Goal: Task Accomplishment & Management: Manage account settings

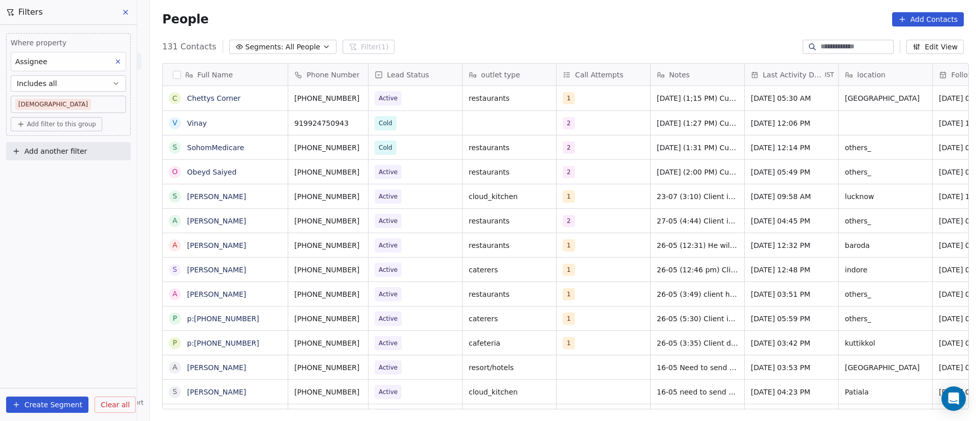
scroll to position [359, 819]
click at [271, 196] on icon "grid" at bounding box center [275, 195] width 8 height 8
click at [369, 196] on icon "grid" at bounding box center [373, 195] width 8 height 8
click at [423, 198] on span "Active" at bounding box center [406, 196] width 62 height 14
click at [422, 198] on span "Active" at bounding box center [406, 196] width 62 height 14
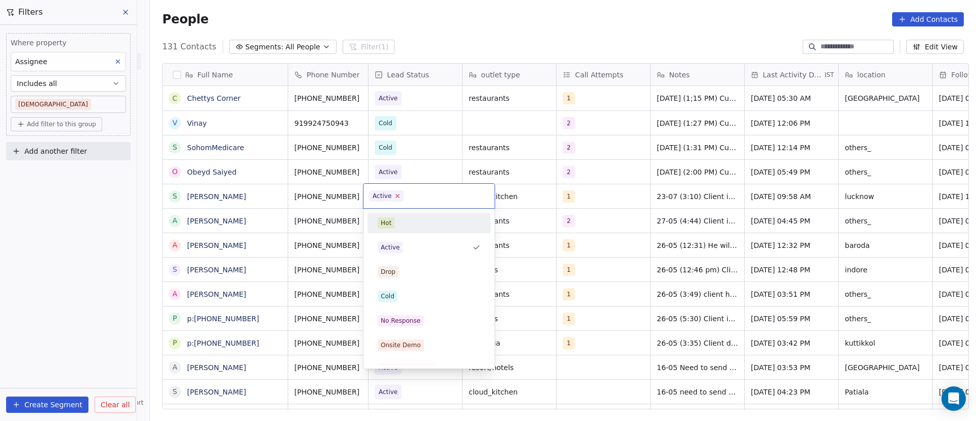
click at [397, 198] on icon at bounding box center [398, 195] width 7 height 7
click at [396, 298] on span "Cold" at bounding box center [388, 295] width 20 height 11
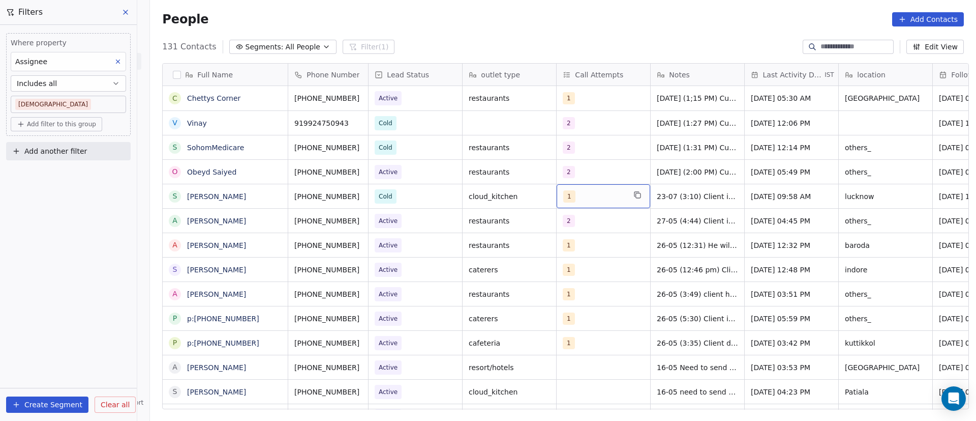
click at [577, 198] on div "1" at bounding box center [594, 196] width 62 height 12
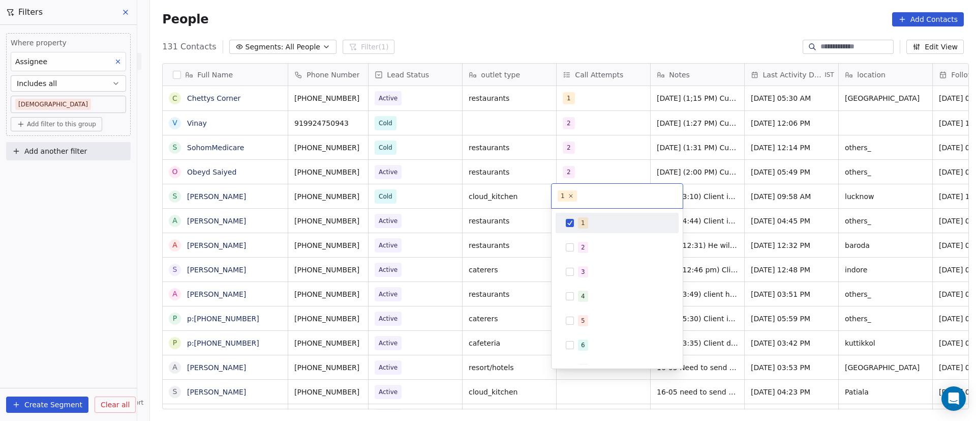
click at [565, 222] on div "1" at bounding box center [617, 223] width 115 height 16
click at [574, 247] on div "2" at bounding box center [617, 247] width 115 height 16
click at [708, 192] on html "On2Cook India Pvt. Ltd. Contacts People Marketing Workflows Campaigns Sales Pip…" at bounding box center [488, 210] width 976 height 421
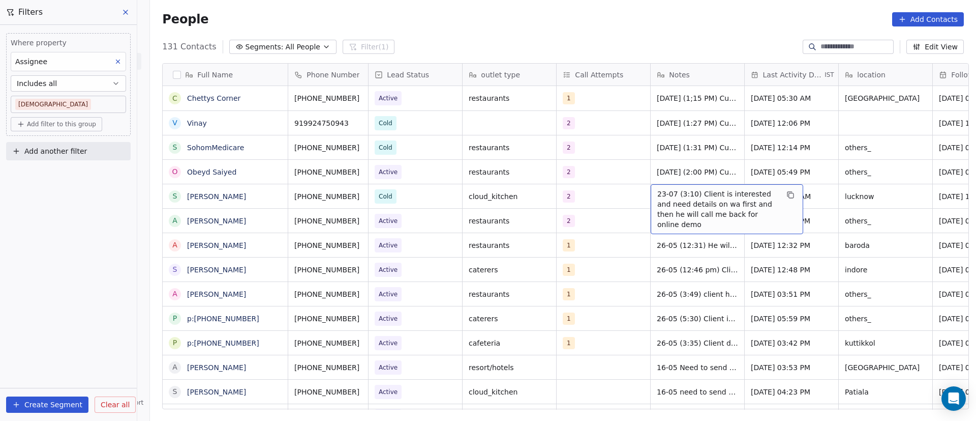
click at [679, 198] on span "23-07 (3:10) Client is interested and need details on wa first and then he will…" at bounding box center [718, 209] width 121 height 41
click at [665, 196] on span "23-07 (3:10) Client is interested and need details on wa first and then he will…" at bounding box center [718, 209] width 121 height 41
click at [664, 196] on span "23-07 (3:10) Client is interested and need details on wa first and then he will…" at bounding box center [718, 209] width 121 height 41
click at [652, 196] on textarea "**********" at bounding box center [722, 203] width 152 height 39
click at [653, 195] on textarea "**********" at bounding box center [722, 203] width 152 height 39
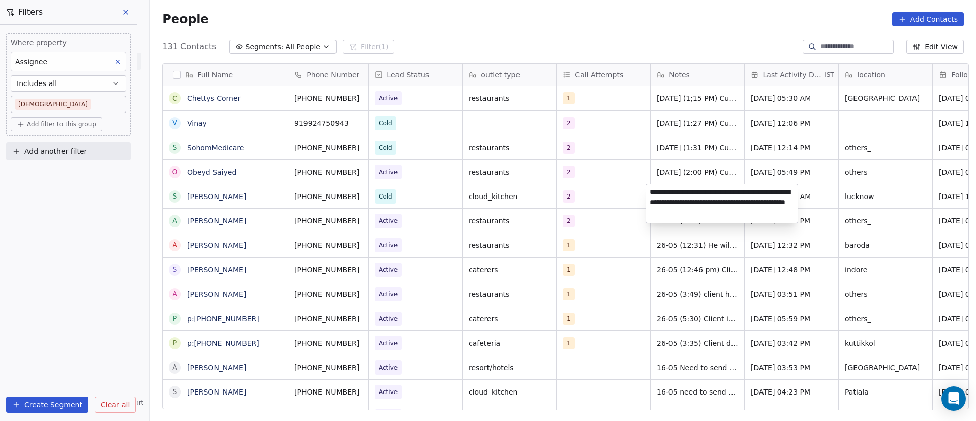
click at [653, 195] on textarea "**********" at bounding box center [722, 203] width 152 height 39
click at [663, 195] on textarea "**********" at bounding box center [722, 203] width 152 height 39
click at [676, 195] on textarea "**********" at bounding box center [722, 203] width 152 height 39
click at [663, 189] on textarea "**********" at bounding box center [722, 203] width 152 height 39
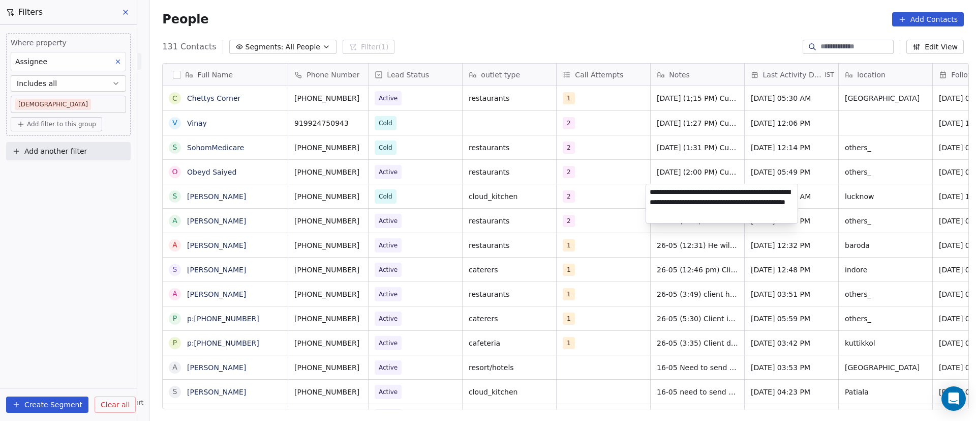
paste textarea "**********"
type textarea "**********"
click at [614, 200] on html "On2Cook India Pvt. Ltd. Contacts People Marketing Workflows Campaigns Sales Pip…" at bounding box center [488, 210] width 976 height 421
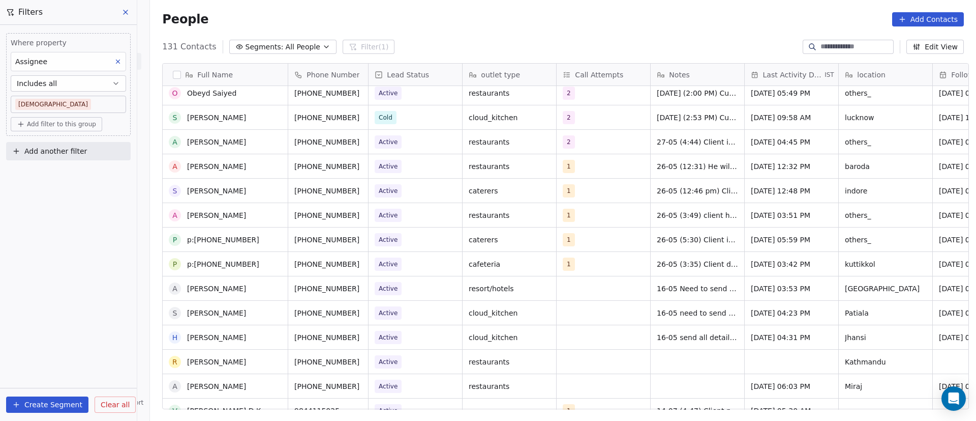
scroll to position [0, 0]
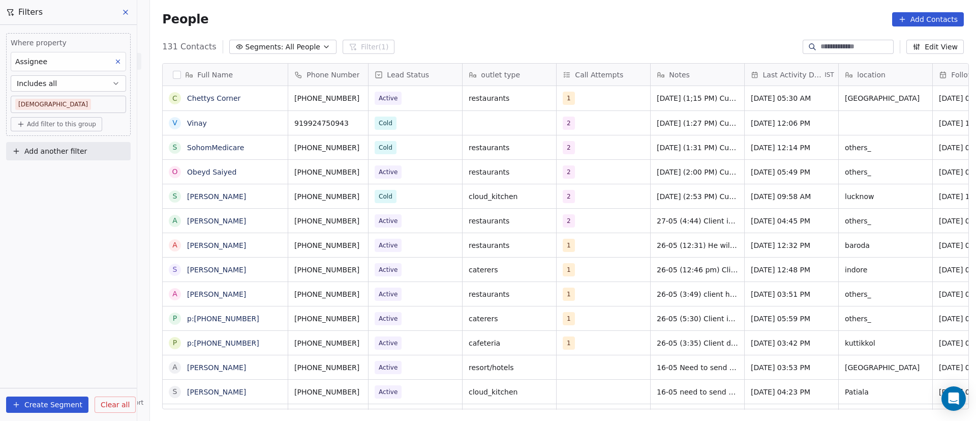
click at [784, 204] on div "[DATE] 09:58 AM" at bounding box center [792, 196] width 94 height 24
click at [774, 195] on span "[DATE] 09:58 AM" at bounding box center [781, 196] width 60 height 10
click at [766, 198] on span "[DATE] 09:58 AM" at bounding box center [781, 196] width 60 height 10
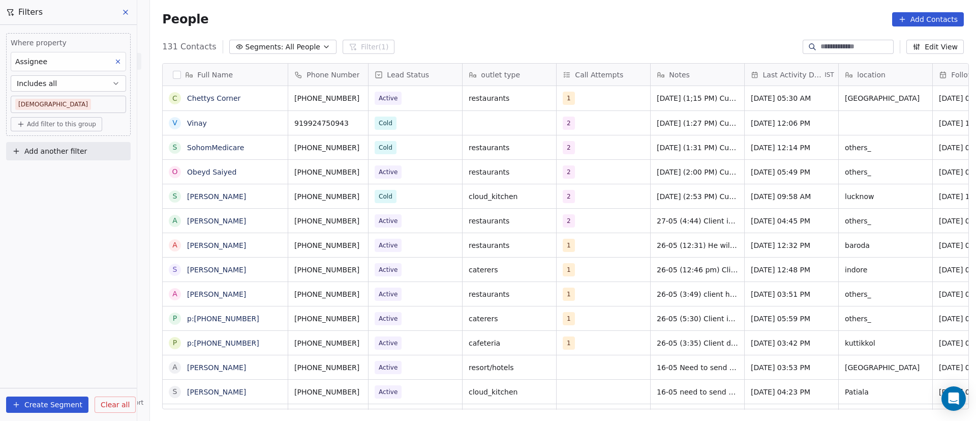
click at [759, 196] on span "[DATE] 09:58 AM" at bounding box center [781, 196] width 60 height 10
click at [704, 199] on span "[DATE] (2:53 PM) Customer is not interested in the device as of now. 23-07 (3:1…" at bounding box center [697, 196] width 81 height 10
click at [610, 197] on div "2" at bounding box center [604, 196] width 94 height 24
click at [515, 200] on div "cloud_kitchen" at bounding box center [510, 196] width 94 height 24
click at [634, 198] on div "2" at bounding box center [604, 196] width 94 height 24
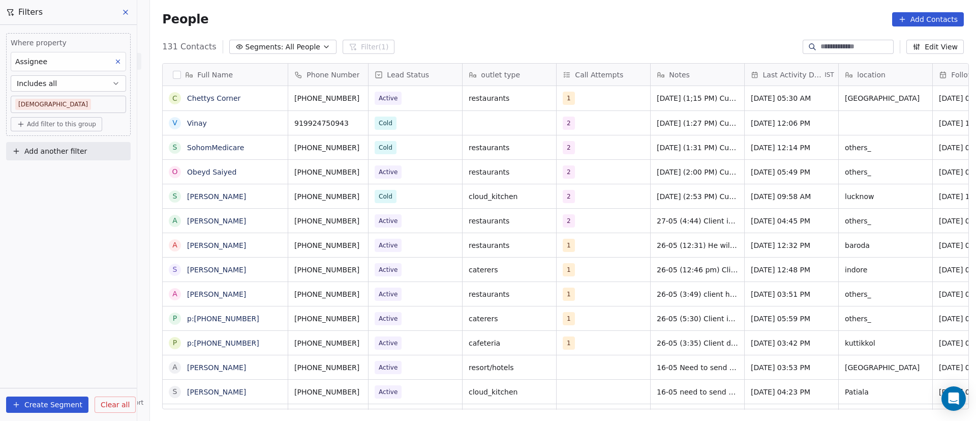
click at [417, 193] on div "Cold" at bounding box center [416, 196] width 94 height 24
click at [616, 202] on div "2" at bounding box center [604, 196] width 94 height 24
click at [403, 196] on div "Cold" at bounding box center [416, 196] width 94 height 24
click at [419, 196] on div "Cold" at bounding box center [416, 196] width 94 height 24
click at [418, 196] on div "Cold" at bounding box center [416, 196] width 94 height 24
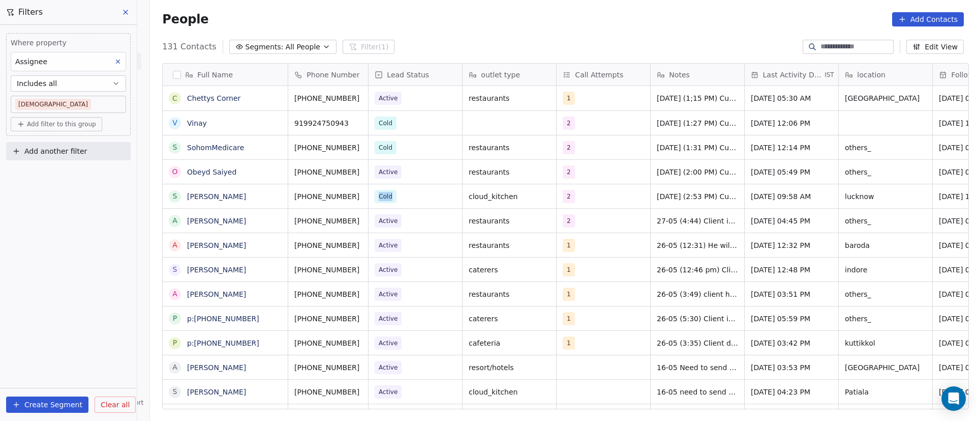
click at [418, 196] on div "Cold" at bounding box center [416, 196] width 94 height 24
click at [524, 193] on div "cloud_kitchen" at bounding box center [510, 196] width 94 height 24
click at [529, 200] on div "cloud_kitchen" at bounding box center [510, 196] width 94 height 24
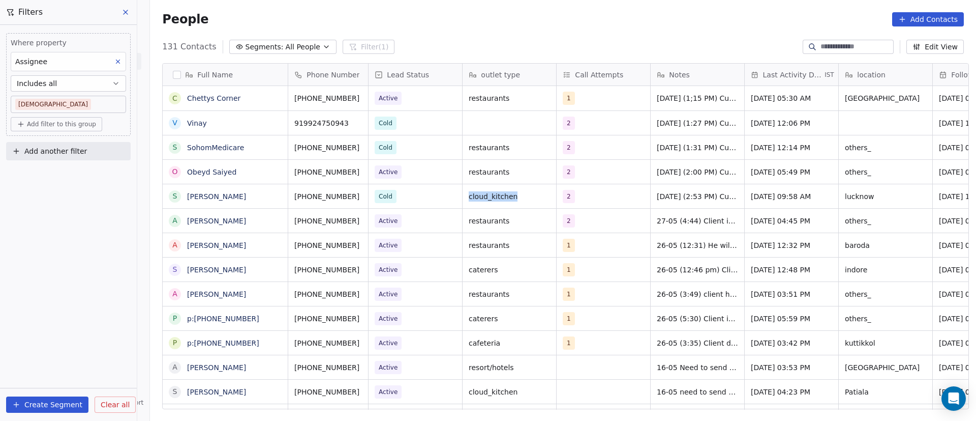
click at [529, 200] on div "cloud_kitchen" at bounding box center [510, 196] width 94 height 24
click at [591, 197] on div "2" at bounding box center [604, 196] width 94 height 24
click at [769, 196] on span "[DATE] 09:58 AM" at bounding box center [783, 196] width 62 height 10
click at [768, 196] on span "[DATE] 09:58 AM" at bounding box center [783, 196] width 62 height 10
click at [774, 195] on span "[DATE] 09:58 AM" at bounding box center [783, 196] width 62 height 10
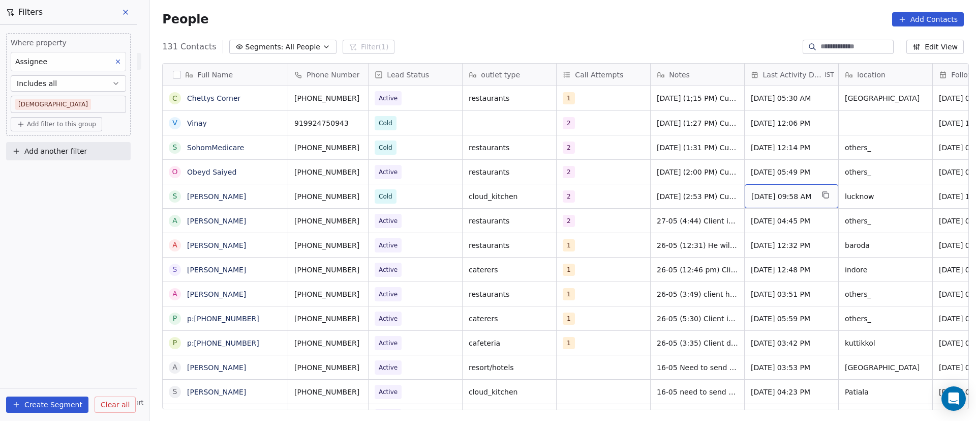
click at [773, 195] on span "[DATE] 09:58 AM" at bounding box center [783, 196] width 62 height 10
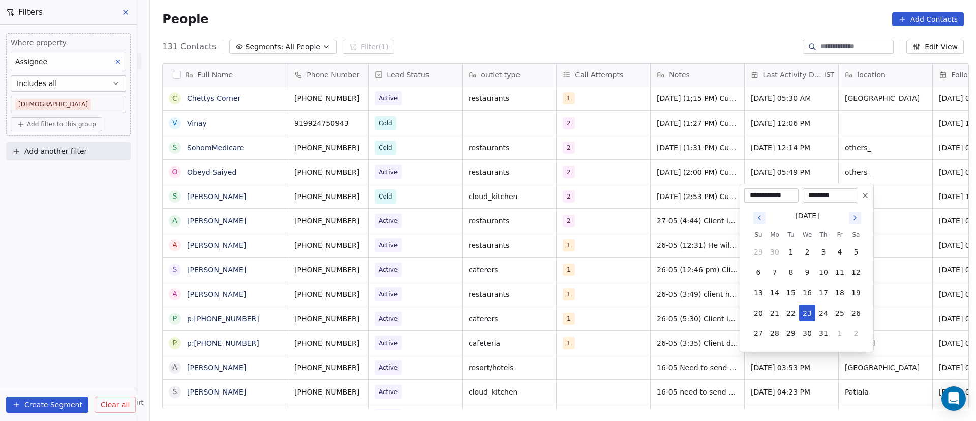
click at [858, 219] on icon "Go to next month" at bounding box center [855, 218] width 8 height 8
click at [858, 218] on icon "Go to next month" at bounding box center [855, 218] width 8 height 8
click at [763, 219] on icon "Go to previous month" at bounding box center [760, 218] width 8 height 8
click at [843, 253] on button "5" at bounding box center [840, 252] width 16 height 16
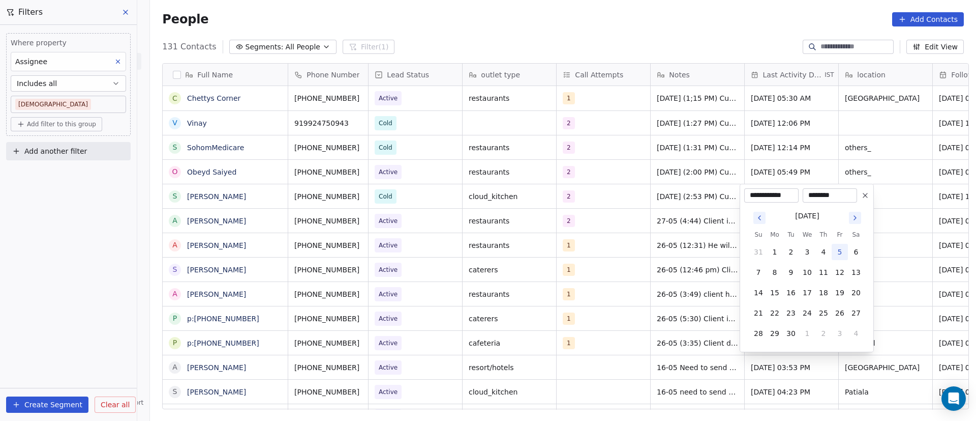
type input "**********"
click at [640, 193] on html "On2Cook India Pvt. Ltd. Contacts People Marketing Workflows Campaigns Sales Pip…" at bounding box center [488, 210] width 976 height 421
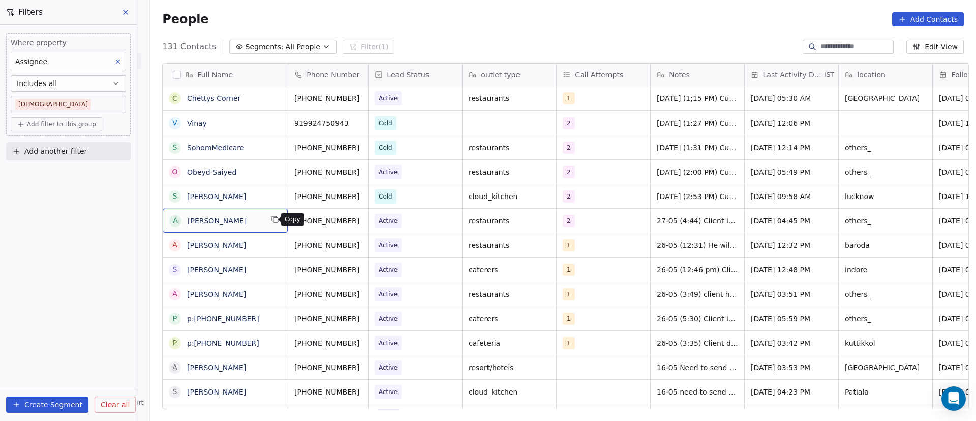
click at [275, 222] on button "grid" at bounding box center [275, 219] width 12 height 12
click at [369, 220] on icon "grid" at bounding box center [373, 219] width 8 height 8
click at [408, 220] on span "Active" at bounding box center [406, 221] width 62 height 14
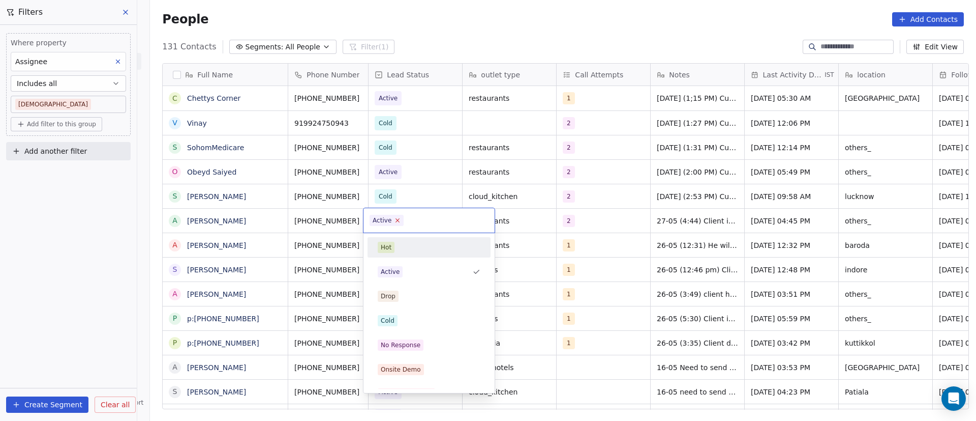
click at [396, 221] on icon at bounding box center [398, 221] width 4 height 4
click at [425, 341] on div "No Response" at bounding box center [429, 344] width 103 height 11
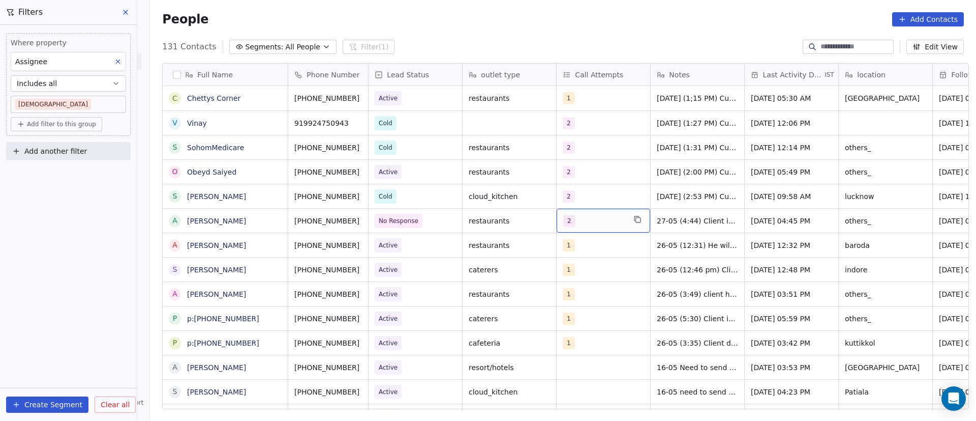
click at [606, 223] on div "2" at bounding box center [594, 221] width 62 height 12
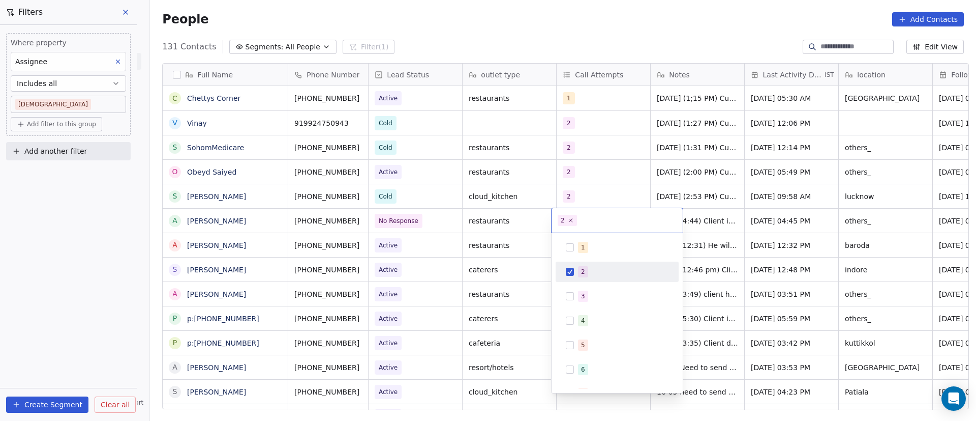
click at [572, 272] on button "Suggestions" at bounding box center [570, 271] width 8 height 8
drag, startPoint x: 577, startPoint y: 294, endPoint x: 577, endPoint y: 288, distance: 6.6
click at [577, 293] on div "3" at bounding box center [617, 296] width 115 height 16
click at [699, 220] on html "On2Cook India Pvt. Ltd. Contacts People Marketing Workflows Campaigns Sales Pip…" at bounding box center [488, 210] width 976 height 421
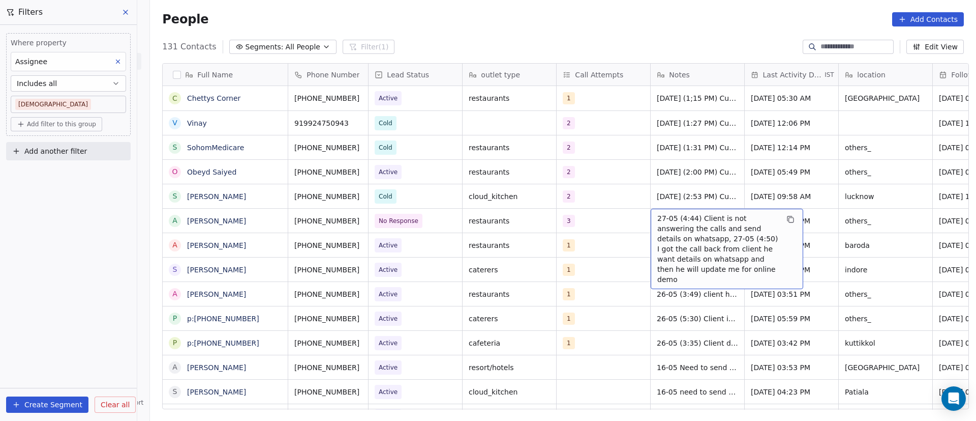
click at [661, 220] on span "27-05 (4:44) Client is not answering the calls and send details on whatsapp, 27…" at bounding box center [718, 248] width 121 height 71
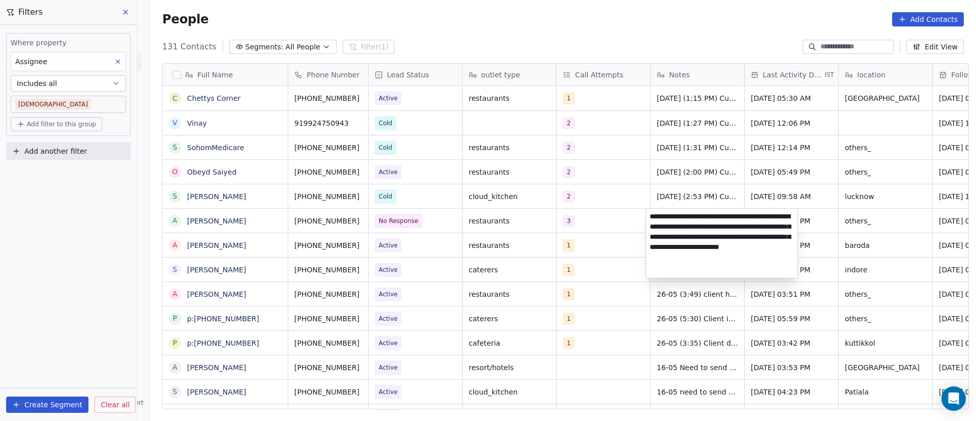
click at [652, 218] on textarea "**********" at bounding box center [722, 242] width 152 height 69
click at [661, 223] on textarea "**********" at bounding box center [722, 242] width 152 height 69
click at [671, 220] on textarea "**********" at bounding box center [722, 242] width 152 height 69
paste textarea "**********"
type textarea "**********"
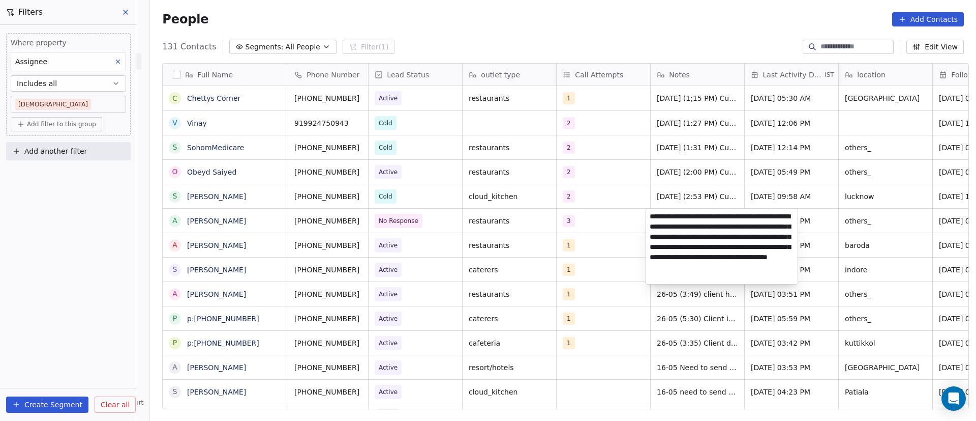
click at [820, 216] on html "On2Cook India Pvt. Ltd. Contacts People Marketing Workflows Campaigns Sales Pip…" at bounding box center [488, 210] width 976 height 421
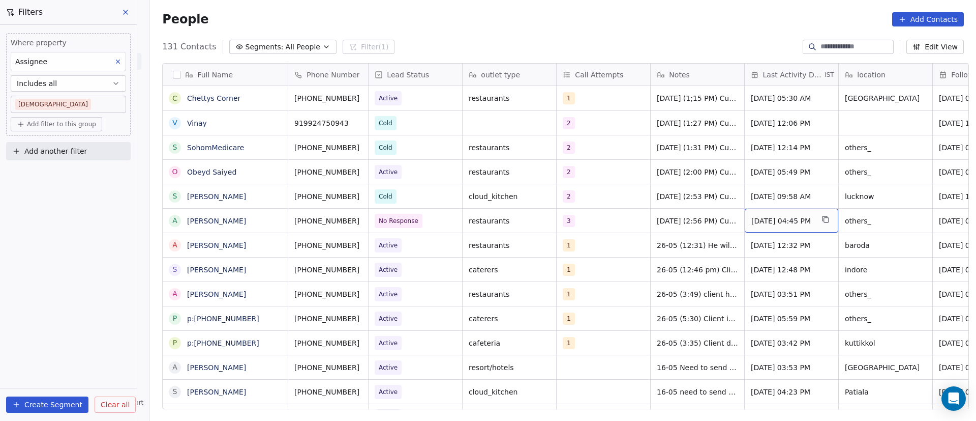
click at [782, 219] on span "[DATE] 04:45 PM" at bounding box center [783, 221] width 62 height 10
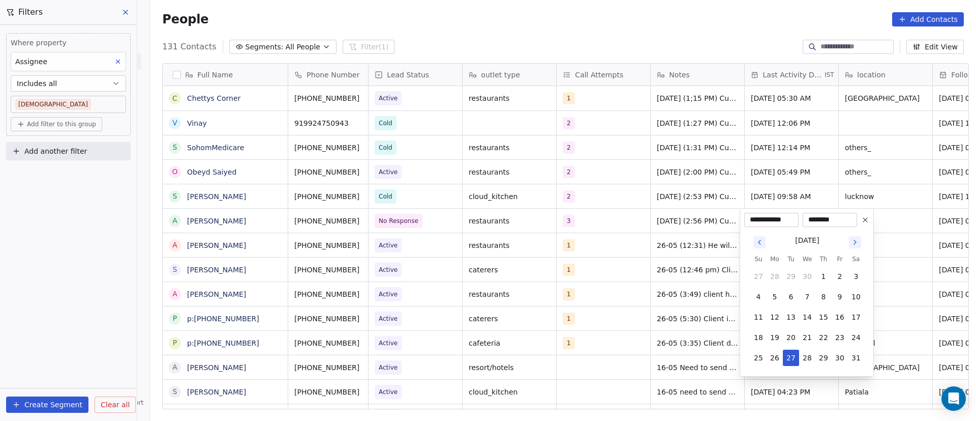
click at [855, 244] on icon "Go to next month" at bounding box center [855, 242] width 8 height 8
click at [855, 244] on icon "Go to next month" at bounding box center [855, 242] width 2 height 4
click at [840, 279] on button "5" at bounding box center [840, 276] width 16 height 16
type input "**********"
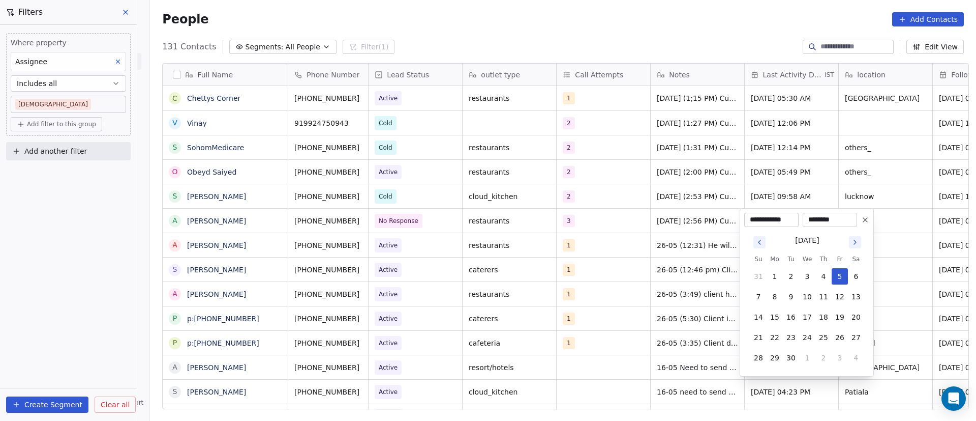
click at [890, 223] on html "On2Cook India Pvt. Ltd. Contacts People Marketing Workflows Campaigns Sales Pip…" at bounding box center [488, 210] width 976 height 421
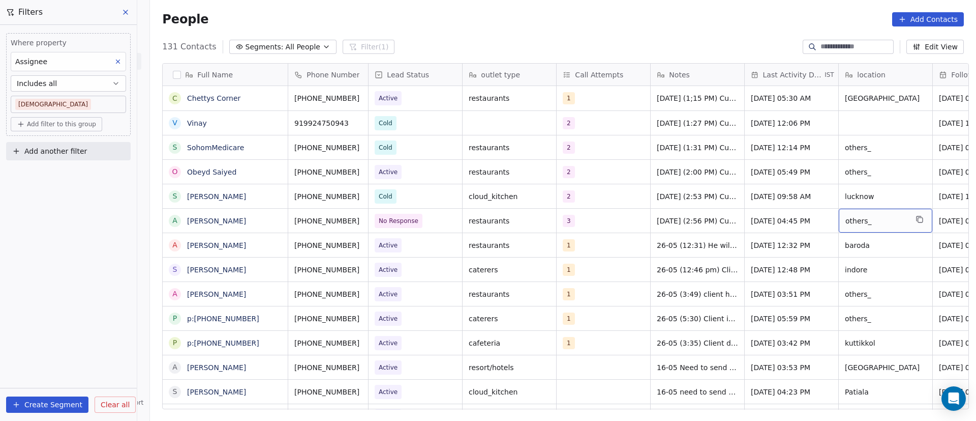
scroll to position [0, 70]
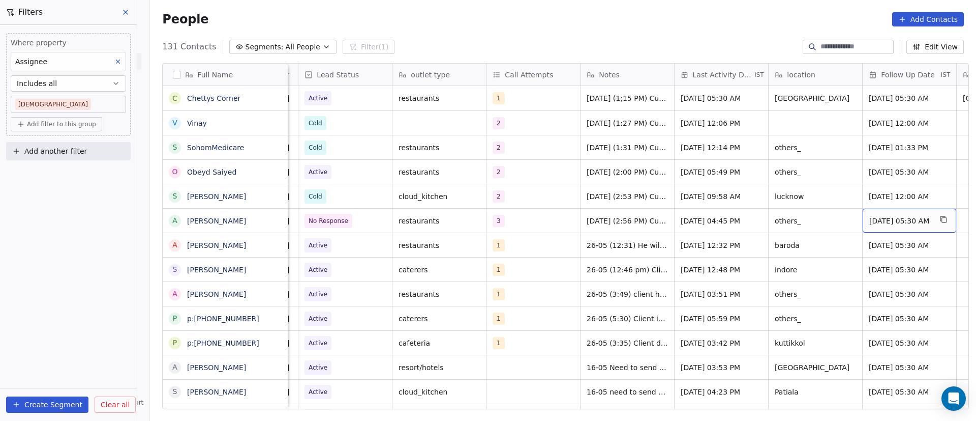
click at [878, 221] on span "[DATE] 05:30 AM" at bounding box center [901, 221] width 62 height 10
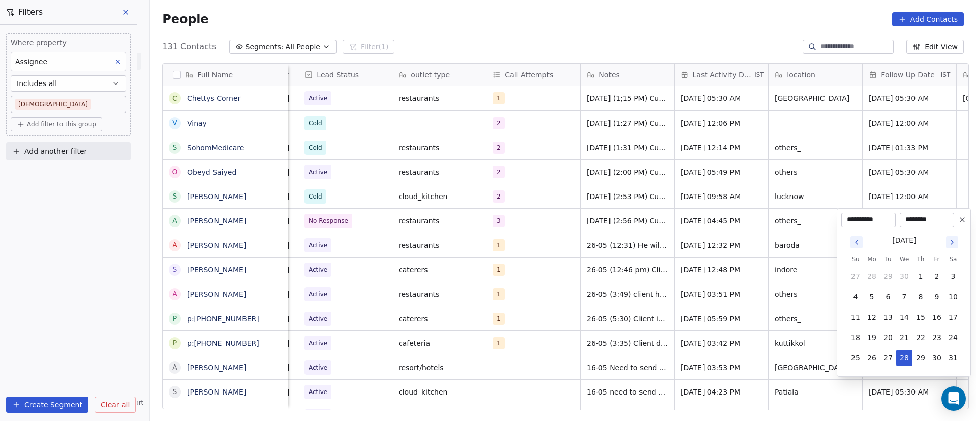
click at [947, 240] on button "Go to next month" at bounding box center [952, 242] width 12 height 12
click at [950, 242] on icon "Go to next month" at bounding box center [952, 242] width 8 height 8
click at [949, 241] on icon "Go to next month" at bounding box center [952, 242] width 8 height 8
click at [872, 292] on button "8" at bounding box center [872, 296] width 16 height 16
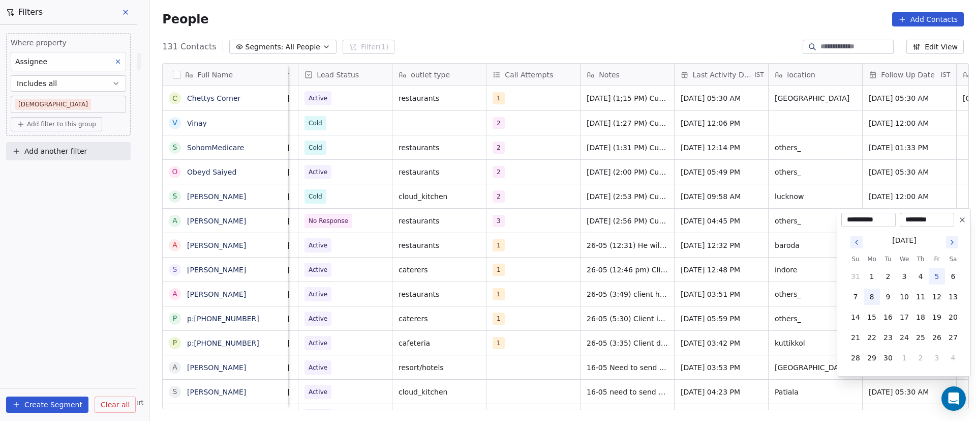
type input "**********"
click at [737, 219] on html "On2Cook India Pvt. Ltd. Contacts People Marketing Workflows Campaigns Sales Pip…" at bounding box center [488, 210] width 976 height 421
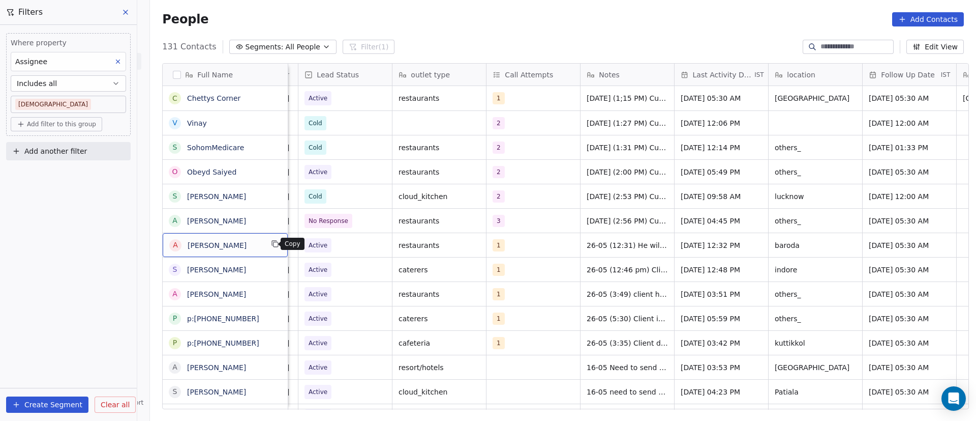
click at [273, 245] on icon "grid" at bounding box center [275, 244] width 8 height 8
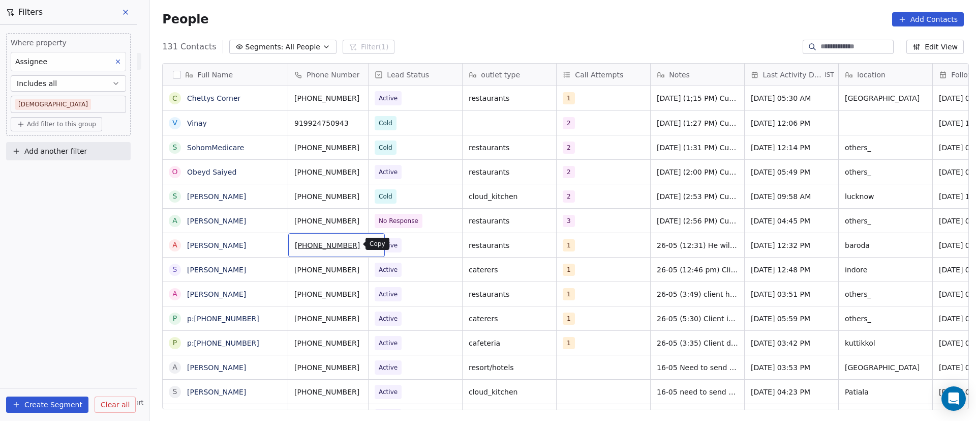
click at [369, 245] on icon "grid" at bounding box center [373, 244] width 8 height 8
click at [406, 247] on span "Active" at bounding box center [406, 245] width 62 height 14
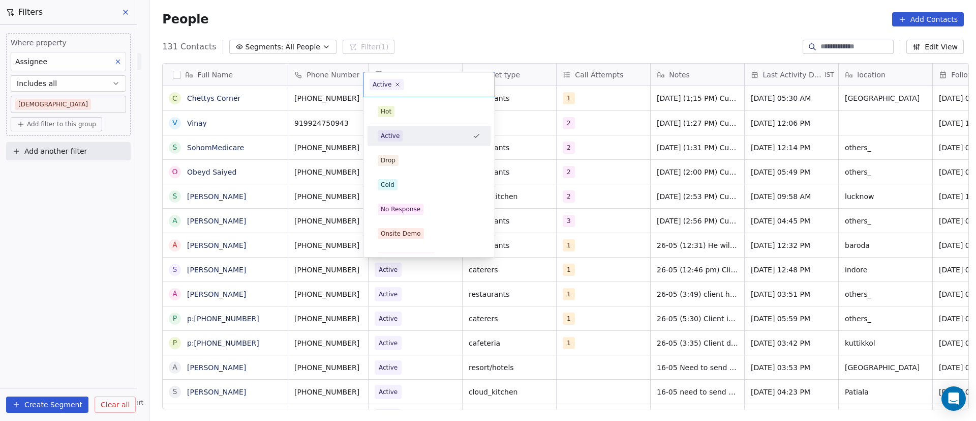
click at [406, 248] on div "RSP (Distributor)" at bounding box center [429, 258] width 123 height 20
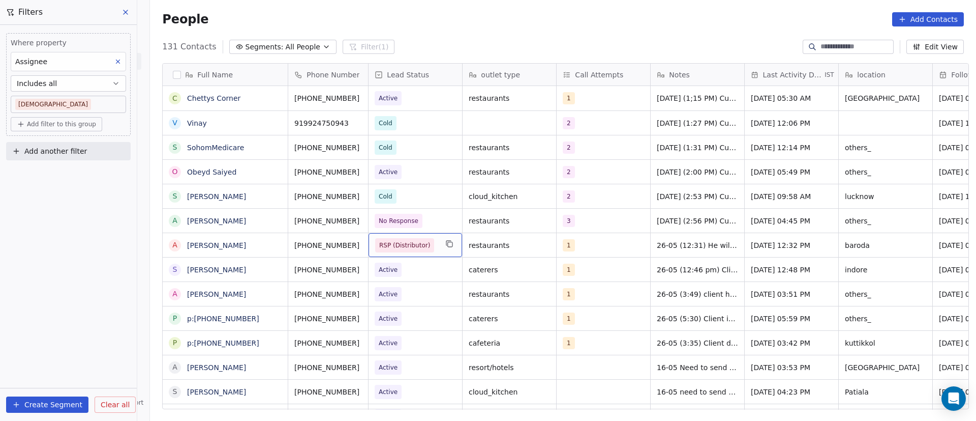
click at [427, 245] on span "RSP (Distributor)" at bounding box center [406, 245] width 62 height 14
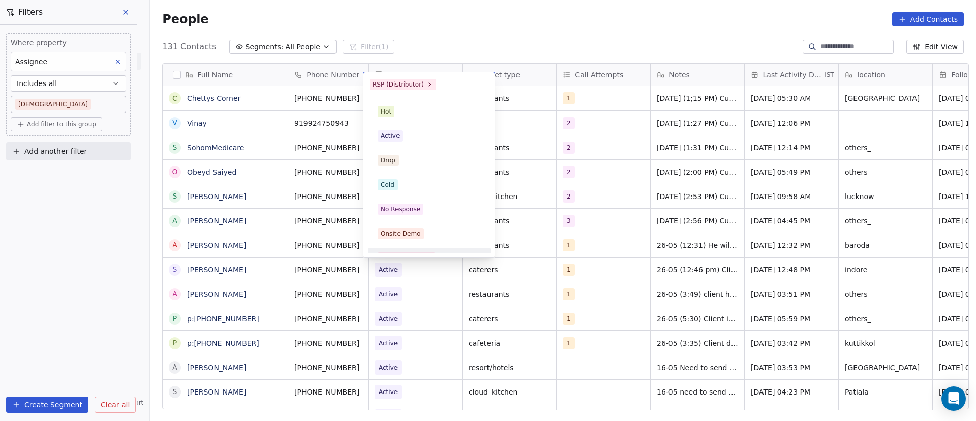
scroll to position [15, 0]
click at [429, 82] on icon at bounding box center [430, 84] width 7 height 7
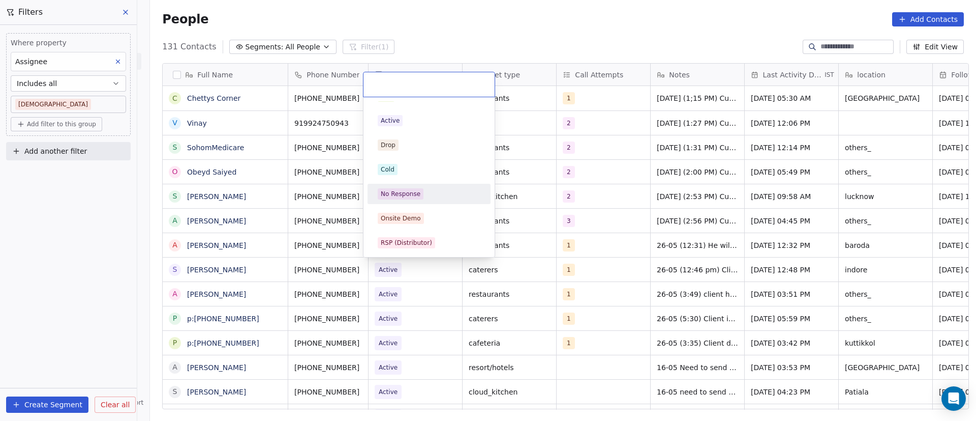
click at [421, 198] on span "No Response" at bounding box center [401, 193] width 46 height 11
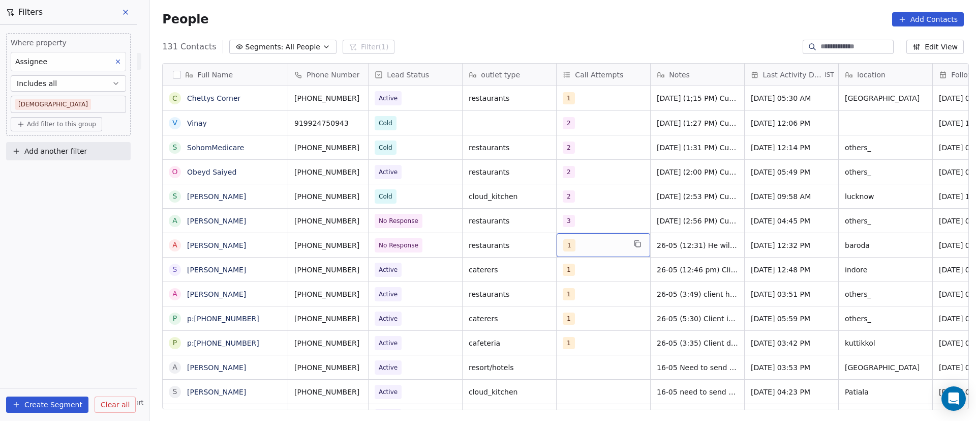
click at [585, 248] on div "1" at bounding box center [594, 245] width 62 height 12
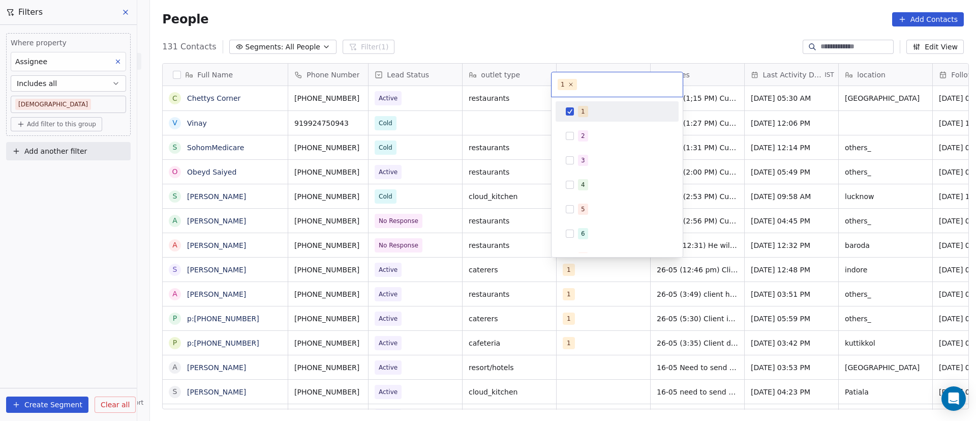
click at [579, 113] on span "1" at bounding box center [583, 111] width 10 height 11
click at [576, 134] on div "2" at bounding box center [617, 136] width 115 height 16
click at [719, 253] on html "On2Cook India Pvt. Ltd. Contacts People Marketing Workflows Campaigns Sales Pip…" at bounding box center [488, 210] width 976 height 421
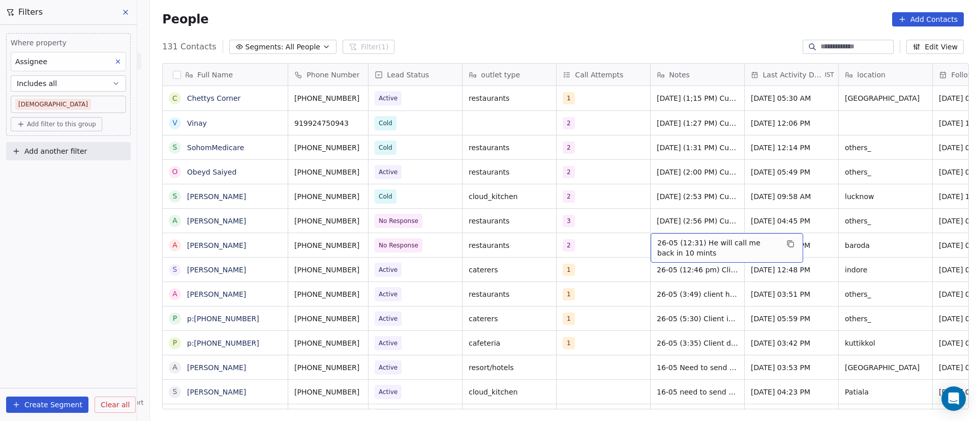
click at [670, 246] on span "26-05 (12:31) He will call me back in 10 mints" at bounding box center [718, 247] width 121 height 20
click at [650, 240] on textarea "**********" at bounding box center [722, 249] width 152 height 32
paste textarea "**********"
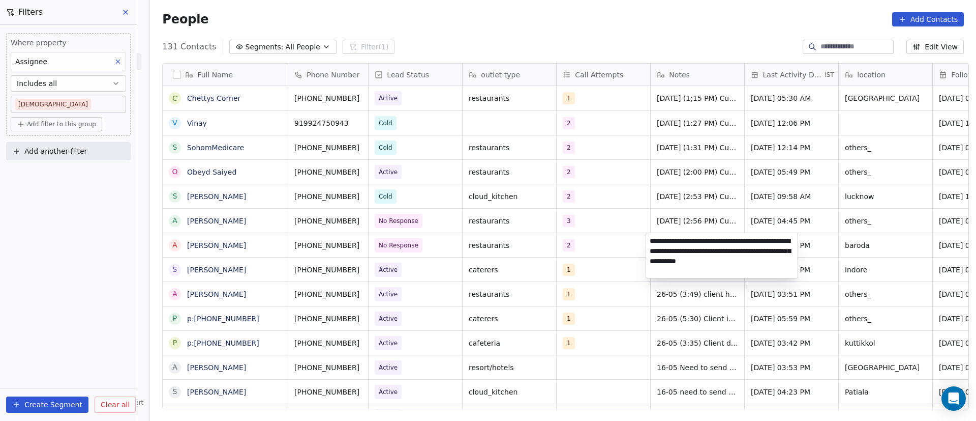
type textarea "**********"
click at [812, 249] on html "On2Cook India Pvt. Ltd. Contacts People Marketing Workflows Campaigns Sales Pip…" at bounding box center [488, 210] width 976 height 421
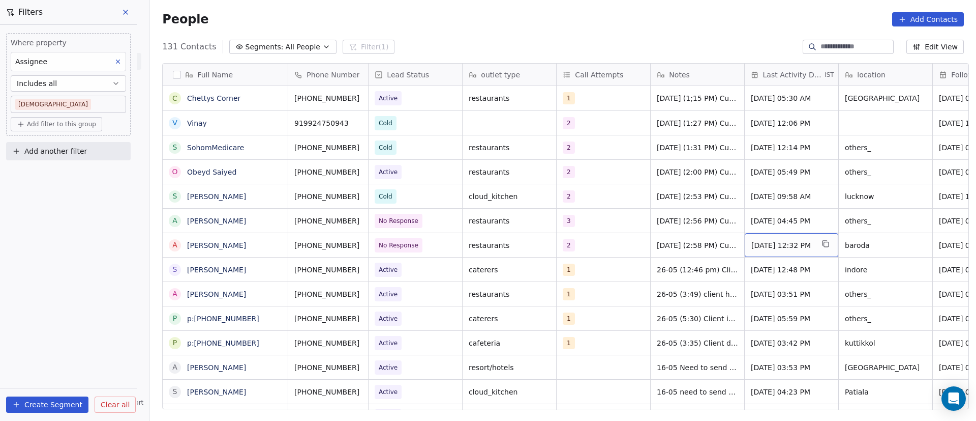
click at [774, 246] on span "[DATE] 12:32 PM" at bounding box center [783, 245] width 62 height 10
click at [773, 246] on span "[DATE] 12:32 PM" at bounding box center [783, 245] width 62 height 10
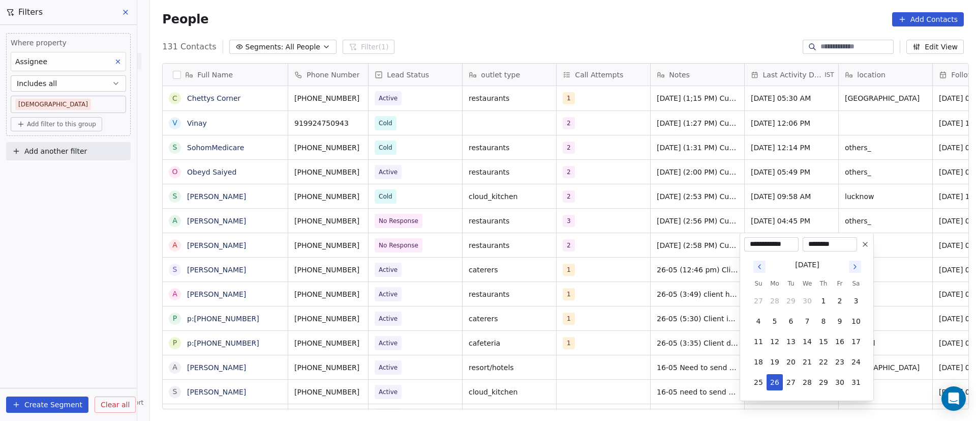
click at [854, 266] on icon "Go to next month" at bounding box center [855, 266] width 8 height 8
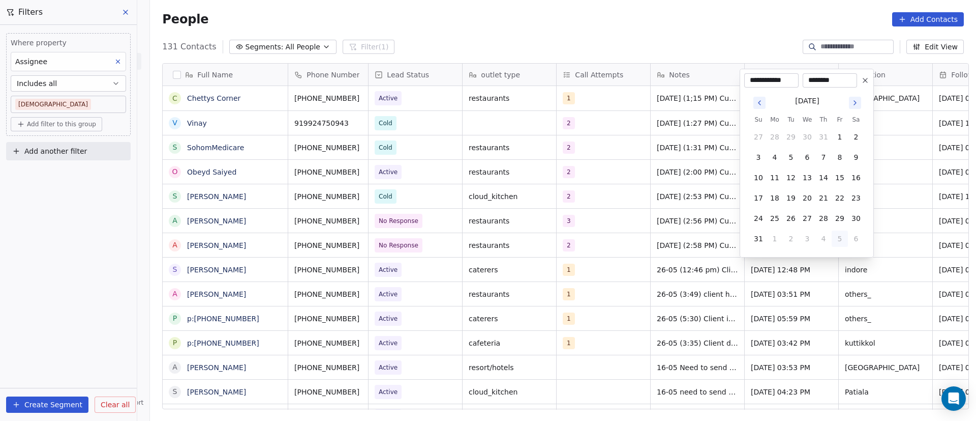
click at [503, 231] on html "On2Cook India Pvt. Ltd. Contacts People Marketing Workflows Campaigns Sales Pip…" at bounding box center [488, 210] width 976 height 421
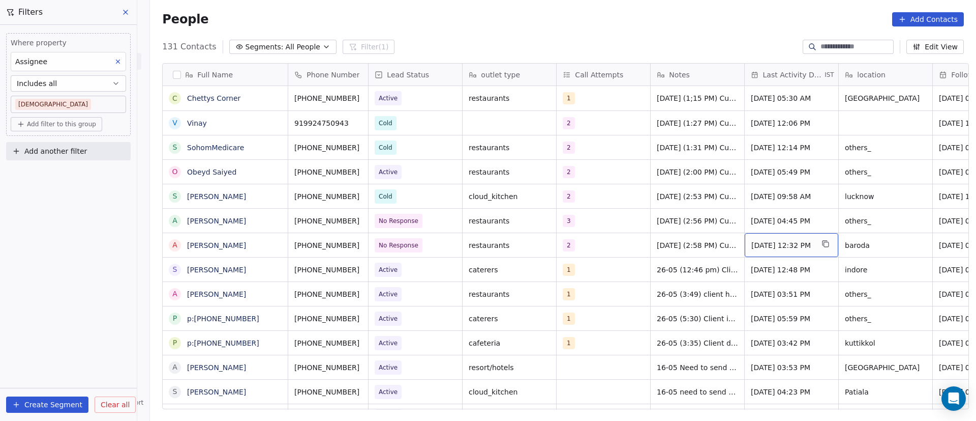
click at [776, 241] on span "[DATE] 12:32 PM" at bounding box center [783, 245] width 62 height 10
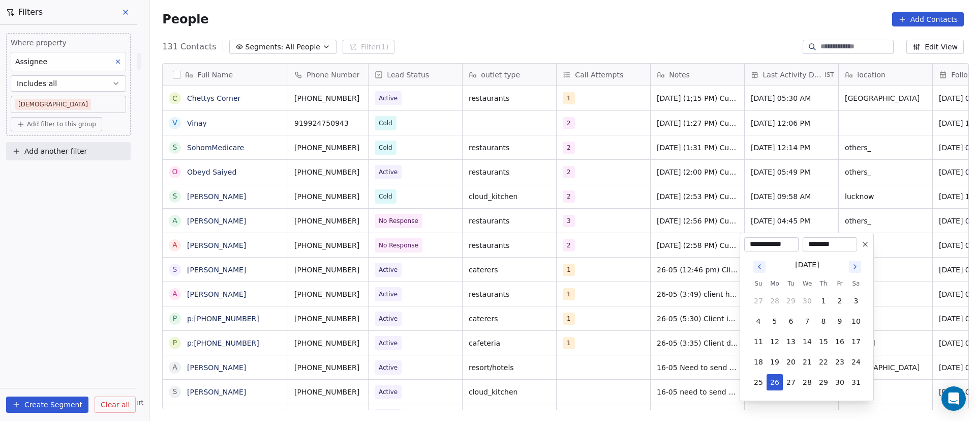
click at [856, 266] on icon "Go to next month" at bounding box center [855, 266] width 8 height 8
click at [856, 266] on icon "Go to next month" at bounding box center [855, 266] width 2 height 4
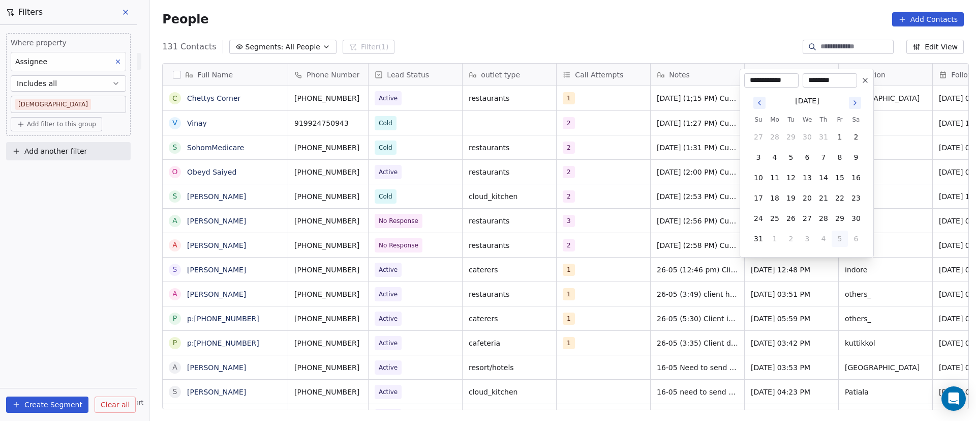
click at [853, 102] on icon "Go to next month" at bounding box center [855, 103] width 8 height 8
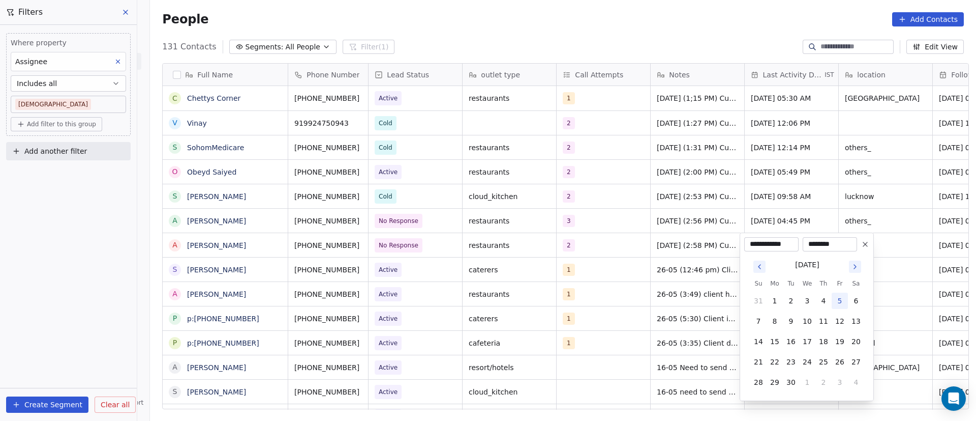
click at [839, 302] on button "5" at bounding box center [840, 300] width 16 height 16
type input "**********"
click at [637, 222] on html "On2Cook India Pvt. Ltd. Contacts People Marketing Workflows Campaigns Sales Pip…" at bounding box center [488, 210] width 976 height 421
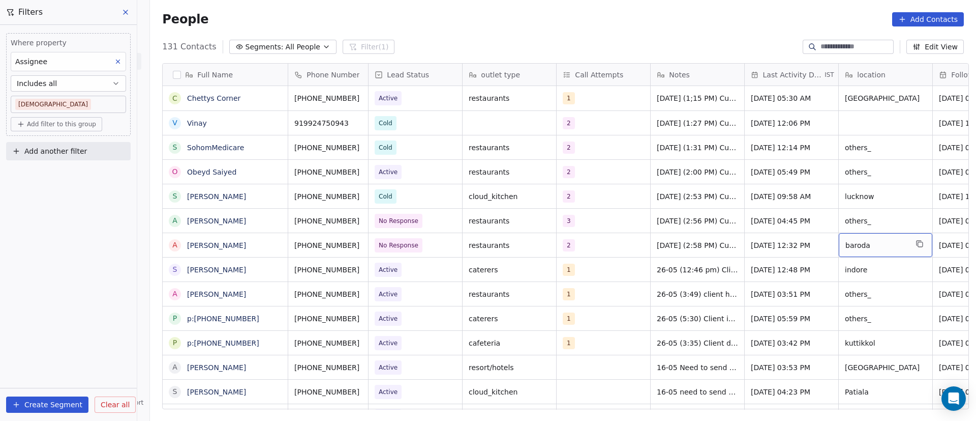
scroll to position [0, 70]
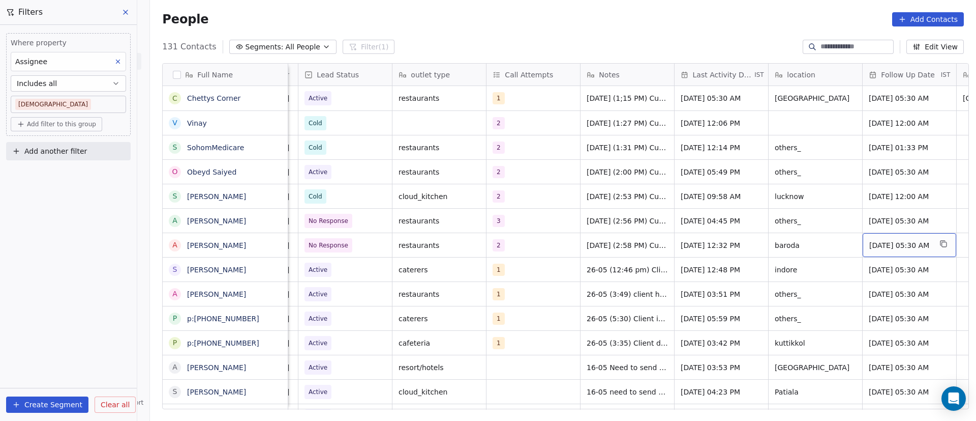
click at [884, 241] on span "[DATE] 05:30 AM" at bounding box center [901, 245] width 62 height 10
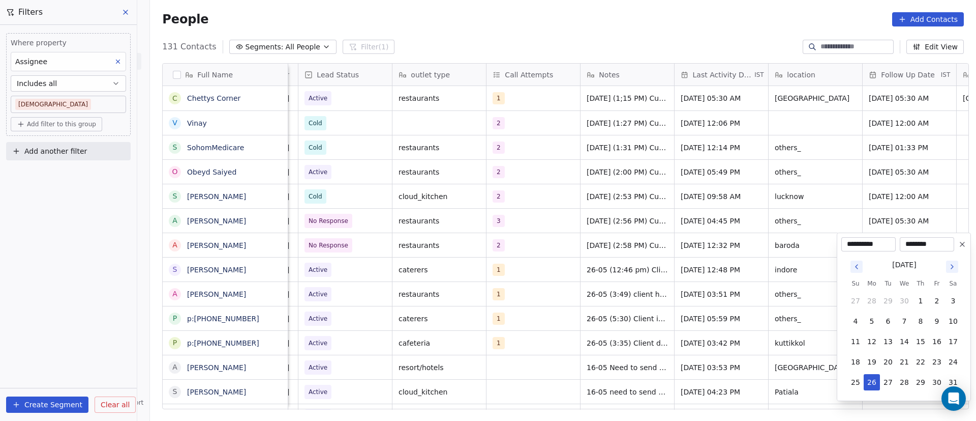
click at [955, 264] on icon "Go to next month" at bounding box center [952, 266] width 8 height 8
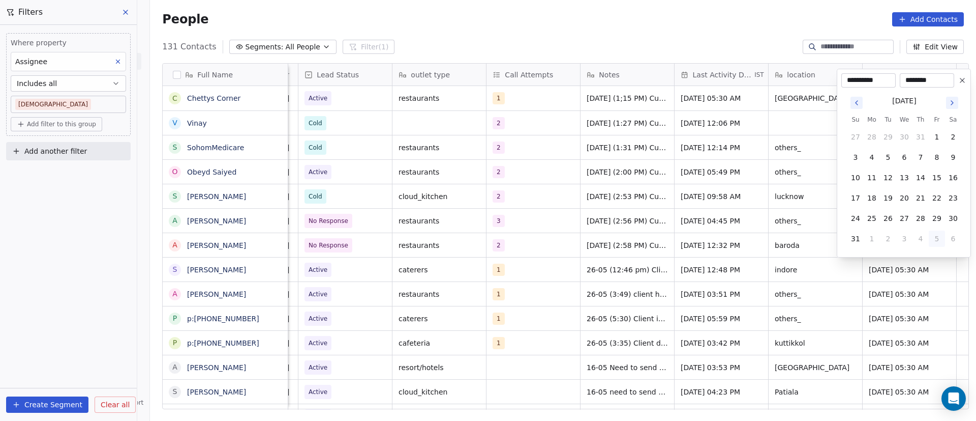
click at [952, 106] on icon "Go to next month" at bounding box center [952, 103] width 8 height 8
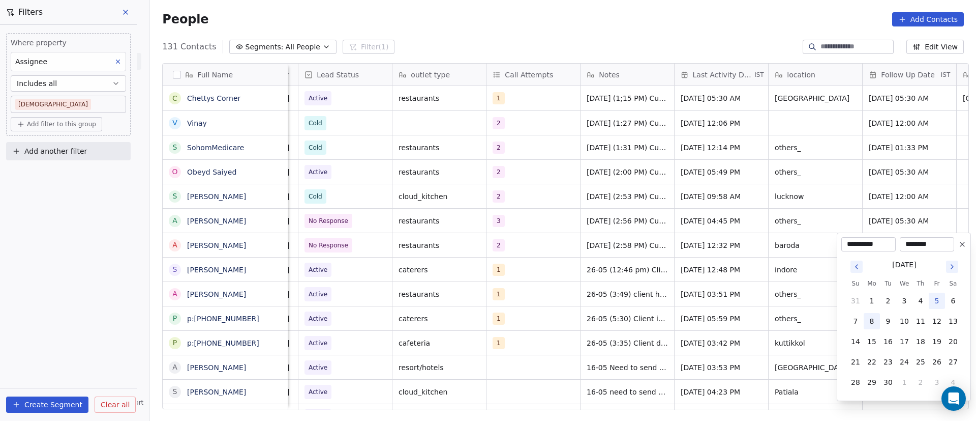
click at [871, 322] on button "8" at bounding box center [872, 321] width 16 height 16
type input "**********"
click at [697, 186] on html "On2Cook India Pvt. Ltd. Contacts People Marketing Workflows Campaigns Sales Pip…" at bounding box center [488, 210] width 976 height 421
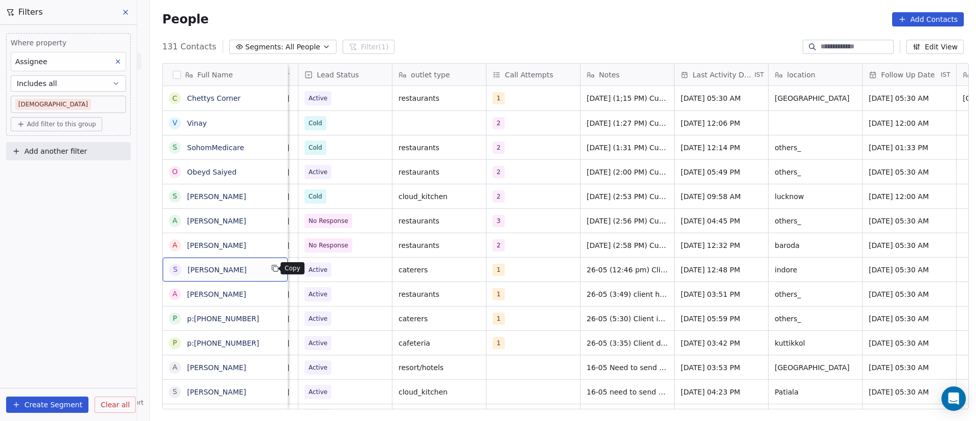
click at [271, 268] on icon "grid" at bounding box center [275, 268] width 8 height 8
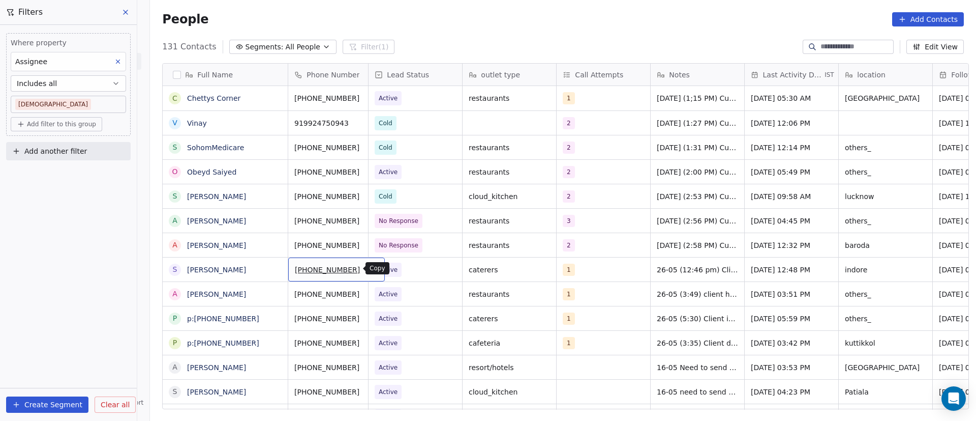
click at [369, 270] on icon "grid" at bounding box center [373, 268] width 8 height 8
click at [426, 272] on span "Active" at bounding box center [406, 269] width 62 height 14
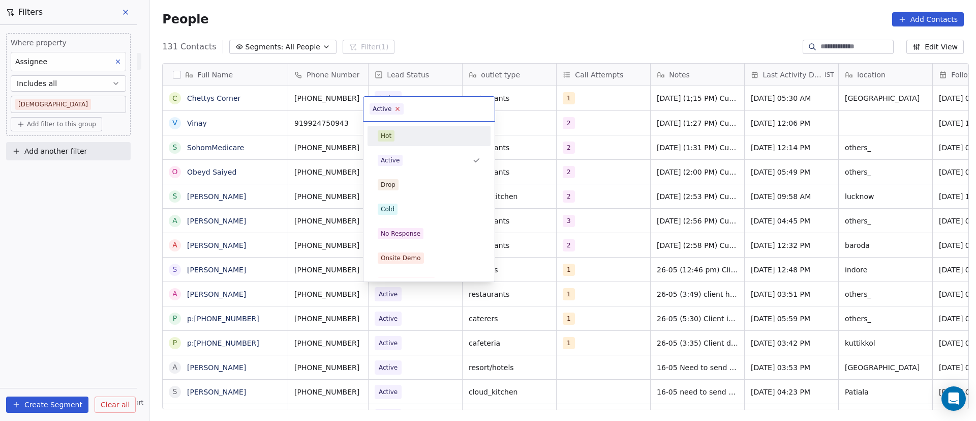
click at [395, 106] on icon at bounding box center [398, 108] width 7 height 7
click at [410, 210] on div "Cold" at bounding box center [429, 208] width 103 height 11
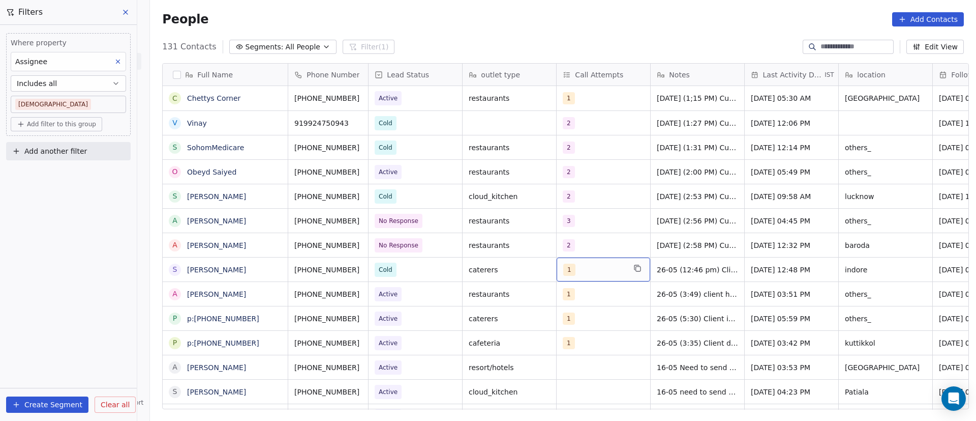
click at [583, 272] on div "1" at bounding box center [594, 269] width 62 height 12
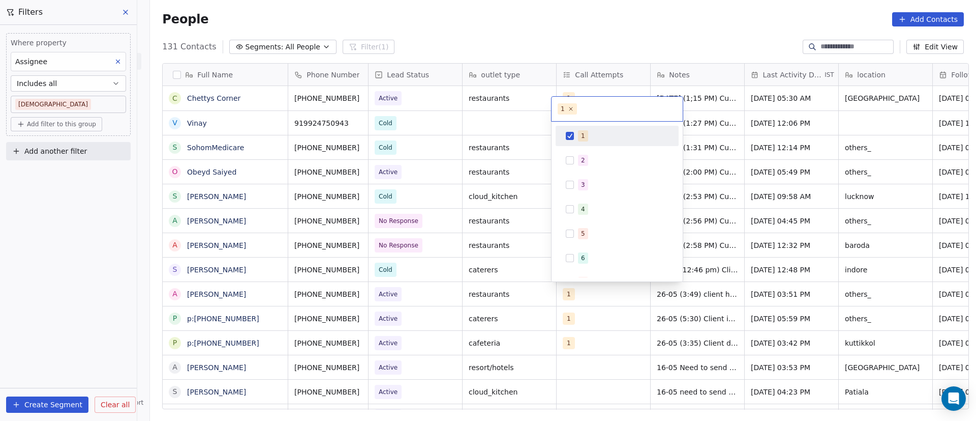
click at [572, 138] on button "Suggestions" at bounding box center [570, 136] width 8 height 8
click at [572, 162] on button "Suggestions" at bounding box center [570, 160] width 8 height 8
click at [712, 305] on html "On2Cook India Pvt. Ltd. Contacts People Marketing Workflows Campaigns Sales Pip…" at bounding box center [488, 210] width 976 height 421
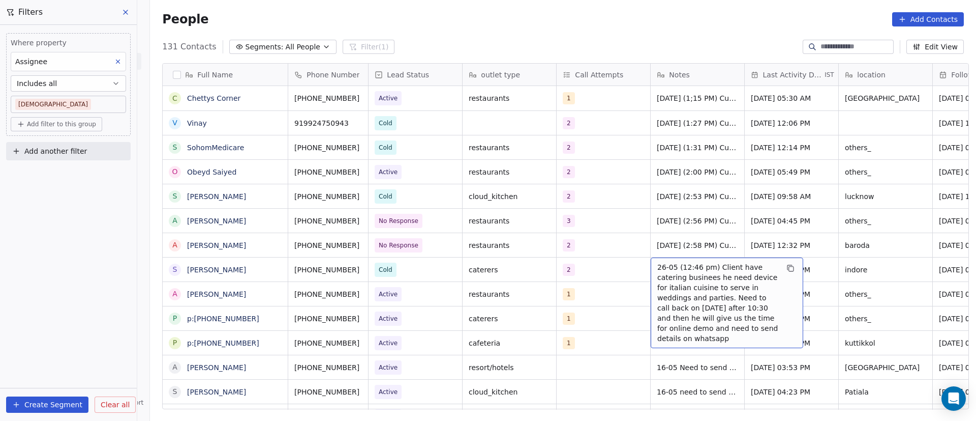
click at [658, 268] on span "26-05 (12:46 pm) Client have catering businees he need device for italian cuisi…" at bounding box center [718, 302] width 121 height 81
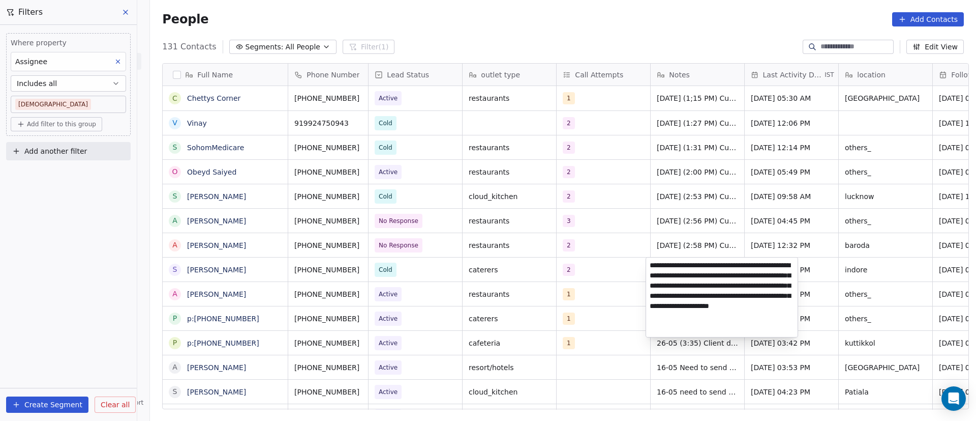
click at [652, 266] on textarea "**********" at bounding box center [722, 296] width 152 height 79
paste textarea "**********"
type textarea "**********"
click at [830, 259] on html "On2Cook India Pvt. Ltd. Contacts People Marketing Workflows Campaigns Sales Pip…" at bounding box center [488, 210] width 976 height 421
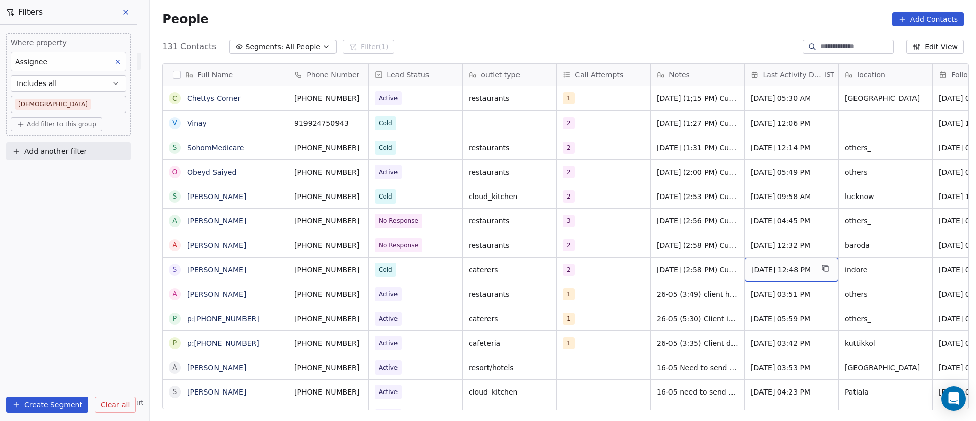
click at [770, 274] on span "[DATE] 12:48 PM" at bounding box center [783, 269] width 62 height 10
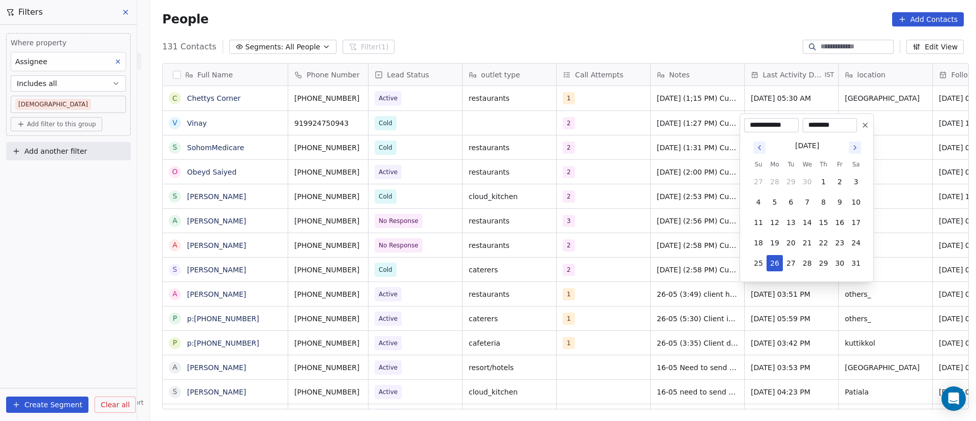
click at [858, 147] on icon "Go to next month" at bounding box center [855, 147] width 8 height 8
click at [857, 147] on icon "Go to next month" at bounding box center [855, 147] width 8 height 8
click at [857, 147] on th "Sa" at bounding box center [856, 144] width 16 height 10
click at [851, 127] on button "Go to next month" at bounding box center [855, 127] width 12 height 12
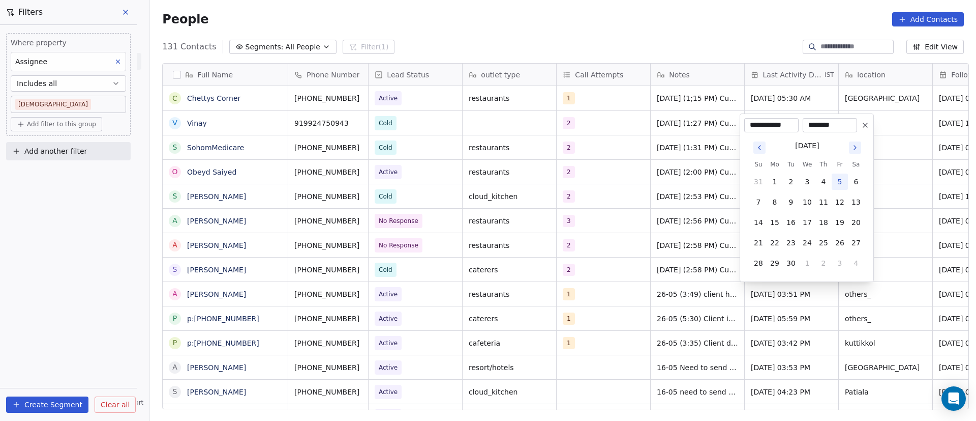
click at [841, 182] on button "5" at bounding box center [840, 181] width 16 height 16
type input "**********"
click at [842, 180] on button "5" at bounding box center [840, 181] width 16 height 16
click at [821, 183] on button "4" at bounding box center [824, 181] width 16 height 16
click at [838, 184] on button "5" at bounding box center [840, 181] width 16 height 16
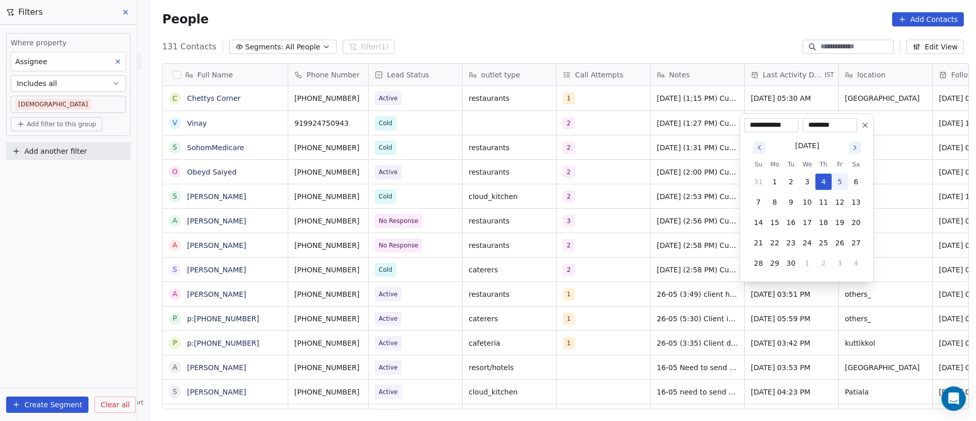
type input "**********"
click at [841, 184] on button "5" at bounding box center [840, 181] width 16 height 16
click at [960, 196] on html "On2Cook India Pvt. Ltd. Contacts People Marketing Workflows Campaigns Sales Pip…" at bounding box center [488, 210] width 976 height 421
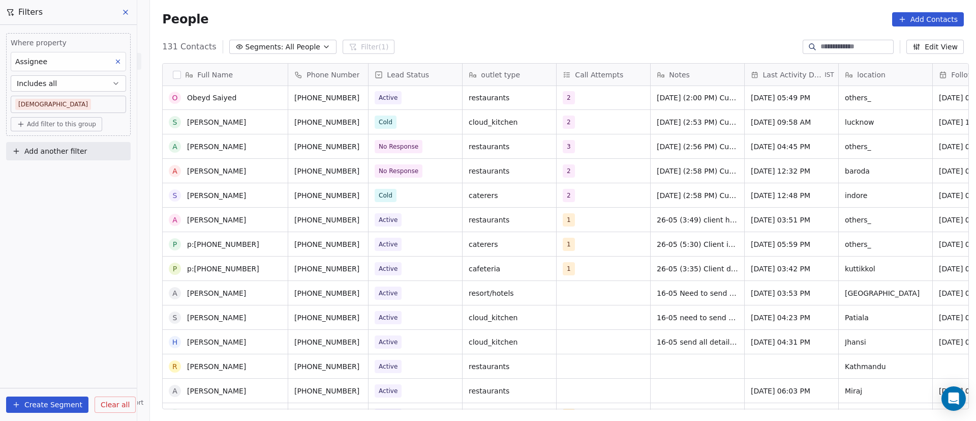
scroll to position [76, 0]
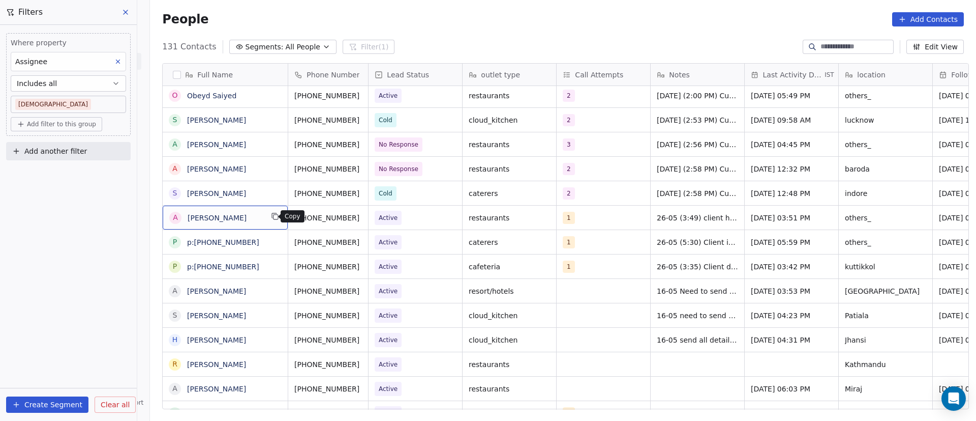
click at [274, 219] on icon "grid" at bounding box center [275, 216] width 8 height 8
click at [369, 217] on icon "grid" at bounding box center [373, 216] width 8 height 8
click at [410, 220] on span "Active" at bounding box center [406, 218] width 62 height 14
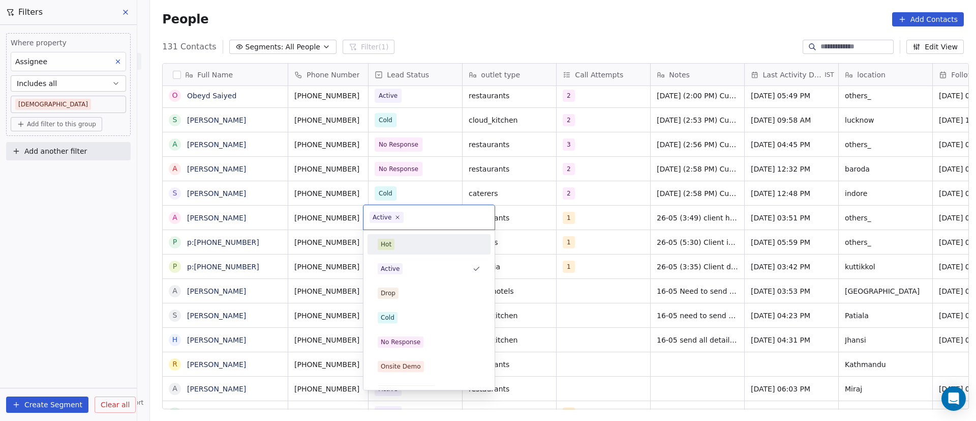
click at [400, 218] on span "Active" at bounding box center [387, 217] width 34 height 11
click at [396, 217] on icon at bounding box center [398, 218] width 4 height 4
click at [404, 347] on div "No Response" at bounding box center [429, 342] width 115 height 16
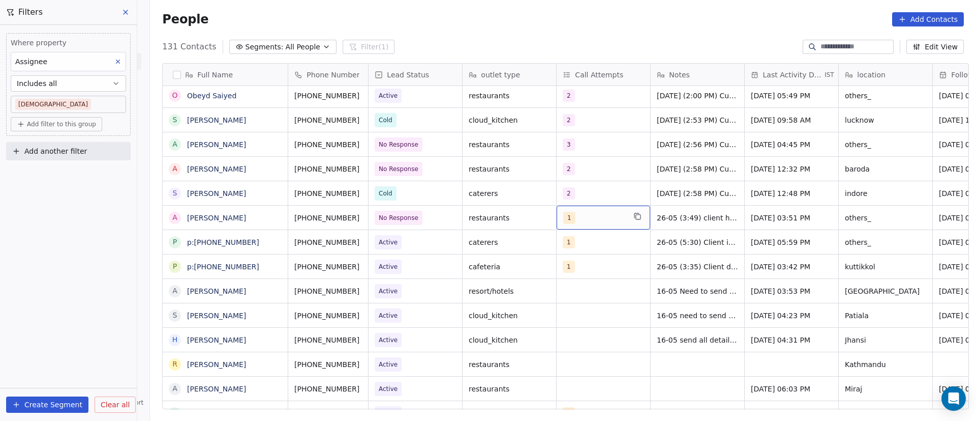
click at [589, 218] on div "1" at bounding box center [594, 218] width 62 height 12
click at [588, 218] on div "1" at bounding box center [594, 218] width 62 height 12
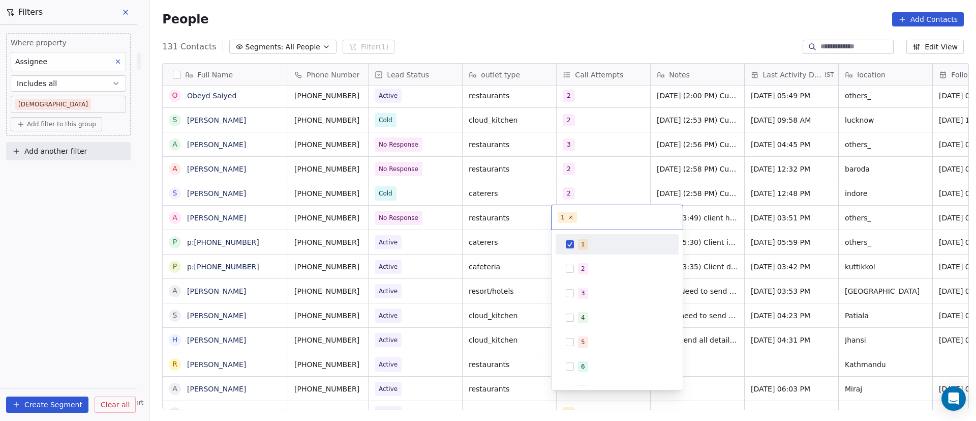
click at [572, 245] on button "Suggestions" at bounding box center [570, 244] width 8 height 8
click at [575, 267] on div "2" at bounding box center [617, 268] width 115 height 16
click at [714, 187] on html "On2Cook India Pvt. Ltd. Contacts People Marketing Workflows Campaigns Sales Pip…" at bounding box center [488, 210] width 976 height 421
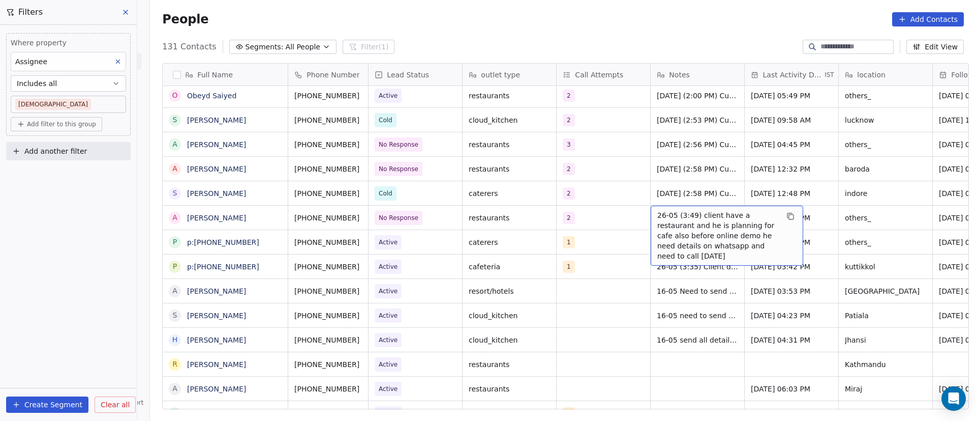
click at [663, 217] on span "26-05 (3:49) client have a restaurant and he is planning for cafe also before o…" at bounding box center [718, 235] width 121 height 51
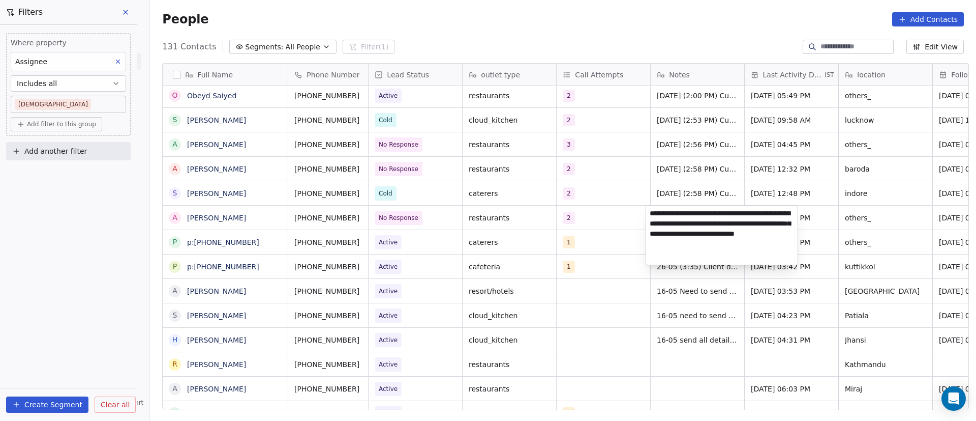
click at [650, 210] on textarea "**********" at bounding box center [722, 234] width 152 height 59
paste textarea "**********"
type textarea "**********"
click at [857, 223] on html "On2Cook India Pvt. Ltd. Contacts People Marketing Workflows Campaigns Sales Pip…" at bounding box center [488, 210] width 976 height 421
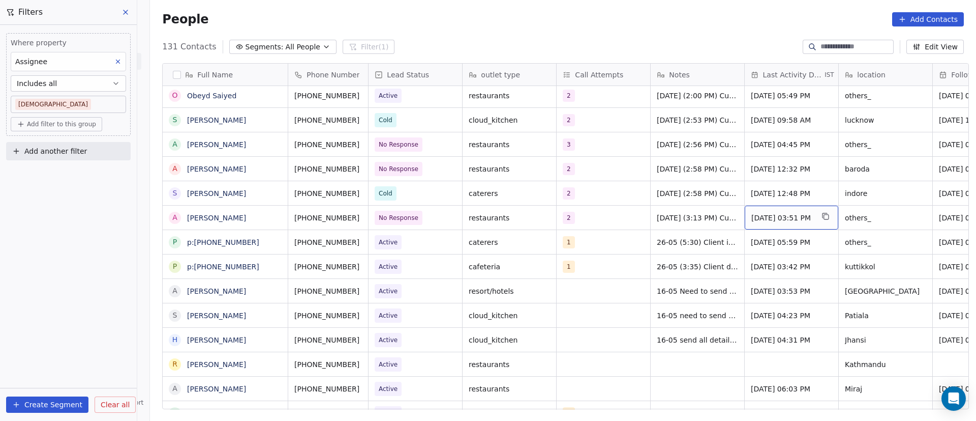
click at [767, 219] on span "[DATE] 03:51 PM" at bounding box center [783, 218] width 62 height 10
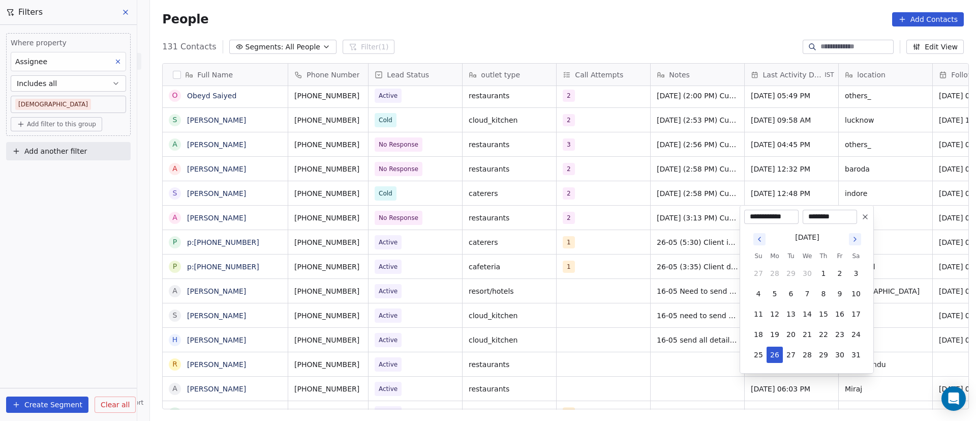
click at [854, 242] on icon "Go to next month" at bounding box center [855, 239] width 8 height 8
click at [854, 241] on icon "Go to next month" at bounding box center [855, 239] width 8 height 8
click at [840, 272] on button "5" at bounding box center [840, 273] width 16 height 16
type input "**********"
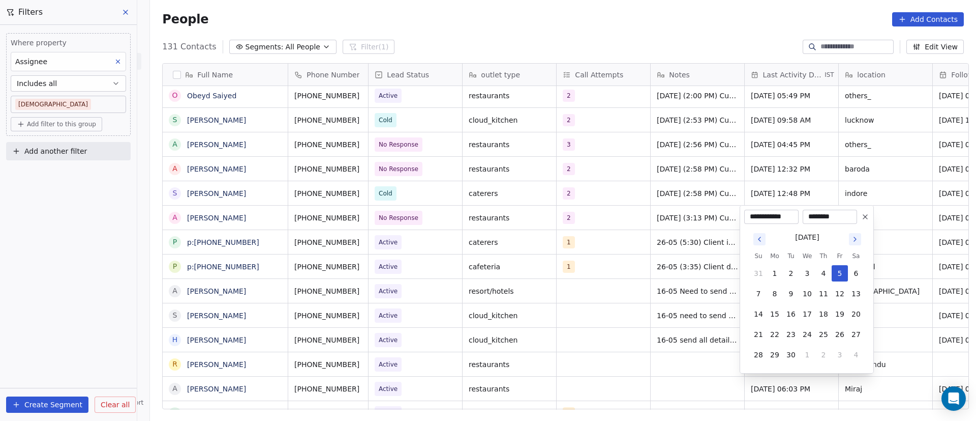
click at [904, 218] on html "On2Cook India Pvt. Ltd. Contacts People Marketing Workflows Campaigns Sales Pip…" at bounding box center [488, 210] width 976 height 421
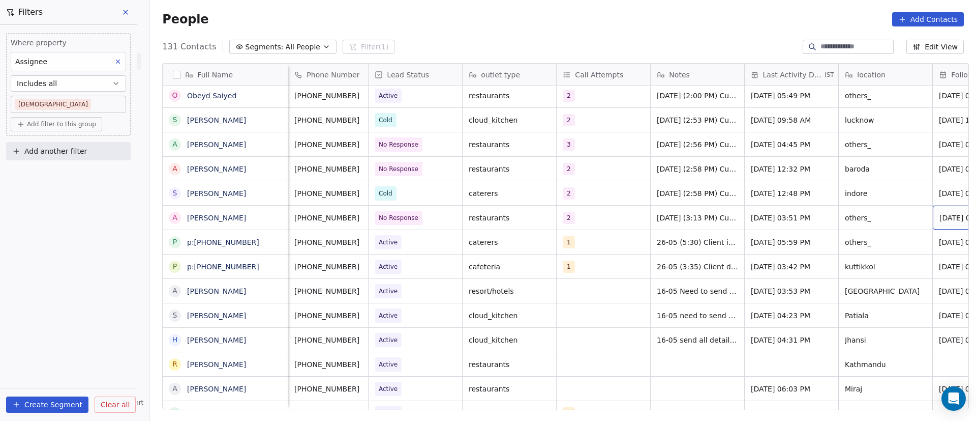
scroll to position [0, 70]
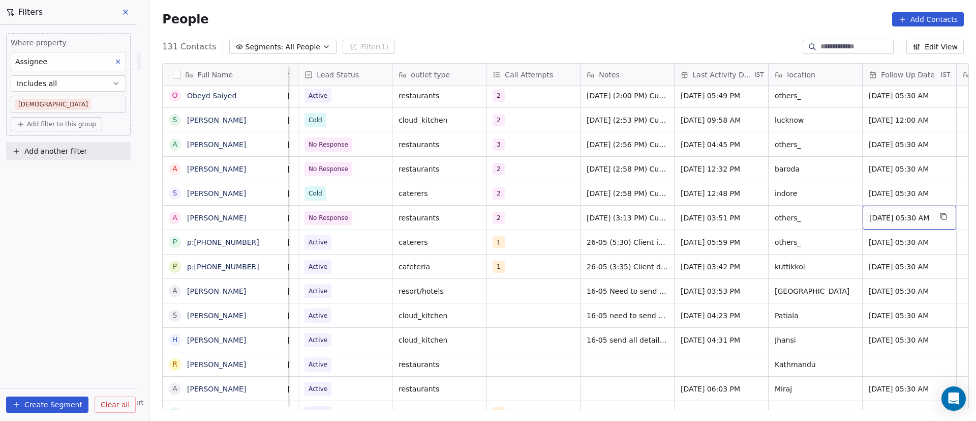
click at [880, 218] on span "[DATE] 05:30 AM" at bounding box center [901, 218] width 62 height 10
click at [879, 218] on span "[DATE] 05:30 AM" at bounding box center [901, 218] width 62 height 10
click at [879, 217] on span "[DATE] 05:30 AM" at bounding box center [901, 218] width 62 height 10
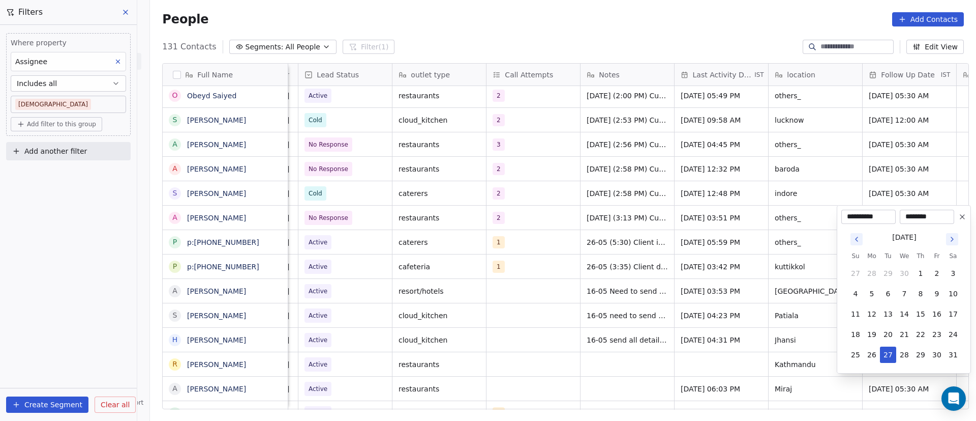
click at [954, 240] on icon "Go to next month" at bounding box center [952, 239] width 8 height 8
click at [953, 240] on icon "Go to next month" at bounding box center [952, 239] width 8 height 8
click at [884, 290] on button "9" at bounding box center [888, 293] width 16 height 16
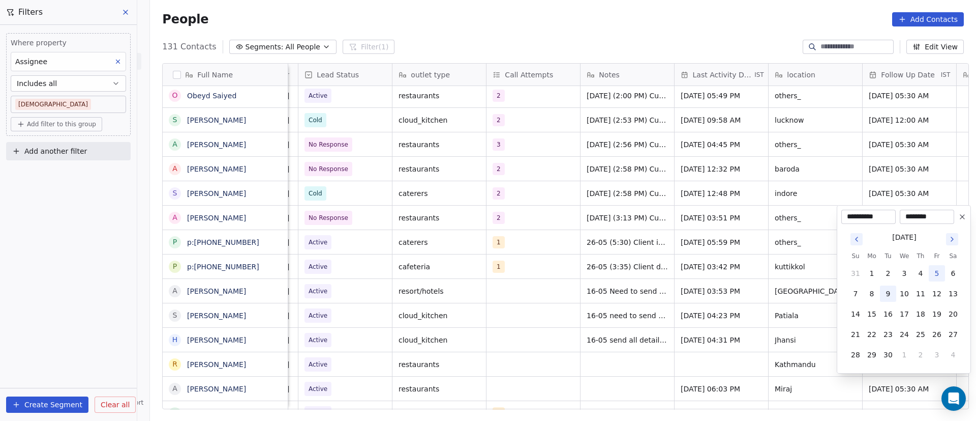
type input "**********"
click at [742, 160] on html "On2Cook India Pvt. Ltd. Contacts People Marketing Workflows Campaigns Sales Pip…" at bounding box center [488, 210] width 976 height 421
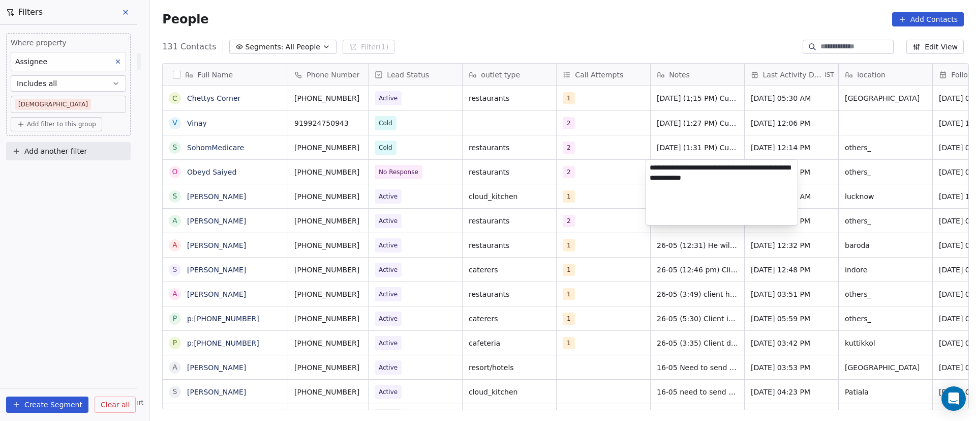
scroll to position [359, 819]
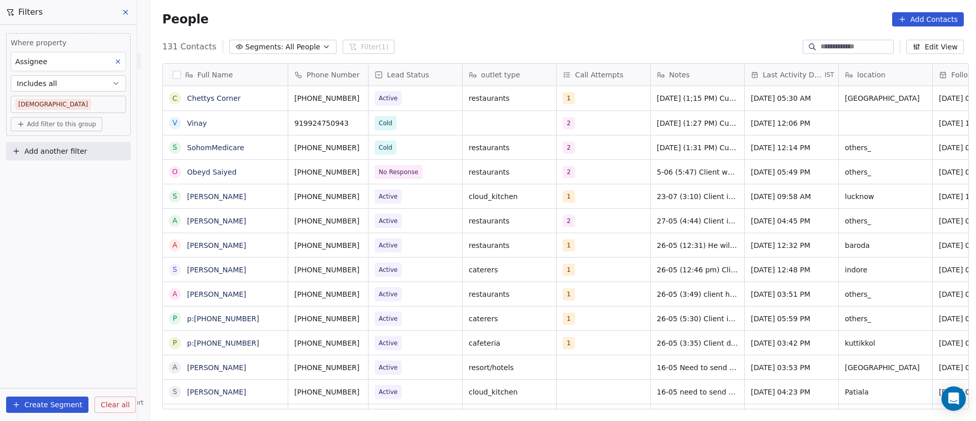
click at [336, 298] on html "On2Cook India Pvt. Ltd. Contacts People Marketing Workflows Campaigns Sales Pip…" at bounding box center [488, 210] width 976 height 421
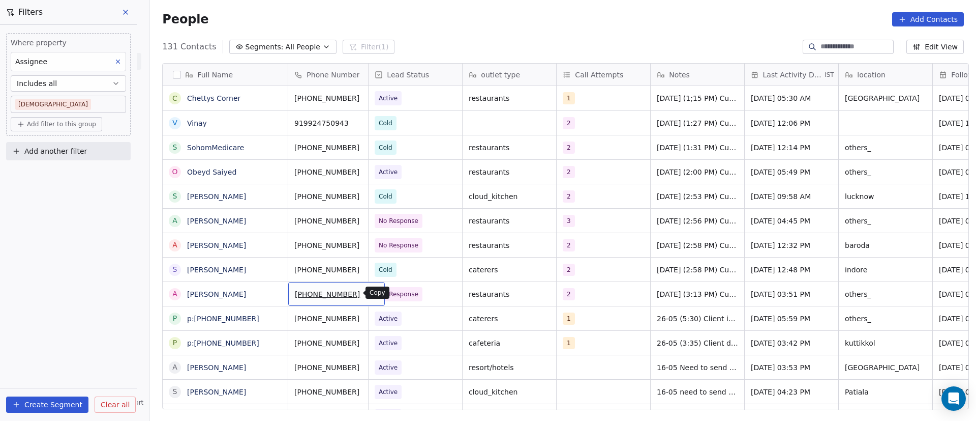
click at [371, 295] on icon "grid" at bounding box center [373, 293] width 5 height 5
click at [369, 243] on icon "grid" at bounding box center [373, 244] width 8 height 8
click at [369, 221] on icon "grid" at bounding box center [373, 219] width 8 height 8
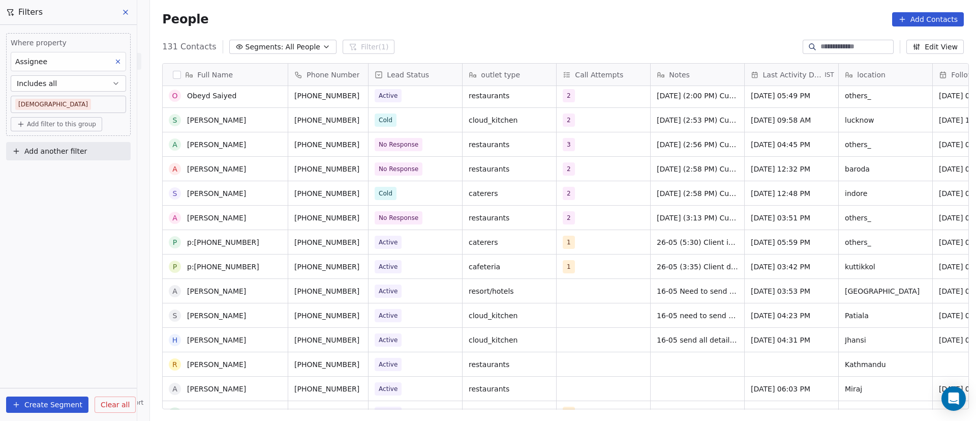
scroll to position [0, 0]
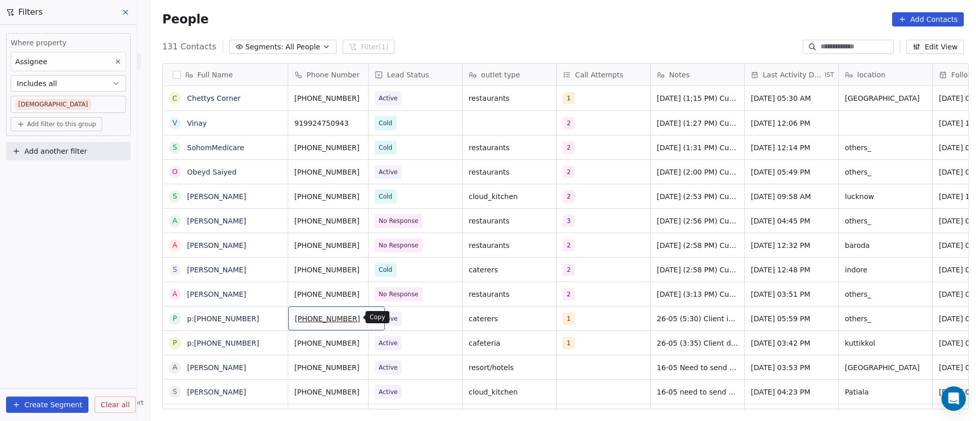
click at [371, 319] on icon "grid" at bounding box center [373, 317] width 5 height 5
click at [420, 323] on span "Active" at bounding box center [406, 318] width 62 height 14
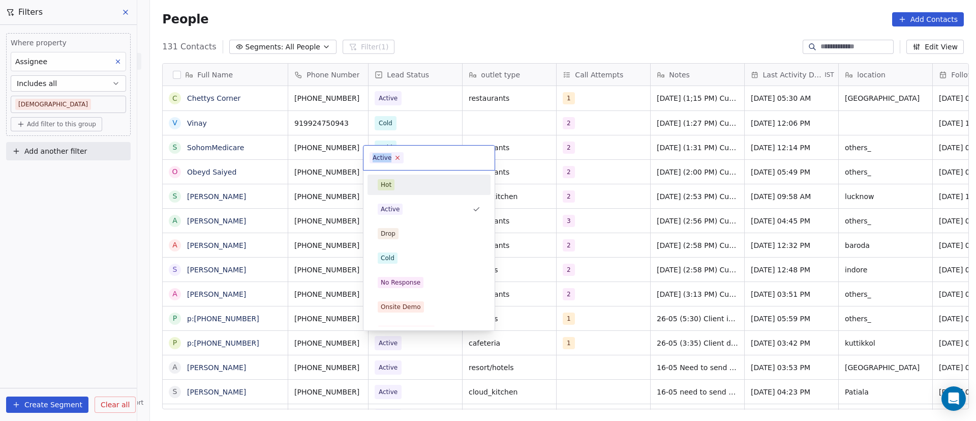
click at [398, 159] on icon at bounding box center [398, 157] width 7 height 7
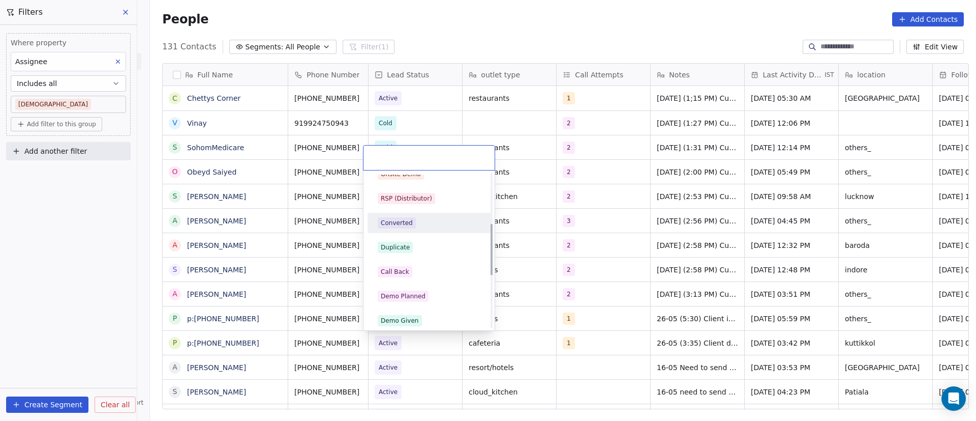
scroll to position [153, 0]
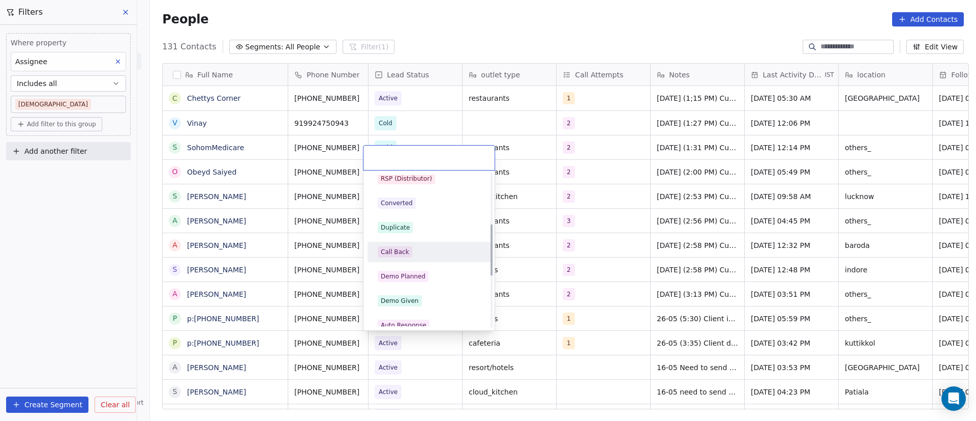
click at [440, 253] on div "Call Back" at bounding box center [429, 251] width 103 height 11
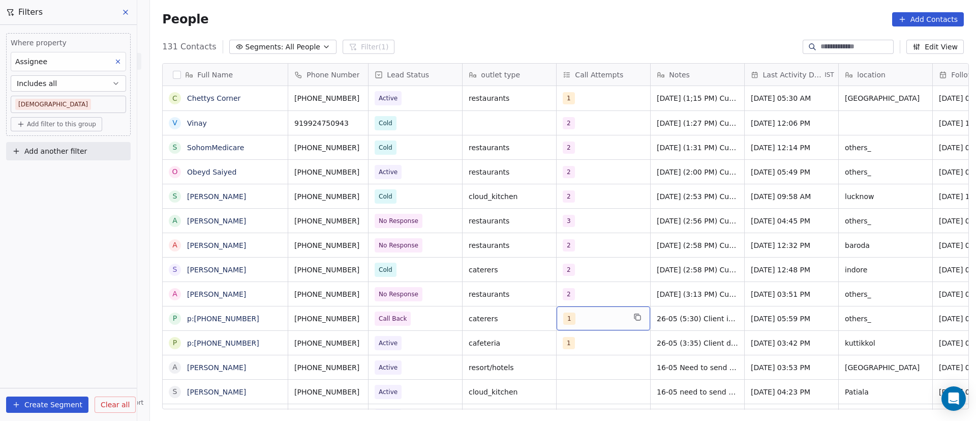
click at [582, 318] on div "1" at bounding box center [594, 318] width 62 height 12
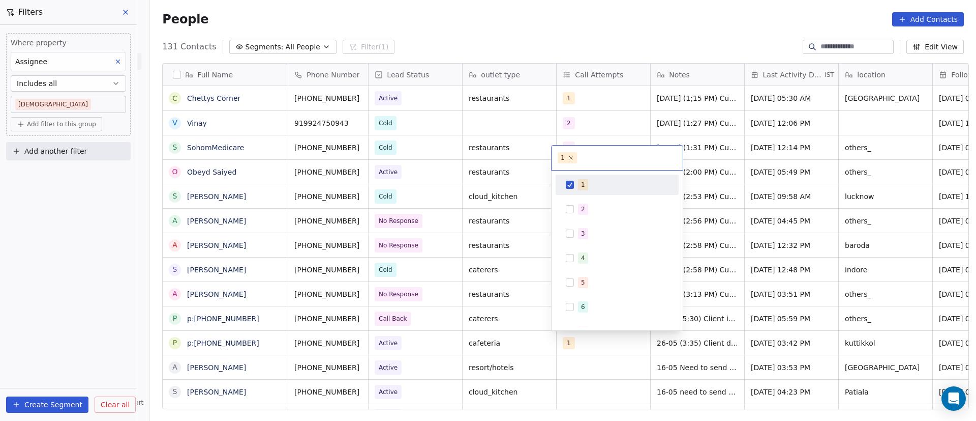
click at [572, 188] on button "Suggestions" at bounding box center [570, 185] width 8 height 8
click at [573, 206] on button "Suggestions" at bounding box center [570, 209] width 8 height 8
click at [725, 316] on html "On2Cook India Pvt. Ltd. Contacts People Marketing Workflows Campaigns Sales Pip…" at bounding box center [488, 210] width 976 height 421
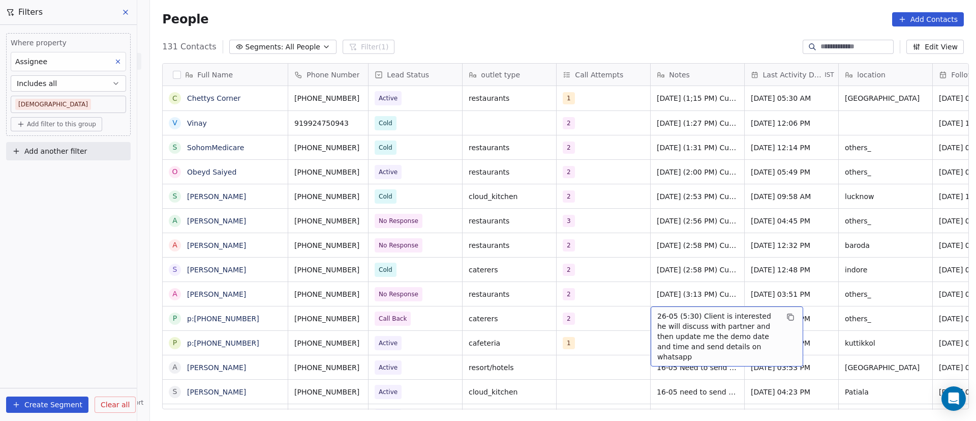
click at [682, 320] on span "26-05 (5:30) Client is interested he will discuss with partner and then update …" at bounding box center [718, 336] width 121 height 51
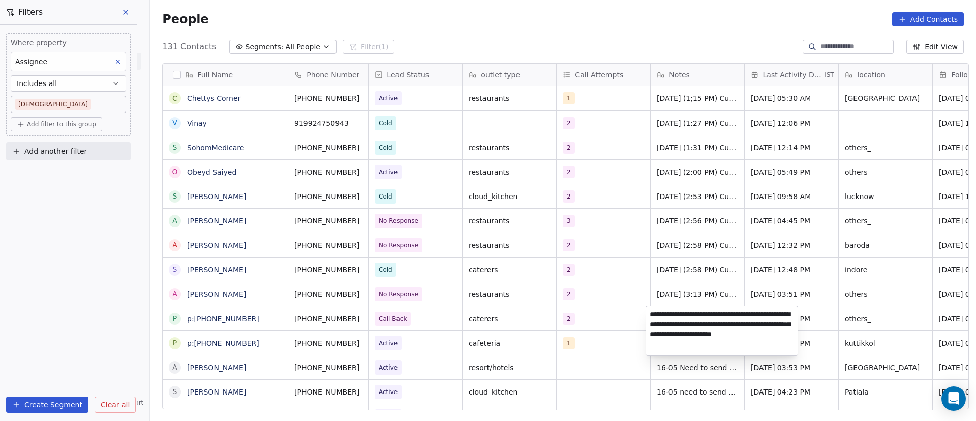
click at [650, 311] on textarea "**********" at bounding box center [722, 330] width 152 height 49
paste textarea "**********"
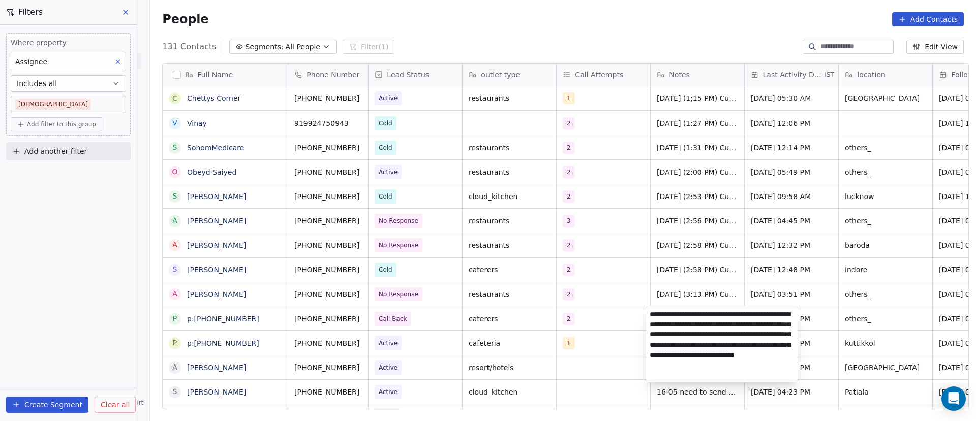
type textarea "**********"
click at [846, 316] on html "On2Cook India Pvt. Ltd. Contacts People Marketing Workflows Campaigns Sales Pip…" at bounding box center [488, 210] width 976 height 421
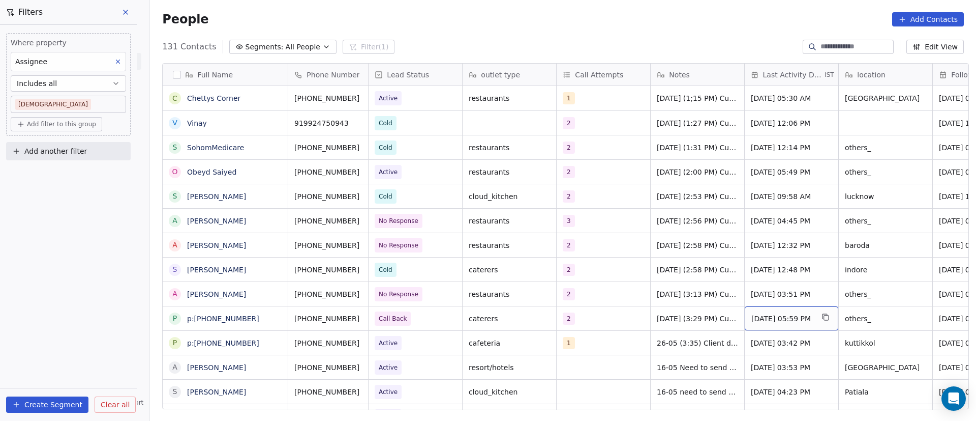
click at [776, 319] on span "[DATE] 05:59 PM" at bounding box center [783, 318] width 62 height 10
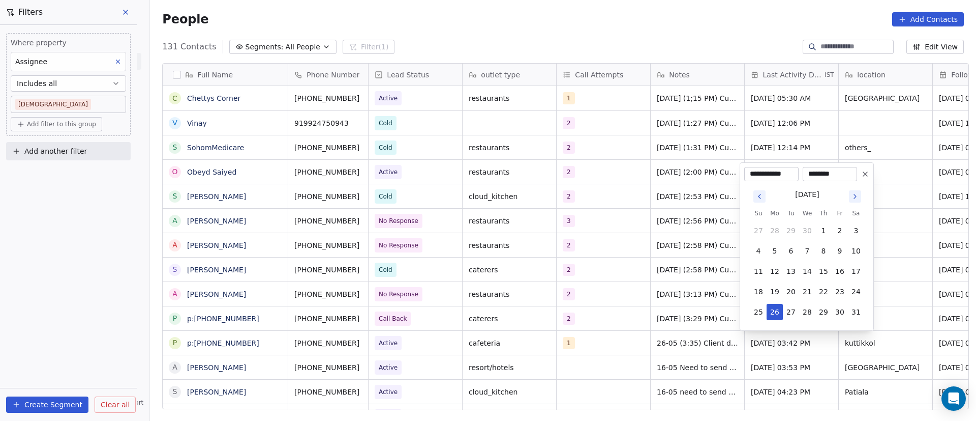
click at [861, 195] on button "Go to next month" at bounding box center [855, 196] width 14 height 14
click at [859, 196] on icon "Go to next month" at bounding box center [855, 196] width 8 height 8
click at [851, 173] on icon "Go to next month" at bounding box center [855, 176] width 8 height 8
click at [843, 232] on button "5" at bounding box center [840, 230] width 16 height 16
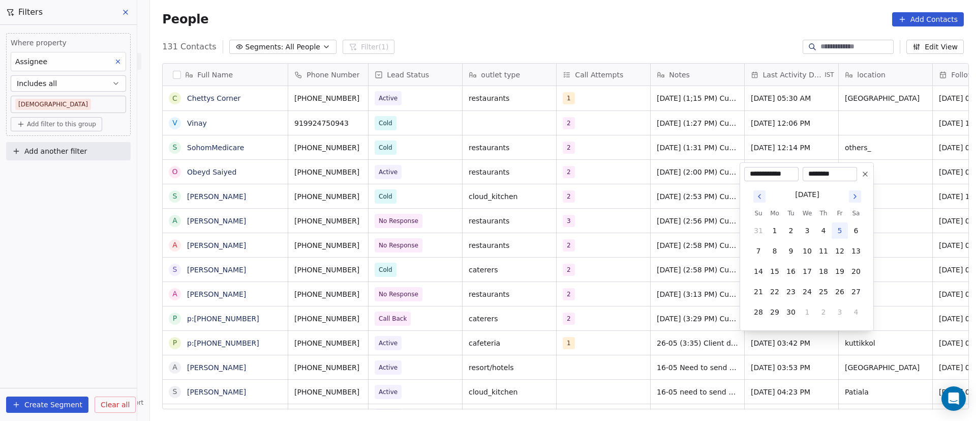
type input "**********"
click at [882, 318] on html "On2Cook India Pvt. Ltd. Contacts People Marketing Workflows Campaigns Sales Pip…" at bounding box center [488, 210] width 976 height 421
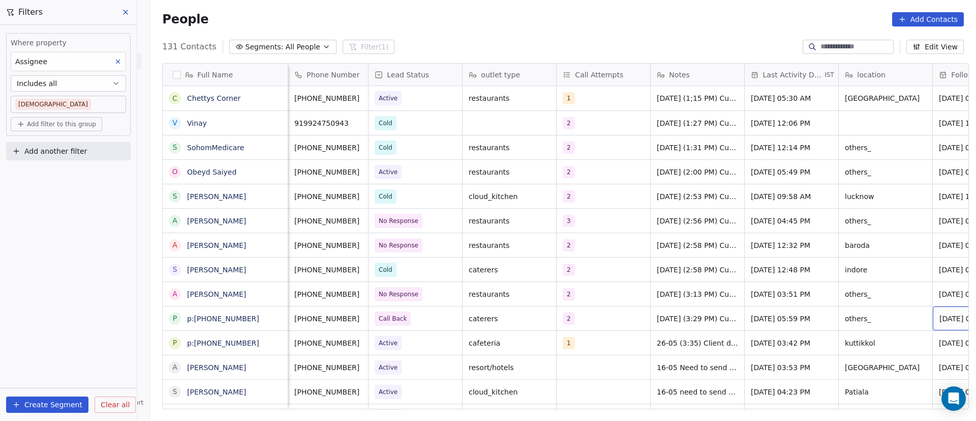
scroll to position [0, 70]
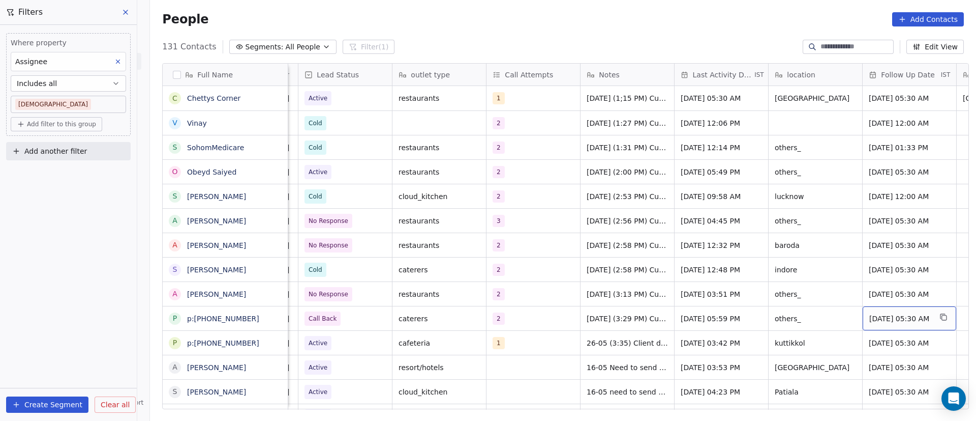
click at [885, 319] on span "[DATE] 05:30 AM" at bounding box center [901, 318] width 62 height 10
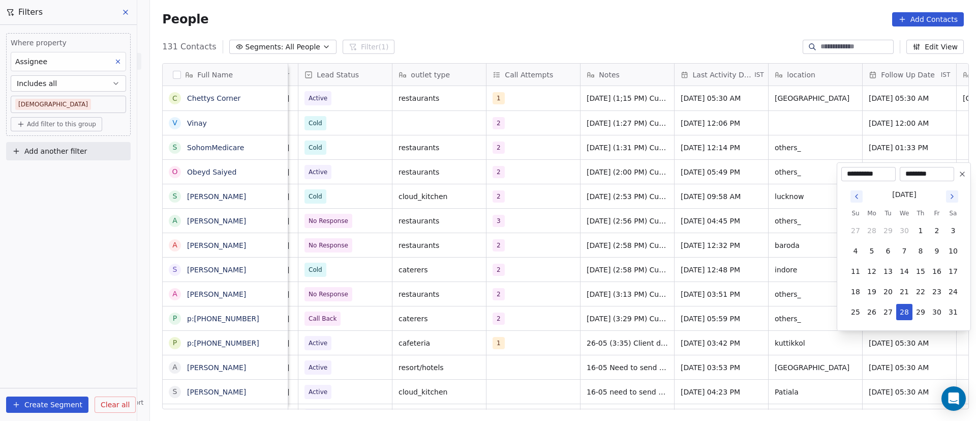
click at [954, 196] on icon "Go to next month" at bounding box center [952, 196] width 8 height 8
click at [951, 175] on icon "Go to next month" at bounding box center [952, 176] width 8 height 8
click at [884, 254] on button "9" at bounding box center [888, 251] width 16 height 16
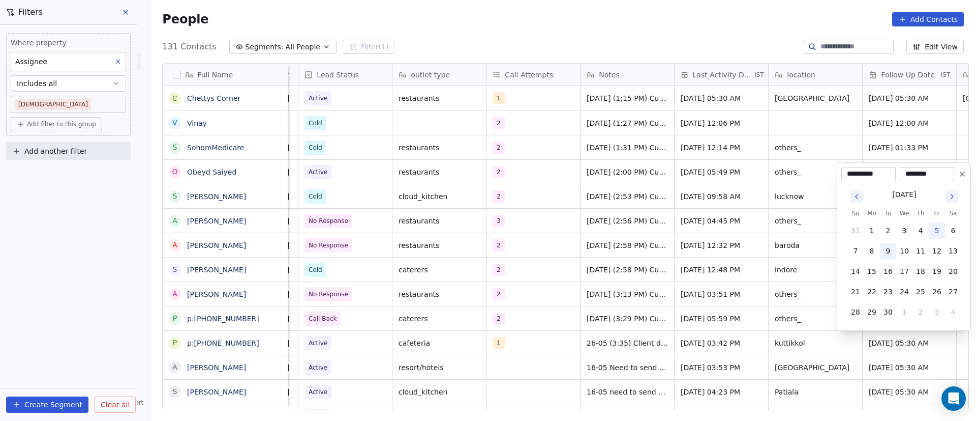
type input "**********"
click at [754, 321] on html "On2Cook India Pvt. Ltd. Contacts People Marketing Workflows Campaigns Sales Pip…" at bounding box center [488, 210] width 976 height 421
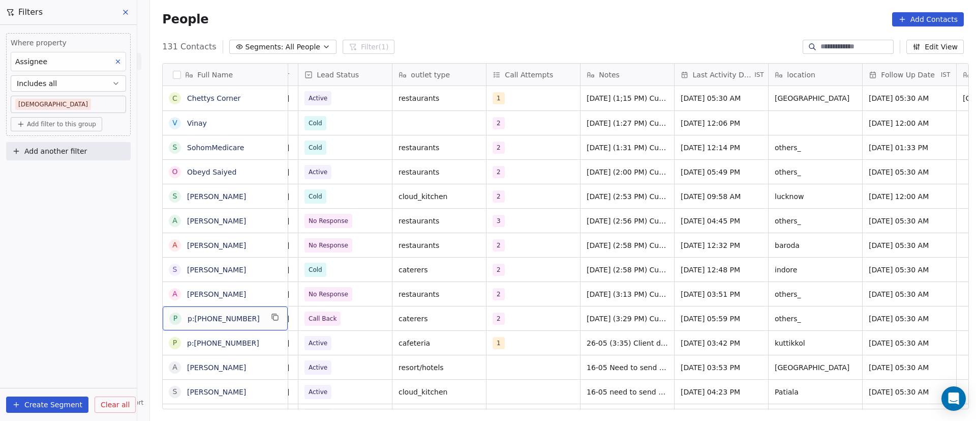
scroll to position [0, 0]
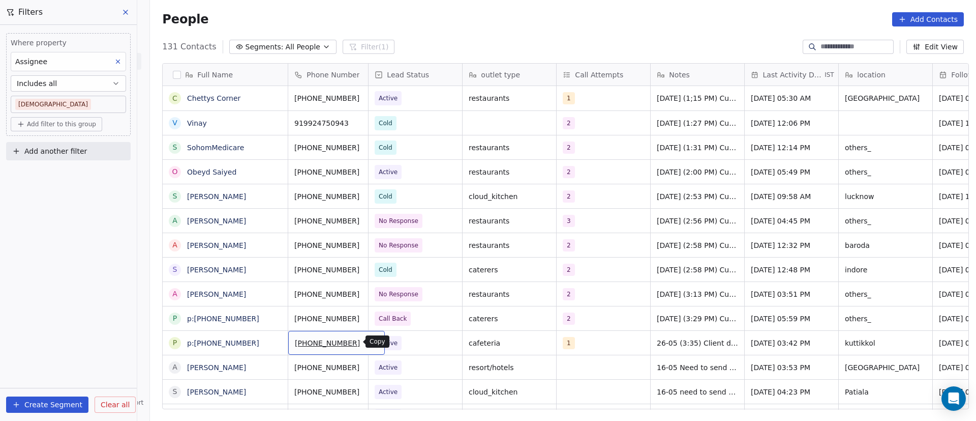
click at [369, 342] on icon "grid" at bounding box center [373, 341] width 8 height 8
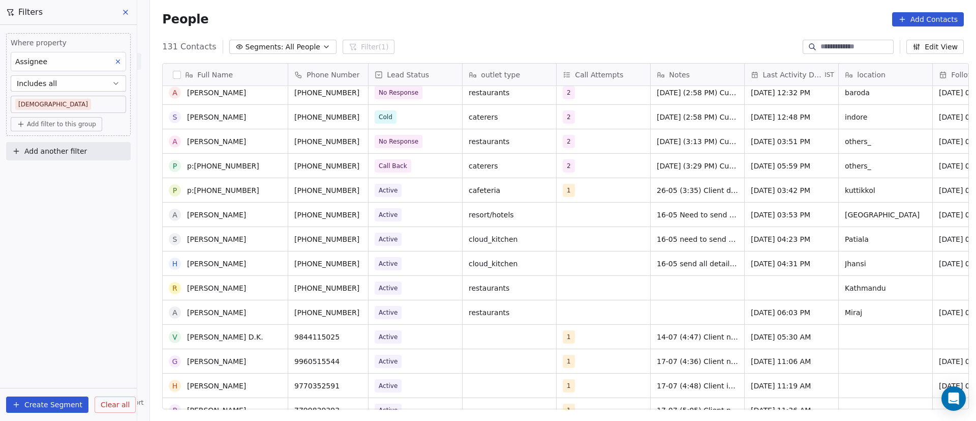
scroll to position [229, 0]
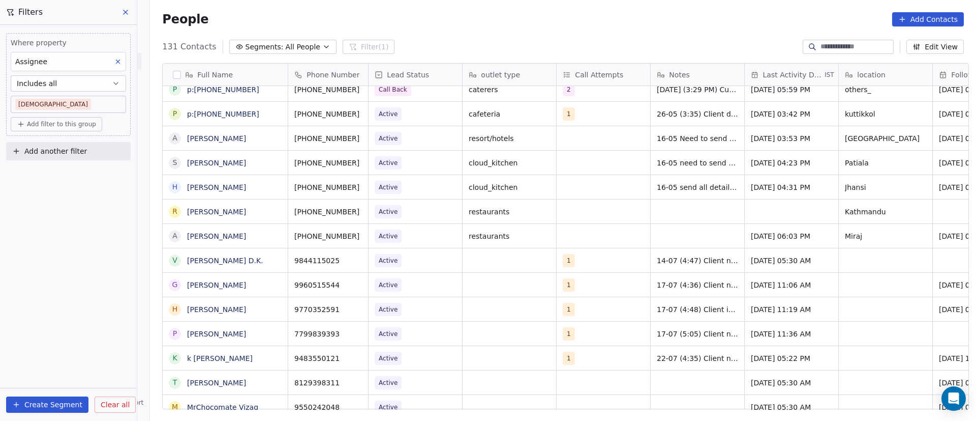
click at [605, 113] on div "1" at bounding box center [604, 114] width 94 height 24
click at [601, 115] on div "1" at bounding box center [604, 114] width 94 height 24
click at [503, 116] on div "cafeteria" at bounding box center [510, 114] width 94 height 24
click at [414, 117] on div "Active" at bounding box center [416, 114] width 94 height 24
click at [414, 118] on div "Active" at bounding box center [416, 114] width 94 height 24
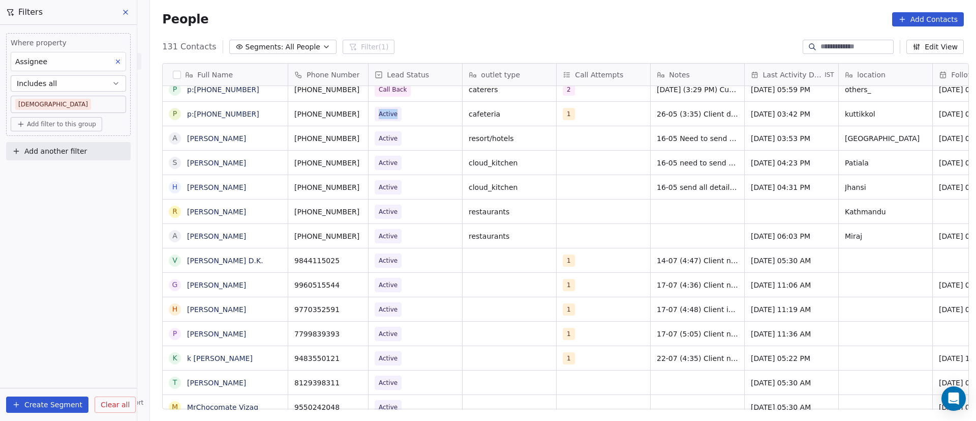
click at [417, 119] on span "Active" at bounding box center [406, 114] width 62 height 14
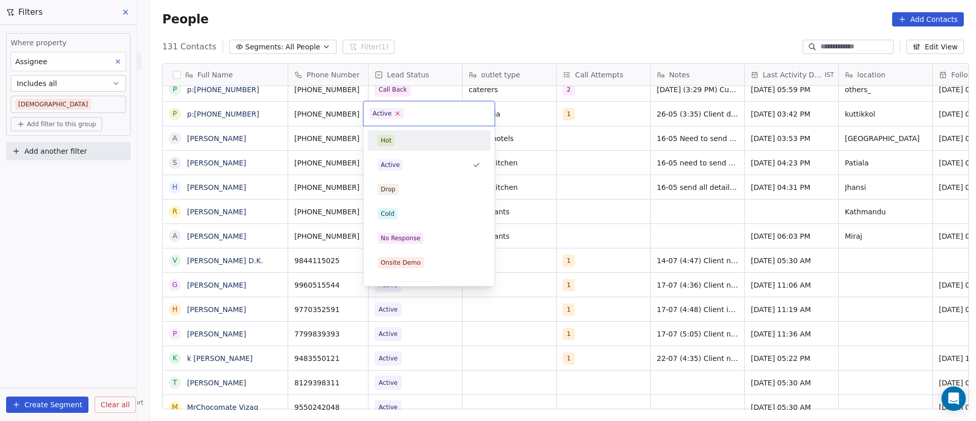
click at [397, 114] on icon at bounding box center [398, 113] width 7 height 7
click at [411, 240] on div "No Response" at bounding box center [401, 237] width 40 height 9
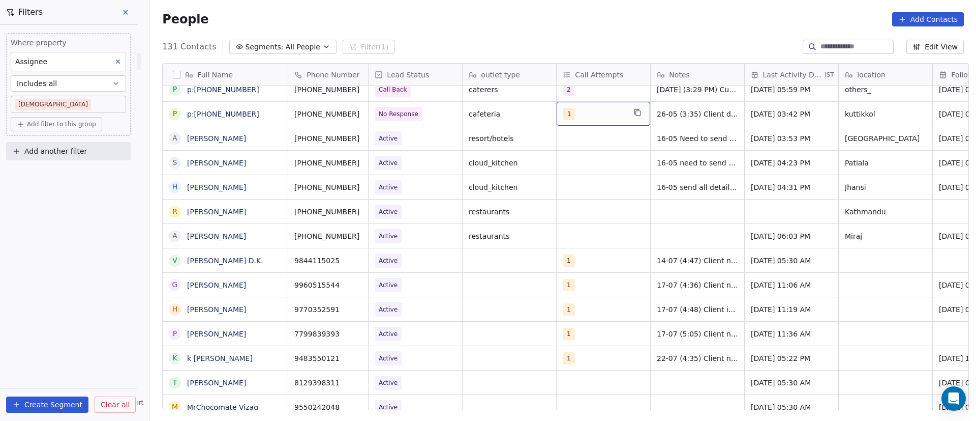
click at [591, 115] on div "1" at bounding box center [594, 114] width 62 height 12
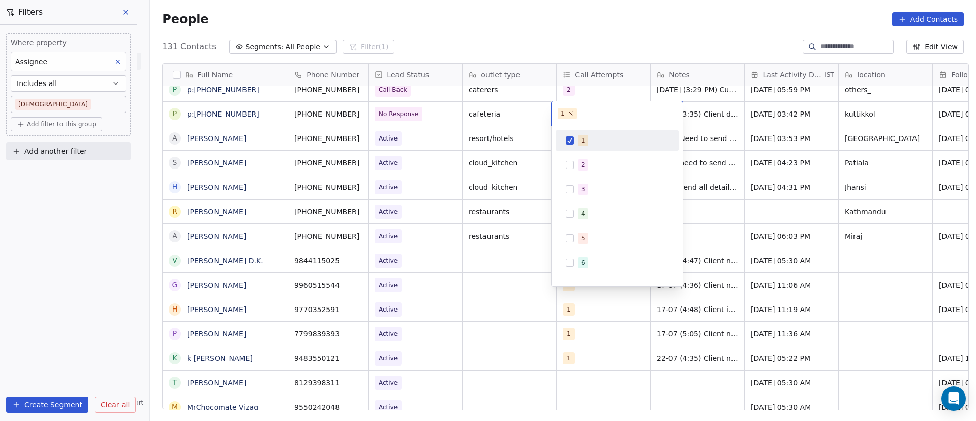
click at [571, 142] on button "Suggestions" at bounding box center [570, 140] width 8 height 8
click at [576, 163] on div "2" at bounding box center [617, 165] width 115 height 16
click at [700, 116] on html "On2Cook India Pvt. Ltd. Contacts People Marketing Workflows Campaigns Sales Pip…" at bounding box center [488, 210] width 976 height 421
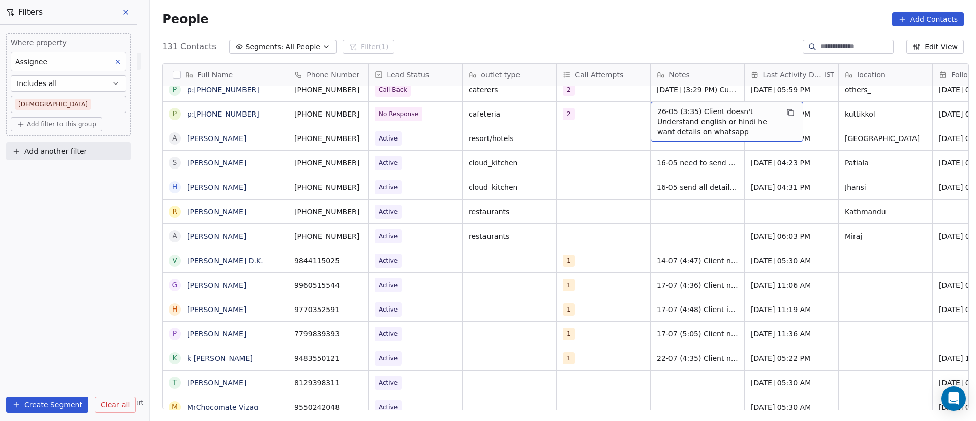
click at [660, 110] on span "26-05 (3:35) Client doesn't Understand english or hindi he want details on what…" at bounding box center [718, 121] width 121 height 31
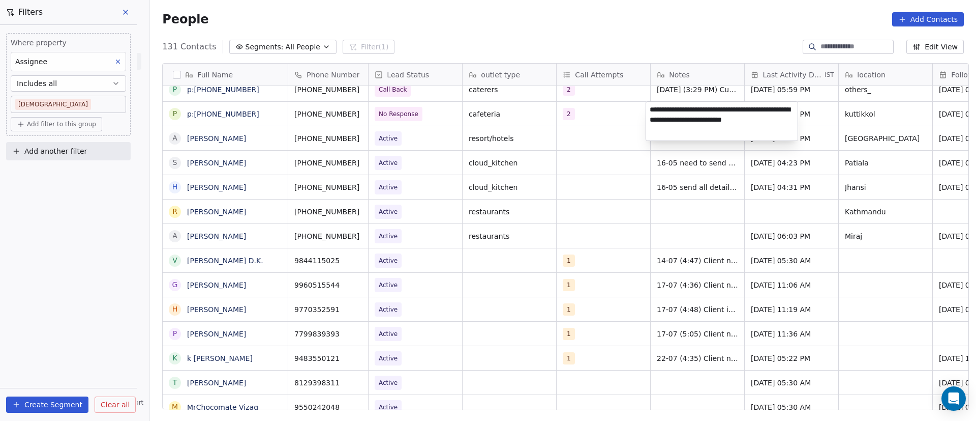
click at [649, 110] on textarea "**********" at bounding box center [722, 121] width 152 height 39
paste textarea "**********"
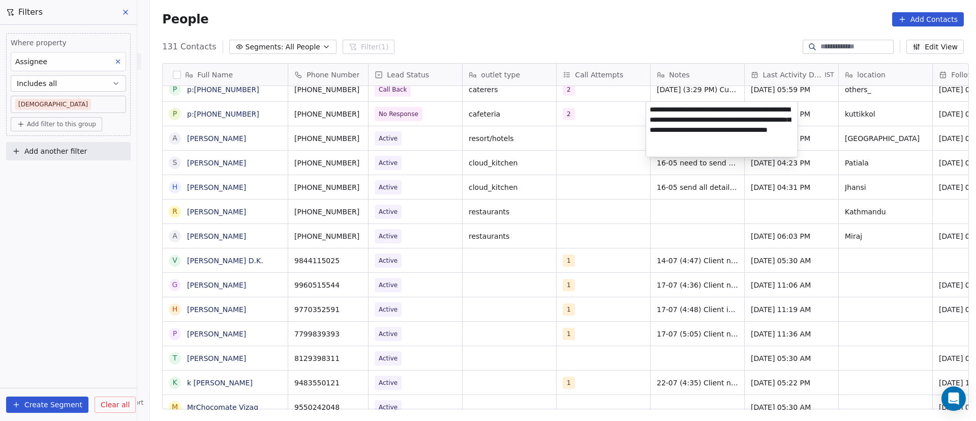
type textarea "**********"
click at [832, 112] on html "On2Cook India Pvt. Ltd. Contacts People Marketing Workflows Campaigns Sales Pip…" at bounding box center [488, 210] width 976 height 421
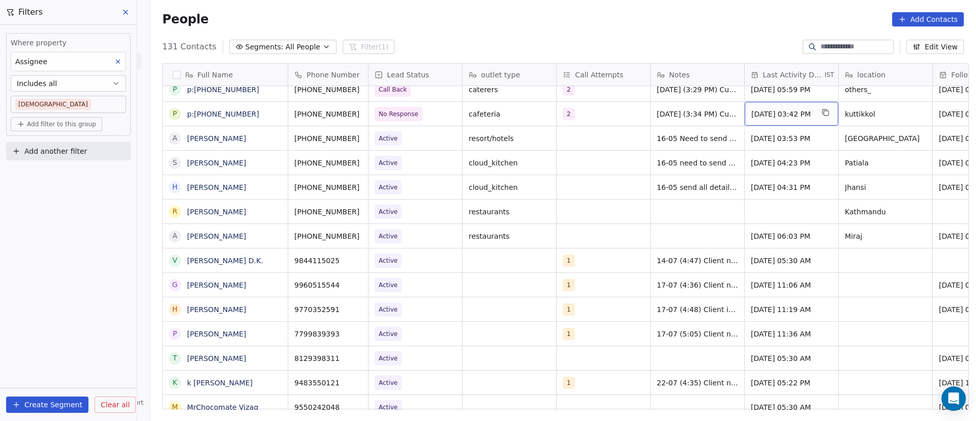
click at [763, 116] on span "[DATE] 03:42 PM" at bounding box center [783, 114] width 62 height 10
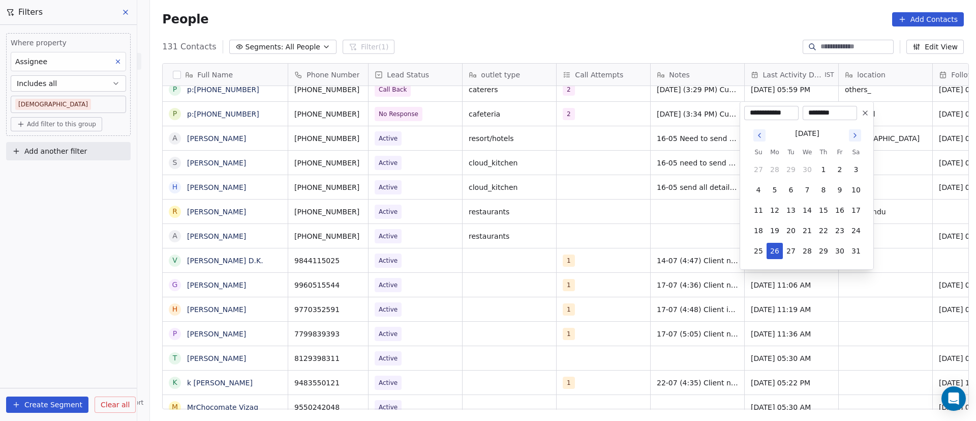
click at [856, 138] on icon "Go to next month" at bounding box center [855, 135] width 8 height 8
click at [844, 171] on button "5" at bounding box center [840, 169] width 16 height 16
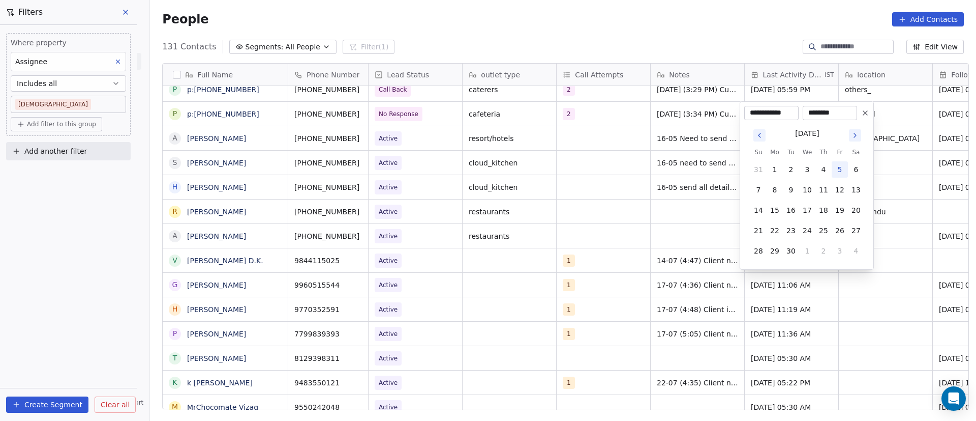
type input "**********"
click at [888, 111] on html "On2Cook India Pvt. Ltd. Contacts People Marketing Workflows Campaigns Sales Pip…" at bounding box center [488, 210] width 976 height 421
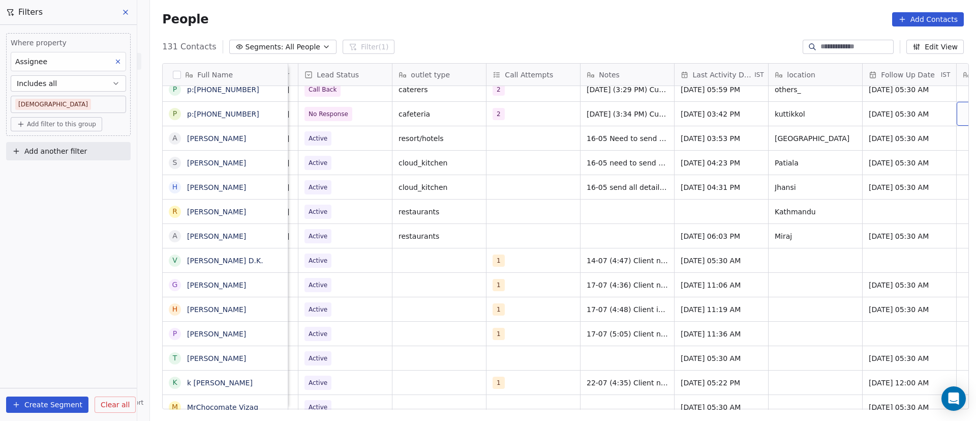
scroll to position [0, 164]
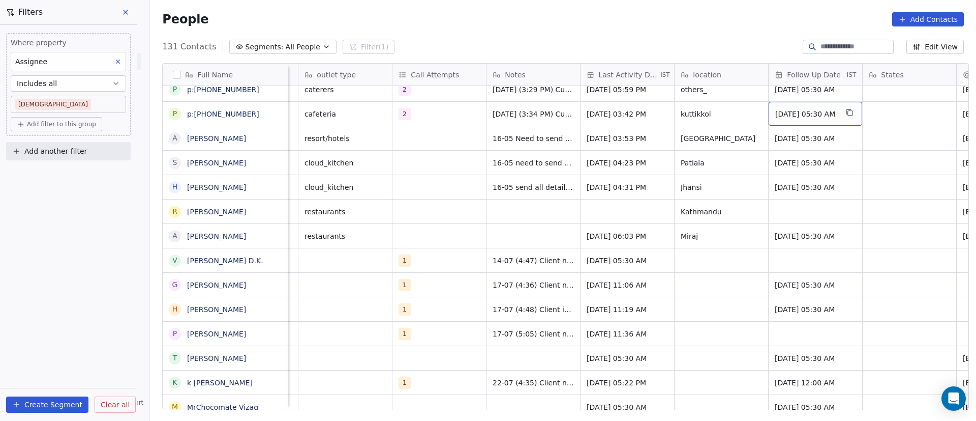
click at [791, 114] on span "[DATE] 05:30 AM" at bounding box center [806, 114] width 62 height 10
click at [792, 114] on span "[DATE] 05:30 AM" at bounding box center [806, 114] width 62 height 10
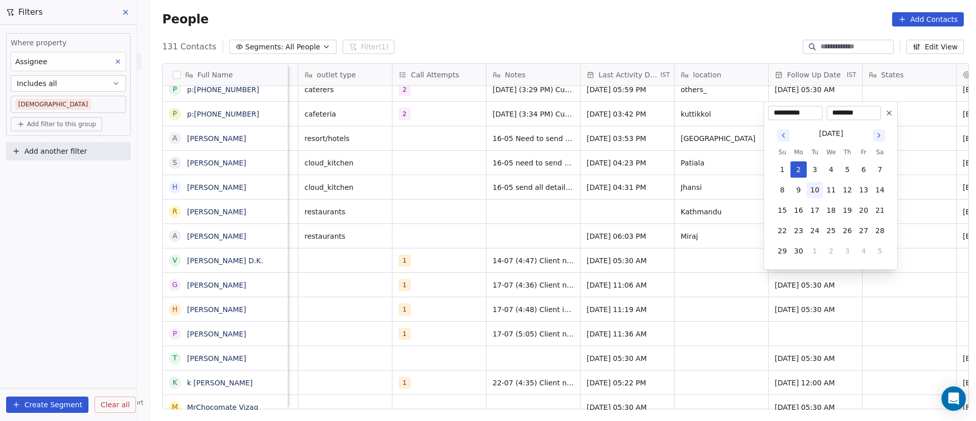
click at [818, 192] on button "10" at bounding box center [815, 190] width 16 height 16
type input "**********"
click at [929, 127] on html "On2Cook India Pvt. Ltd. Contacts People Marketing Workflows Campaigns Sales Pip…" at bounding box center [488, 210] width 976 height 421
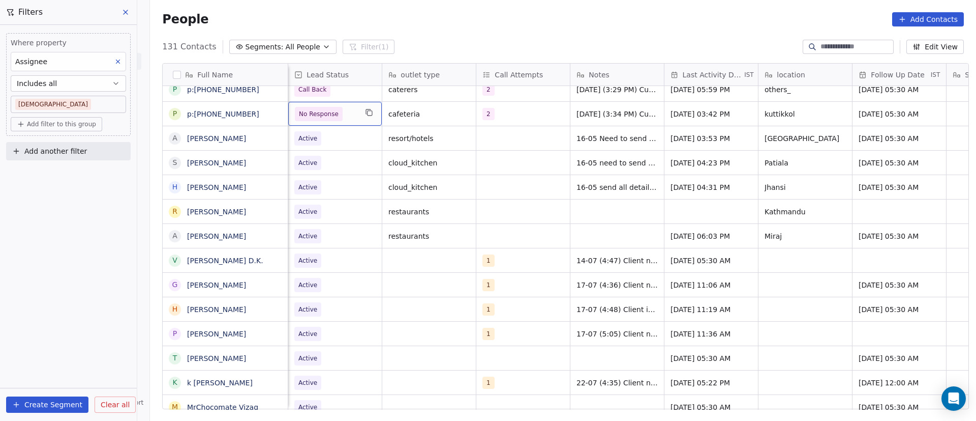
scroll to position [0, 0]
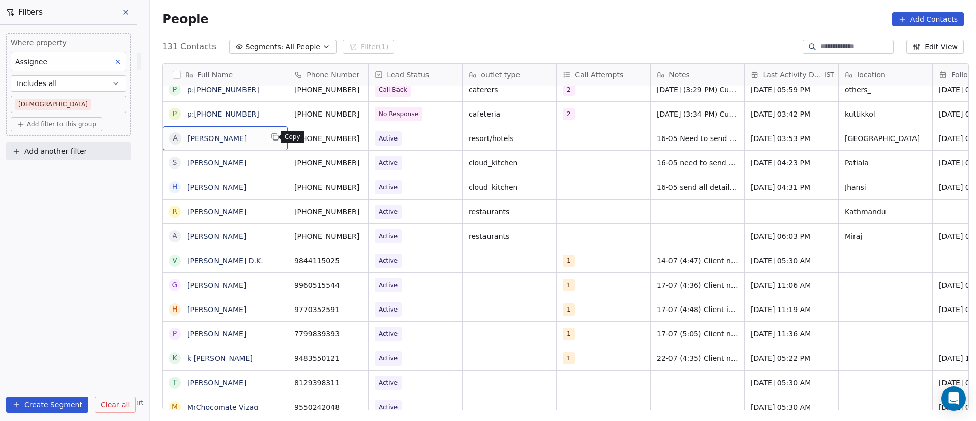
click at [271, 137] on icon "grid" at bounding box center [275, 137] width 8 height 8
click at [271, 139] on icon "grid" at bounding box center [275, 137] width 8 height 8
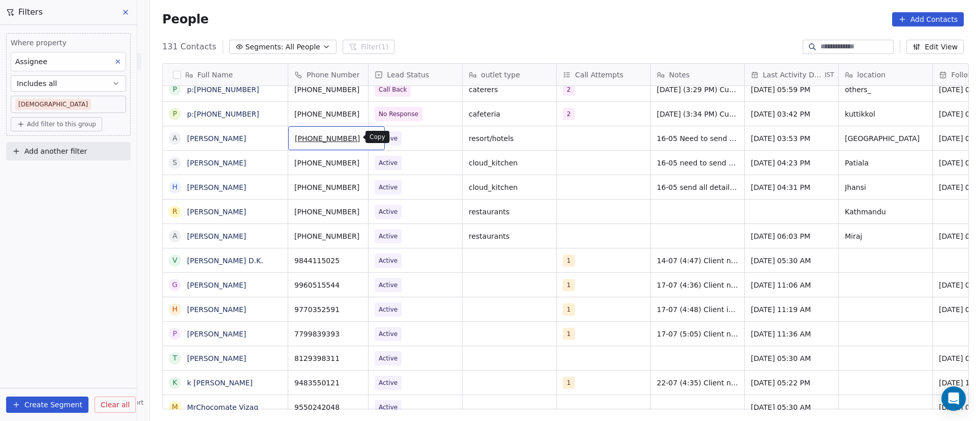
click at [369, 138] on icon "grid" at bounding box center [373, 137] width 8 height 8
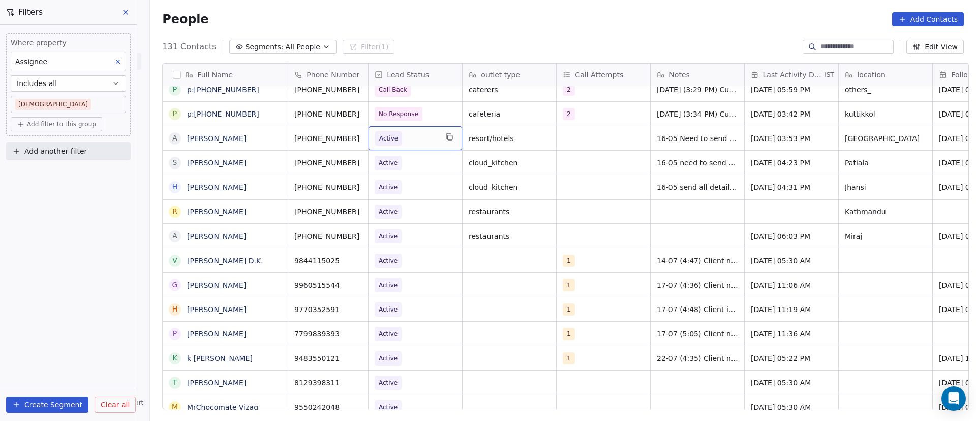
click at [423, 139] on span "Active" at bounding box center [406, 138] width 62 height 14
click at [408, 139] on span "Active" at bounding box center [406, 138] width 62 height 14
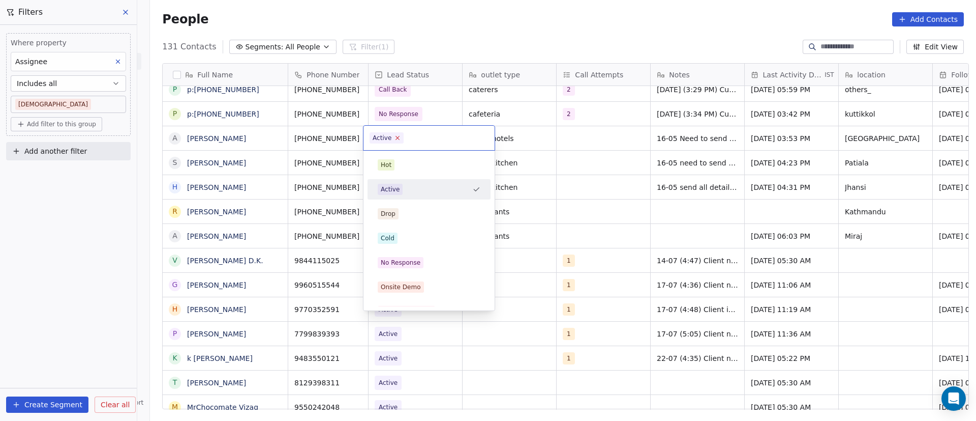
click at [400, 139] on icon at bounding box center [398, 137] width 7 height 7
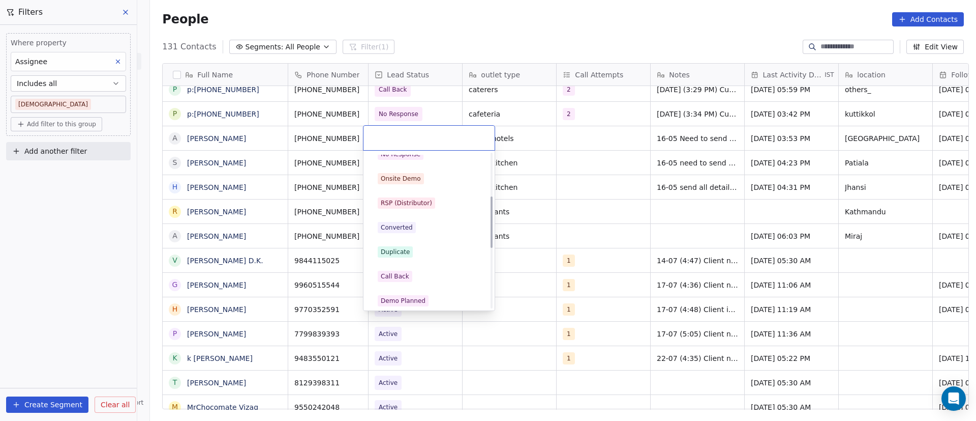
scroll to position [153, 0]
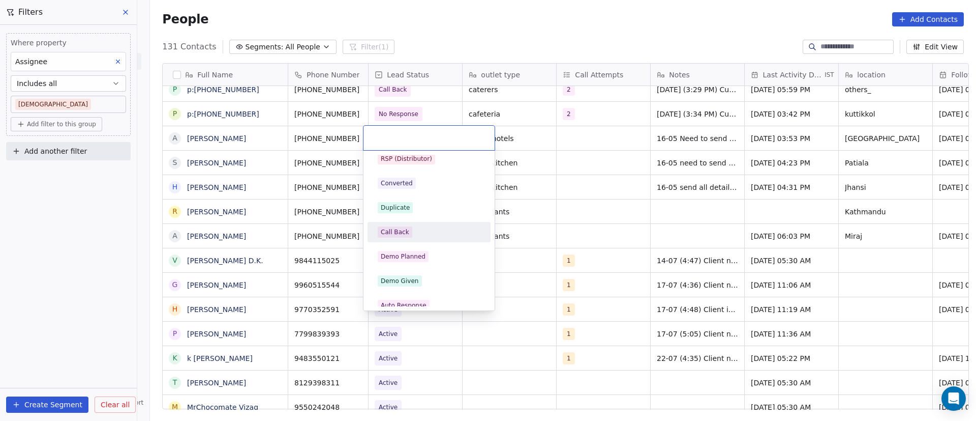
click at [422, 231] on div "Call Back" at bounding box center [429, 231] width 103 height 11
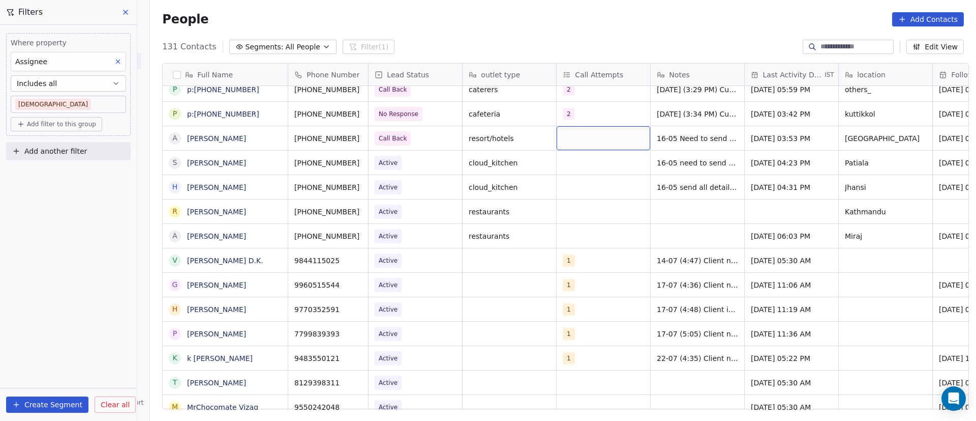
click at [557, 138] on div "grid" at bounding box center [604, 138] width 94 height 24
click at [559, 138] on div "grid" at bounding box center [604, 138] width 94 height 24
click at [568, 135] on div "grid" at bounding box center [604, 138] width 94 height 24
click at [566, 136] on div "grid" at bounding box center [604, 138] width 94 height 24
click at [557, 138] on div "grid" at bounding box center [604, 138] width 94 height 24
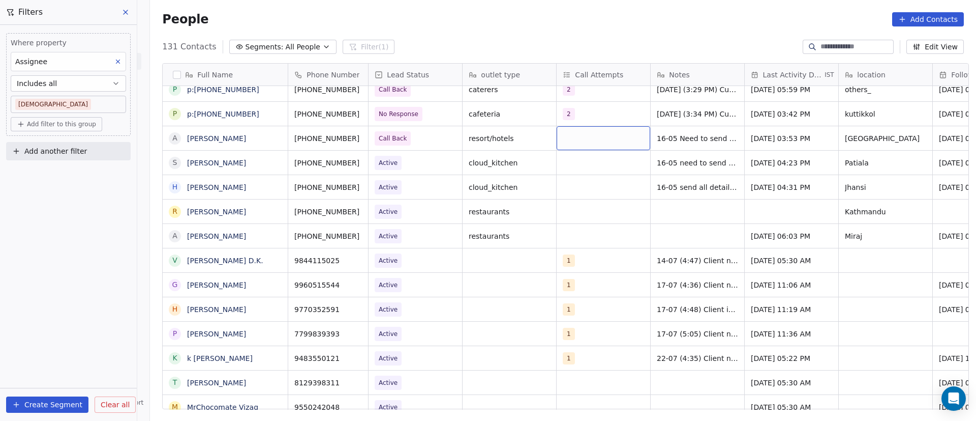
click at [573, 140] on div "grid" at bounding box center [604, 138] width 94 height 24
click at [572, 140] on div "grid" at bounding box center [604, 138] width 94 height 24
click at [572, 164] on button "Suggestions" at bounding box center [570, 165] width 8 height 8
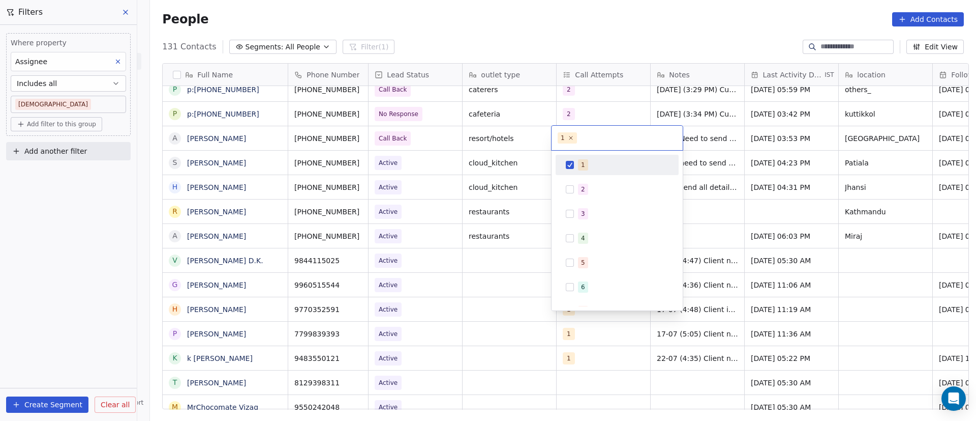
click at [698, 143] on html "On2Cook India Pvt. Ltd. Contacts People Marketing Workflows Campaigns Sales Pip…" at bounding box center [488, 210] width 976 height 421
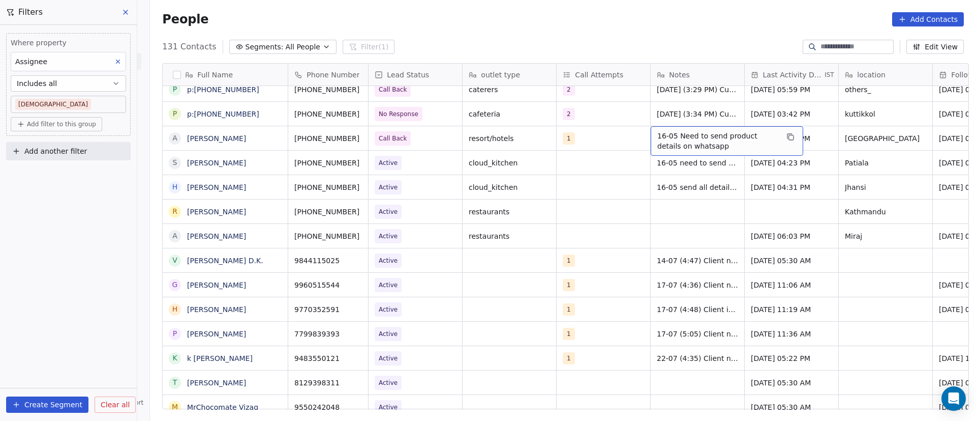
click at [666, 138] on span "16-05 Need to send product details on whatsapp" at bounding box center [718, 141] width 121 height 20
click at [650, 135] on textarea "**********" at bounding box center [722, 142] width 152 height 32
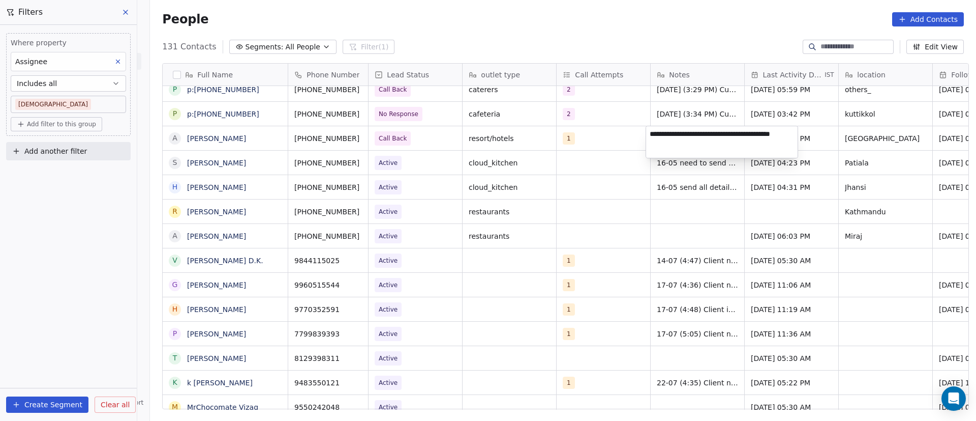
paste textarea "**********"
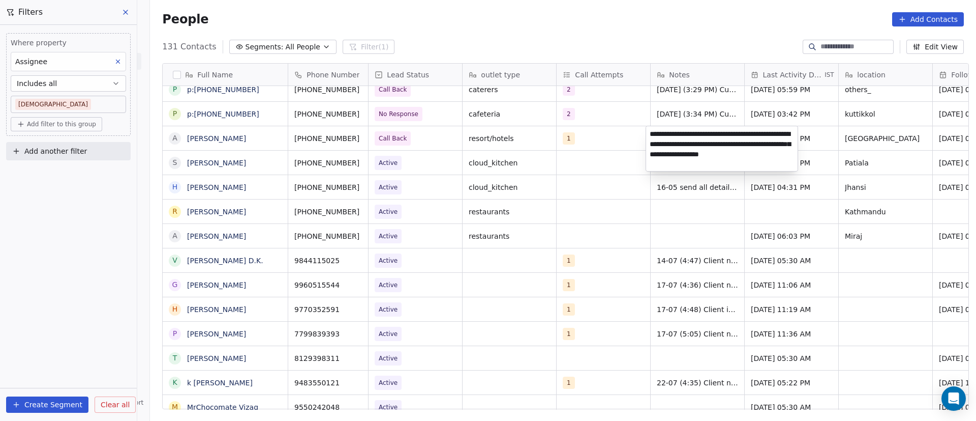
type textarea "**********"
click at [623, 138] on html "On2Cook India Pvt. Ltd. Contacts People Marketing Workflows Campaigns Sales Pip…" at bounding box center [488, 210] width 976 height 421
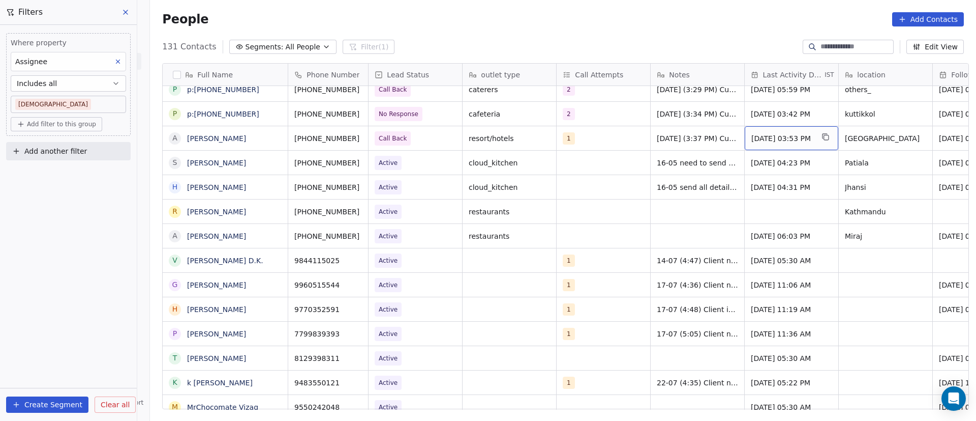
click at [762, 138] on span "[DATE] 03:53 PM" at bounding box center [783, 138] width 62 height 10
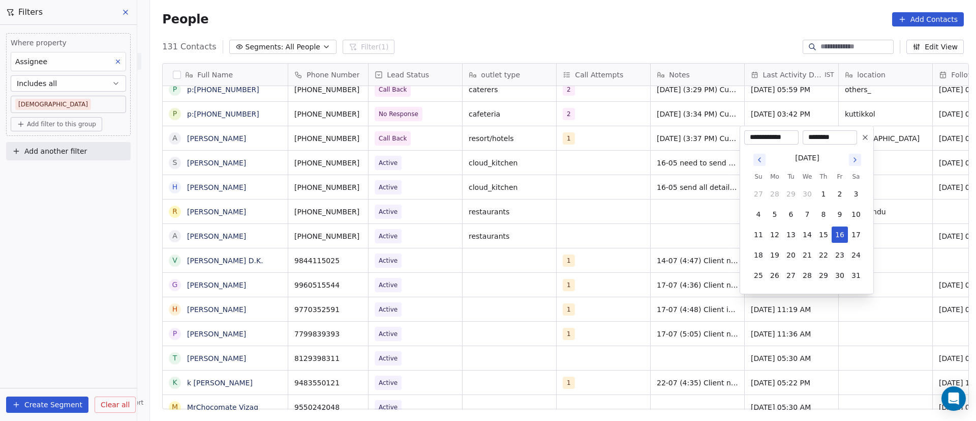
click at [857, 164] on button "Go to next month" at bounding box center [855, 160] width 12 height 12
click at [842, 194] on button "5" at bounding box center [840, 194] width 16 height 16
type input "**********"
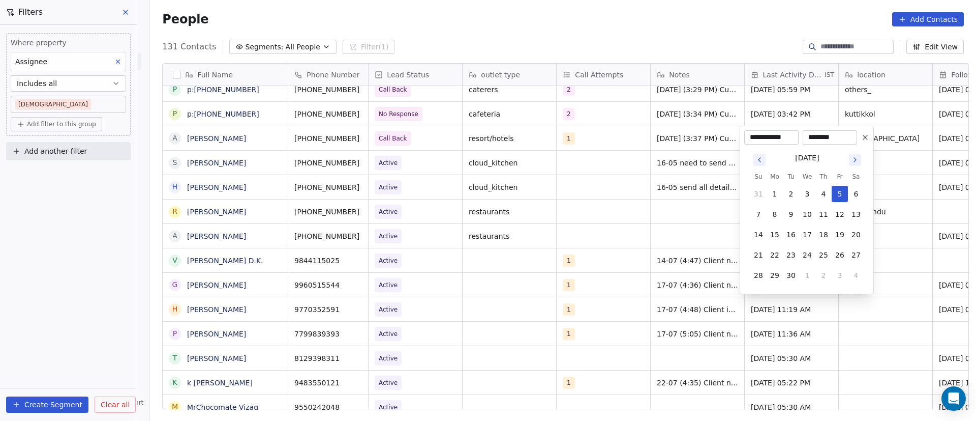
click at [884, 139] on html "On2Cook India Pvt. Ltd. Contacts People Marketing Workflows Campaigns Sales Pip…" at bounding box center [488, 210] width 976 height 421
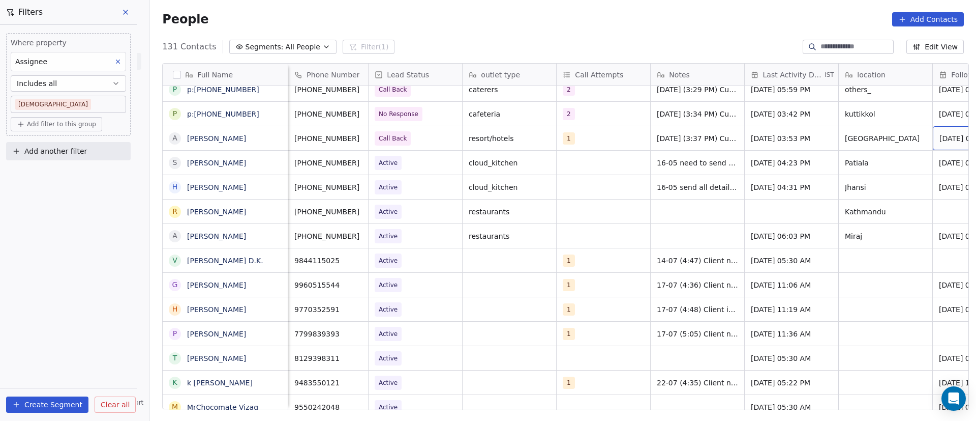
scroll to position [0, 70]
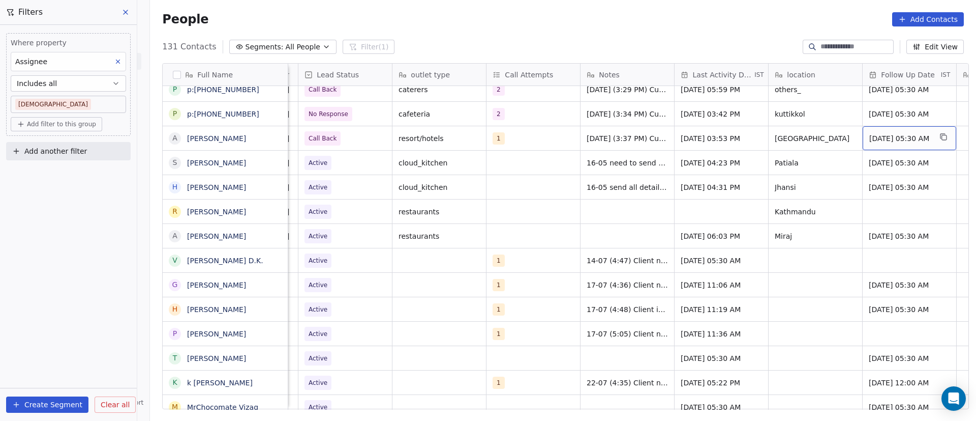
click at [879, 140] on span "[DATE] 05:30 AM" at bounding box center [901, 138] width 62 height 10
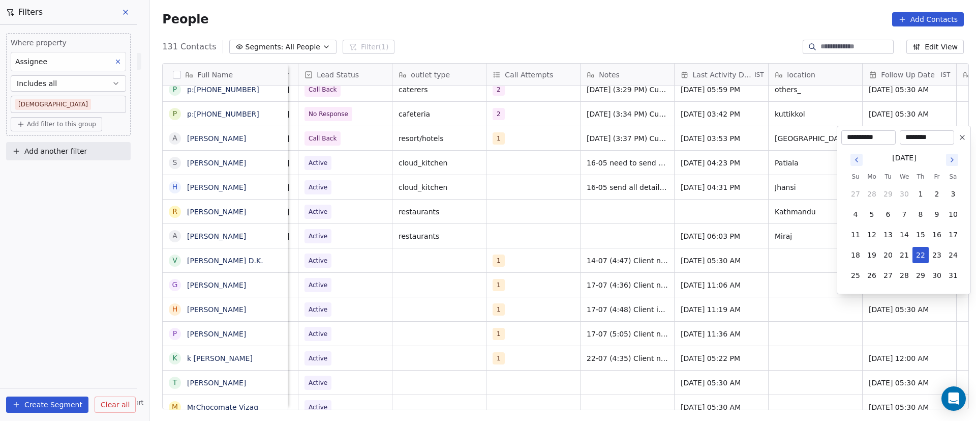
click at [954, 161] on icon "Go to next month" at bounding box center [952, 160] width 8 height 8
click at [908, 217] on button "10" at bounding box center [905, 214] width 16 height 16
type input "**********"
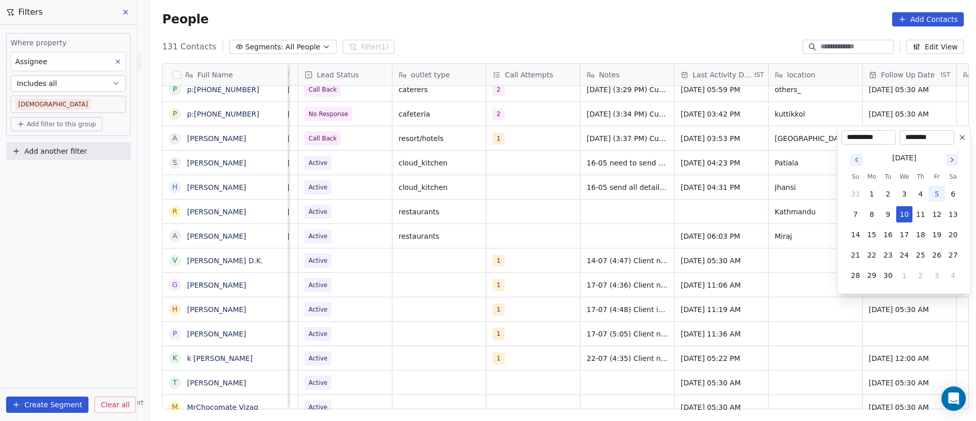
click at [705, 120] on html "On2Cook India Pvt. Ltd. Contacts People Marketing Workflows Campaigns Sales Pip…" at bounding box center [488, 210] width 976 height 421
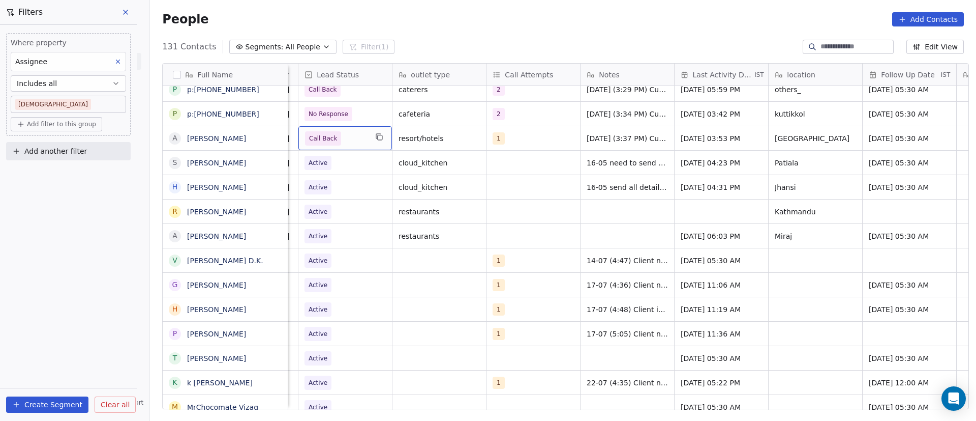
scroll to position [0, 0]
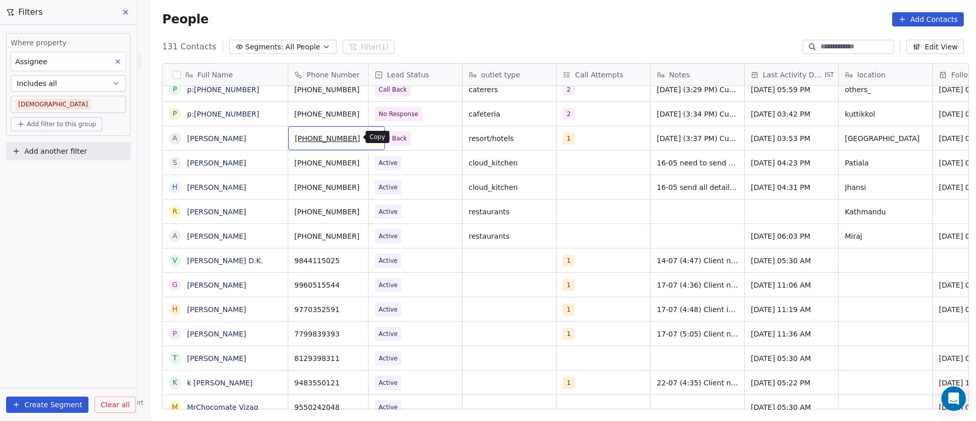
click at [369, 137] on icon "grid" at bounding box center [373, 137] width 8 height 8
click at [369, 112] on icon "grid" at bounding box center [373, 112] width 8 height 8
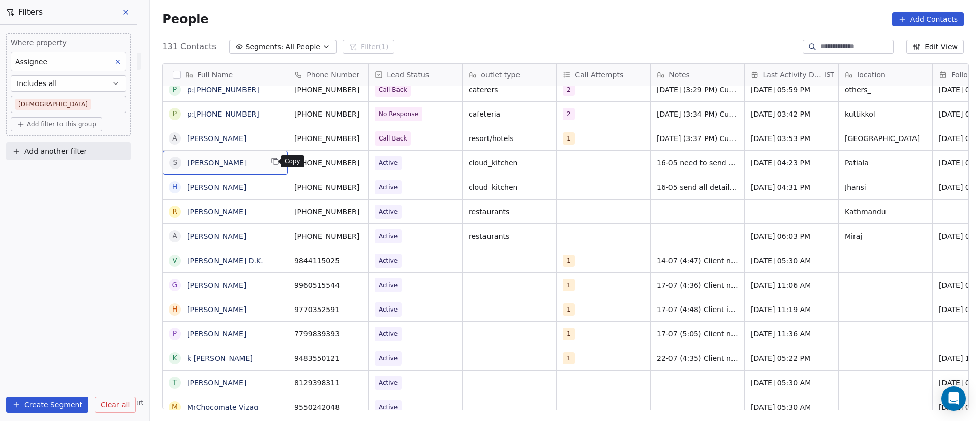
click at [273, 163] on icon "grid" at bounding box center [275, 161] width 8 height 8
click at [369, 165] on icon "grid" at bounding box center [373, 161] width 8 height 8
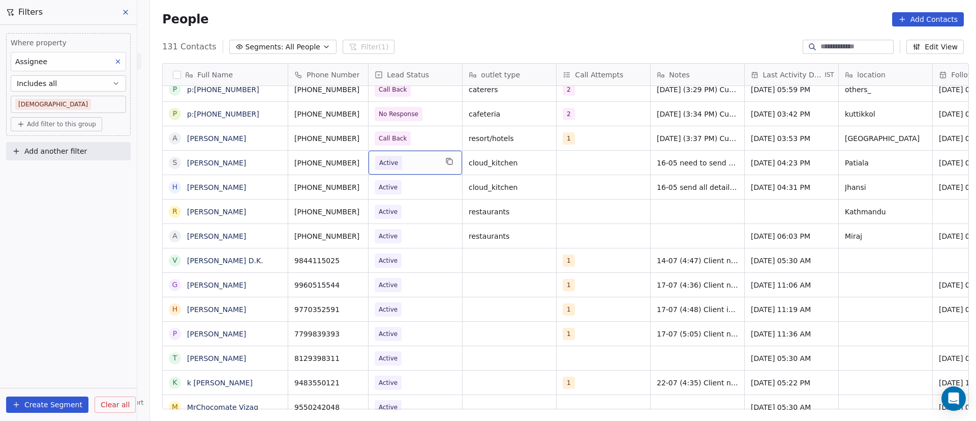
click at [416, 166] on span "Active" at bounding box center [406, 163] width 62 height 14
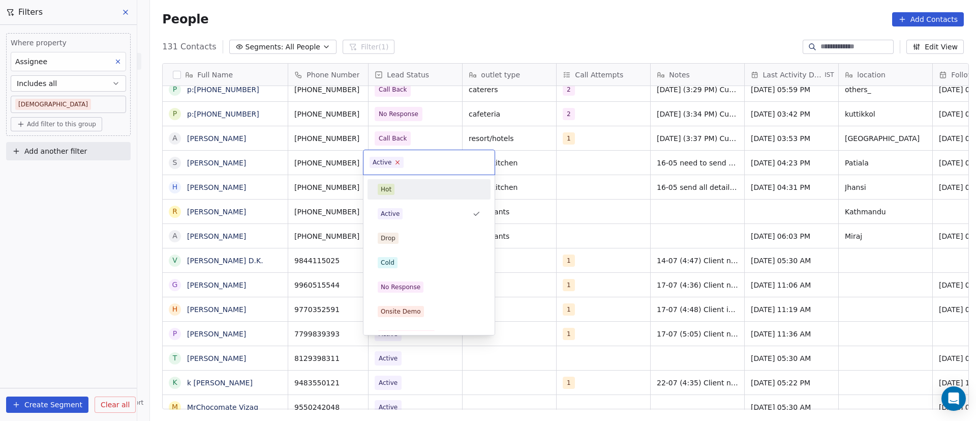
click at [398, 161] on icon at bounding box center [398, 162] width 7 height 7
click at [440, 287] on div "No Response" at bounding box center [429, 286] width 103 height 11
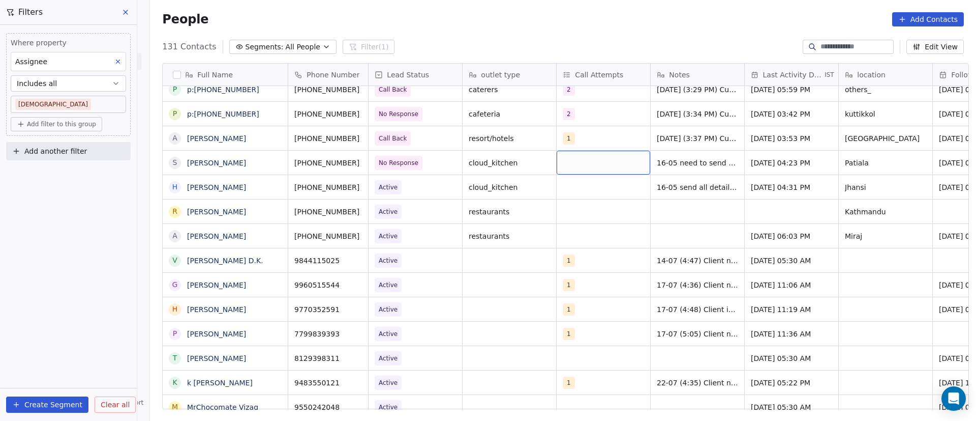
click at [566, 162] on div "grid" at bounding box center [604, 163] width 94 height 24
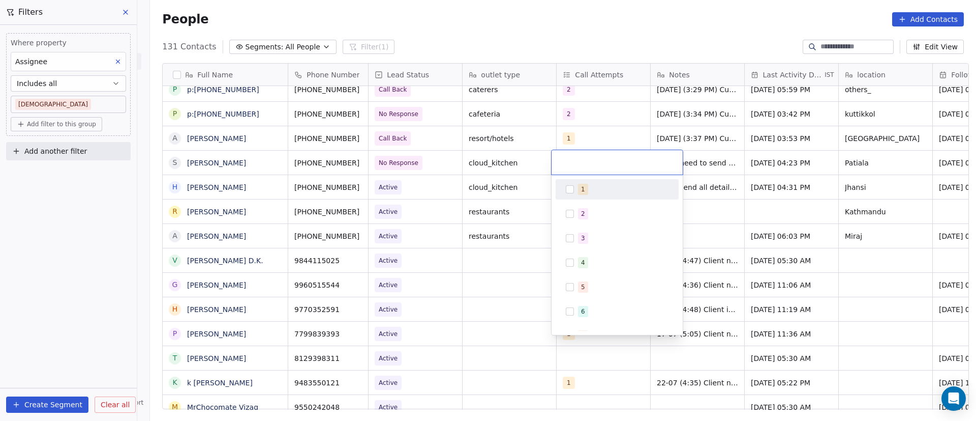
click at [568, 191] on button "Suggestions" at bounding box center [570, 189] width 8 height 8
click at [715, 162] on html "On2Cook India Pvt. Ltd. Contacts People Marketing Workflows Campaigns Sales Pip…" at bounding box center [488, 210] width 976 height 421
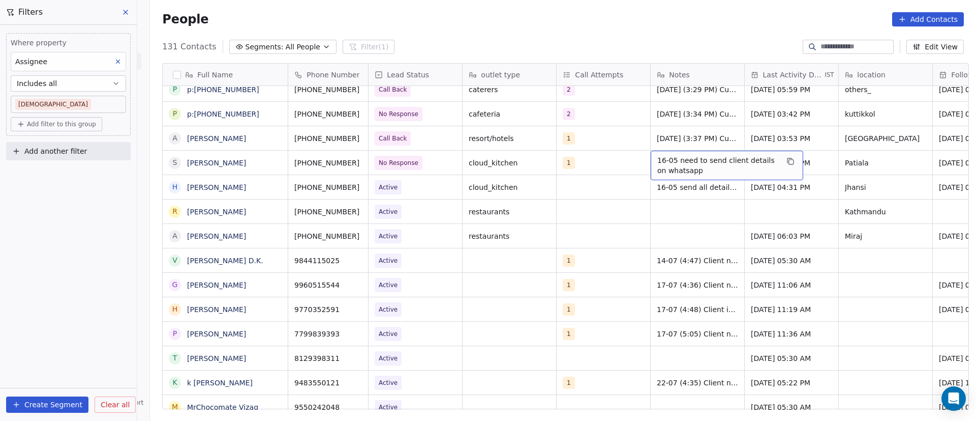
click at [687, 160] on span "16-05 need to send client details on whatsapp" at bounding box center [718, 165] width 121 height 20
click at [687, 160] on textarea "**********" at bounding box center [722, 167] width 152 height 32
click at [653, 158] on textarea "**********" at bounding box center [722, 167] width 152 height 32
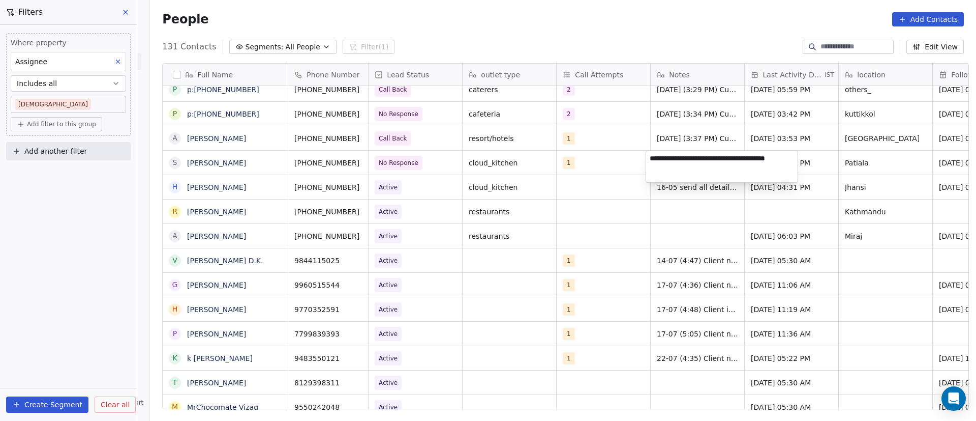
paste textarea "**********"
type textarea "**********"
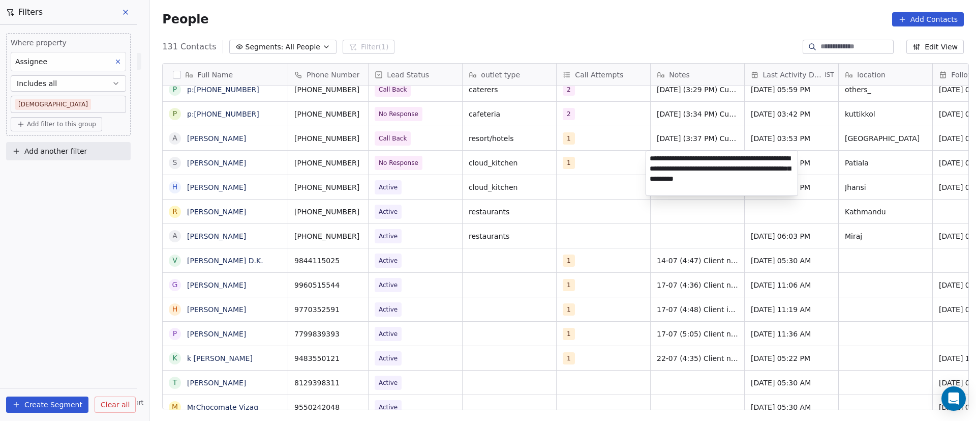
click at [843, 156] on html "On2Cook India Pvt. Ltd. Contacts People Marketing Workflows Campaigns Sales Pip…" at bounding box center [488, 210] width 976 height 421
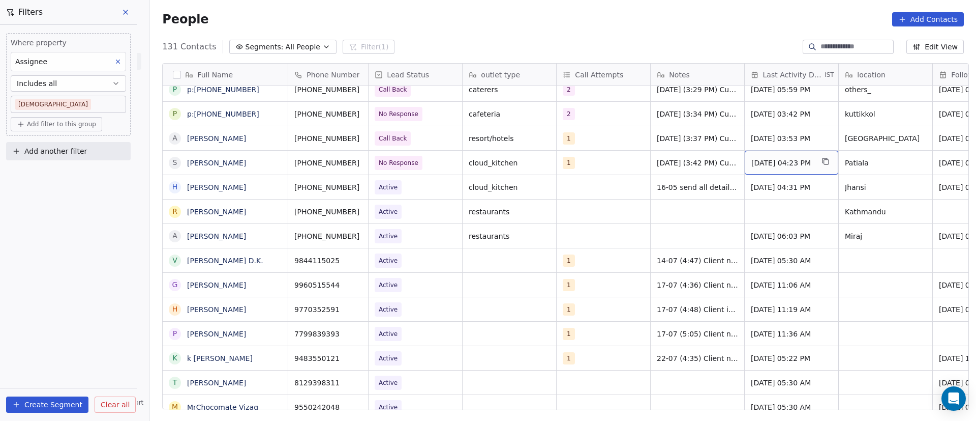
click at [772, 161] on span "[DATE] 04:23 PM" at bounding box center [783, 163] width 62 height 10
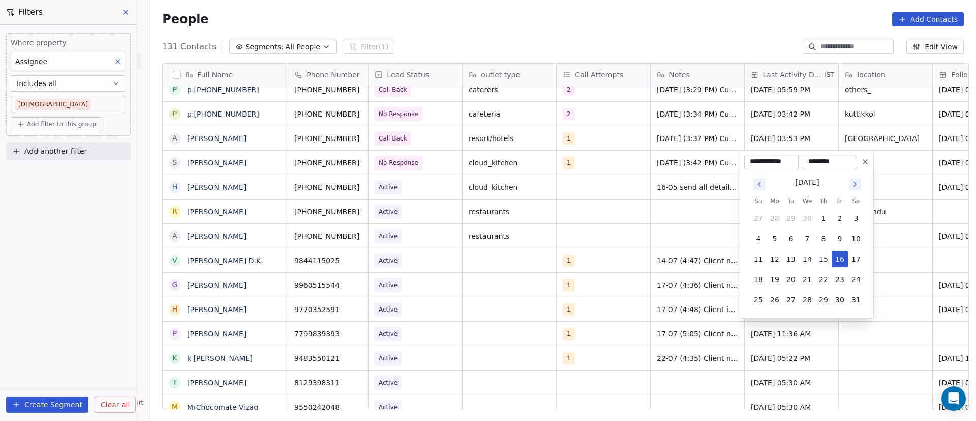
click at [857, 186] on icon "Go to next month" at bounding box center [855, 184] width 8 height 8
click at [840, 217] on button "5" at bounding box center [840, 218] width 16 height 16
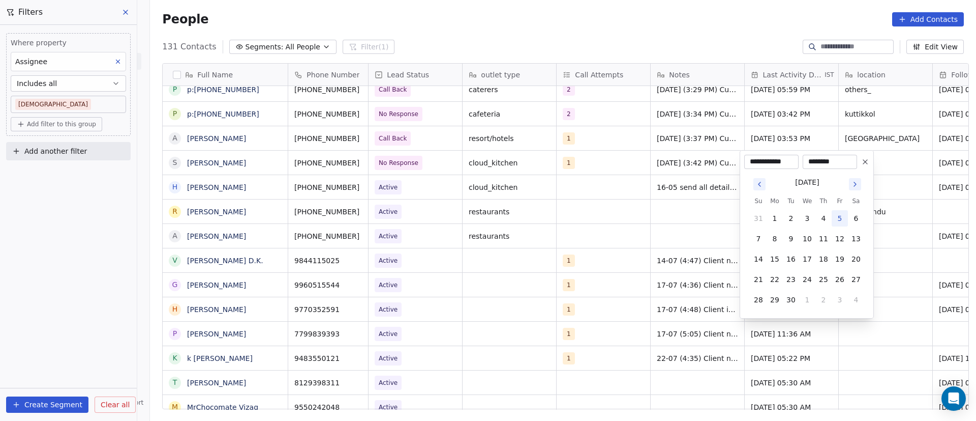
type input "**********"
click at [876, 161] on html "On2Cook India Pvt. Ltd. Contacts People Marketing Workflows Campaigns Sales Pip…" at bounding box center [488, 210] width 976 height 421
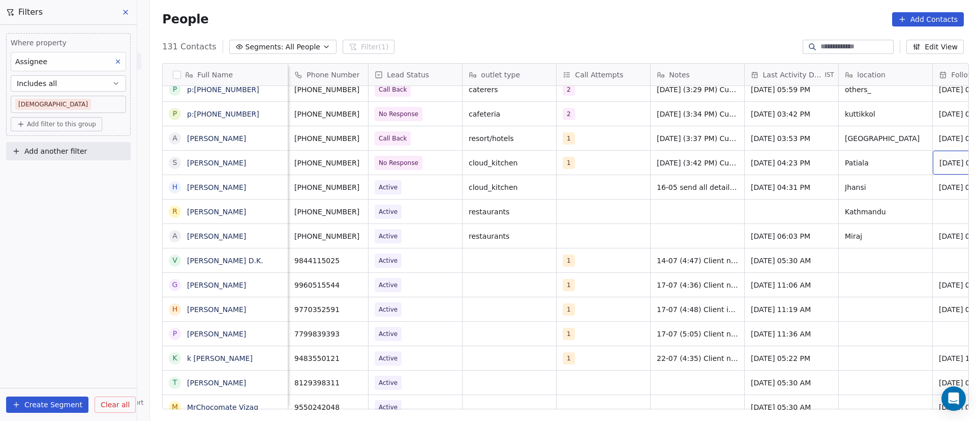
scroll to position [0, 70]
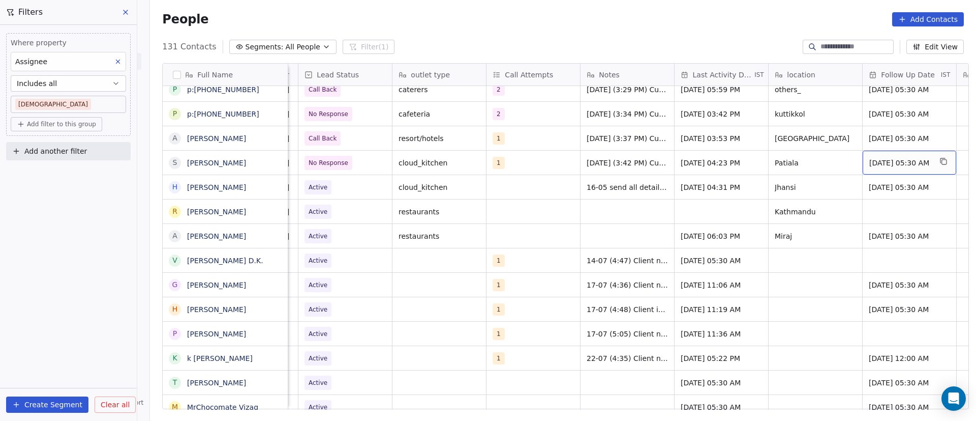
click at [882, 164] on span "[DATE] 05:30 AM" at bounding box center [901, 163] width 62 height 10
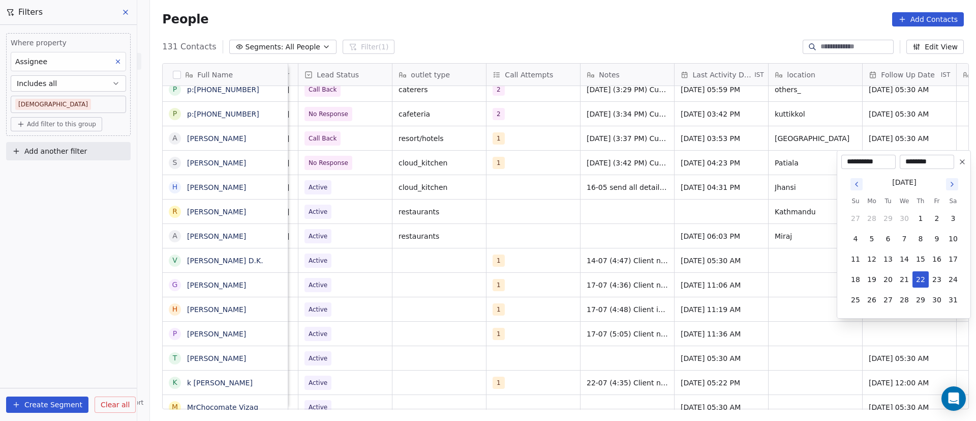
click at [954, 185] on icon "Go to next month" at bounding box center [952, 184] width 8 height 8
click at [898, 235] on button "10" at bounding box center [905, 238] width 16 height 16
type input "**********"
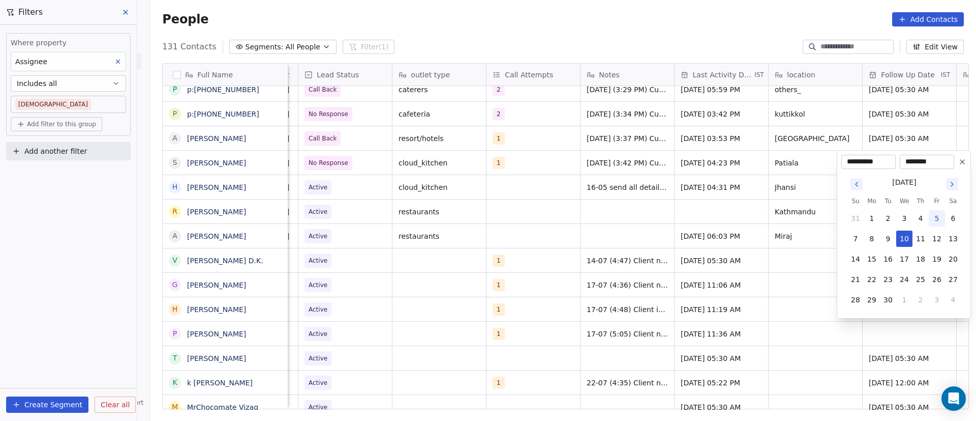
click at [795, 219] on html "On2Cook India Pvt. Ltd. Contacts People Marketing Workflows Campaigns Sales Pip…" at bounding box center [488, 210] width 976 height 421
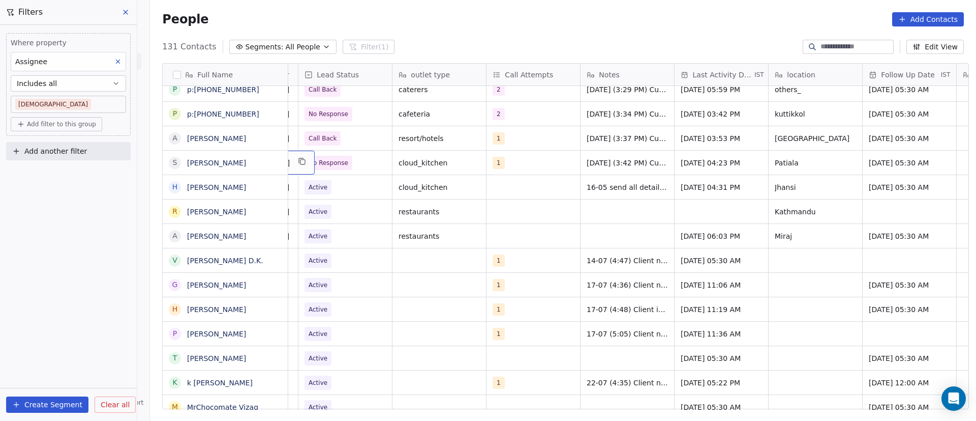
scroll to position [0, 0]
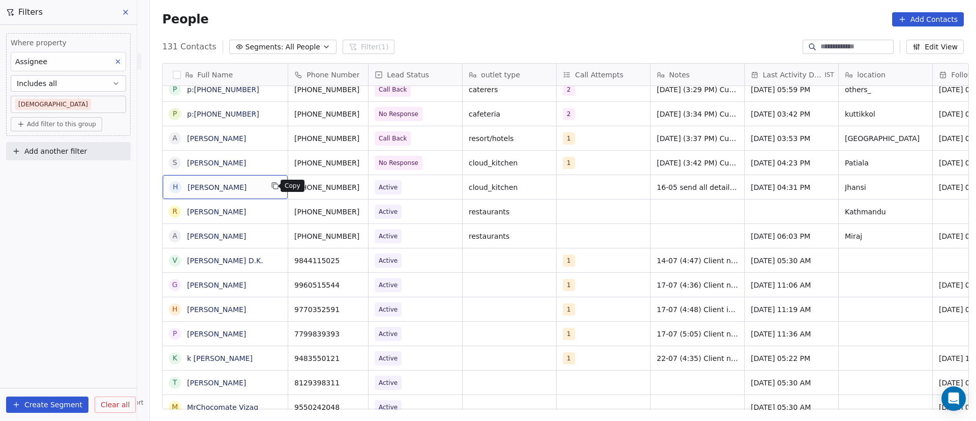
click at [271, 189] on icon "grid" at bounding box center [275, 186] width 8 height 8
click at [369, 186] on icon "grid" at bounding box center [373, 186] width 8 height 8
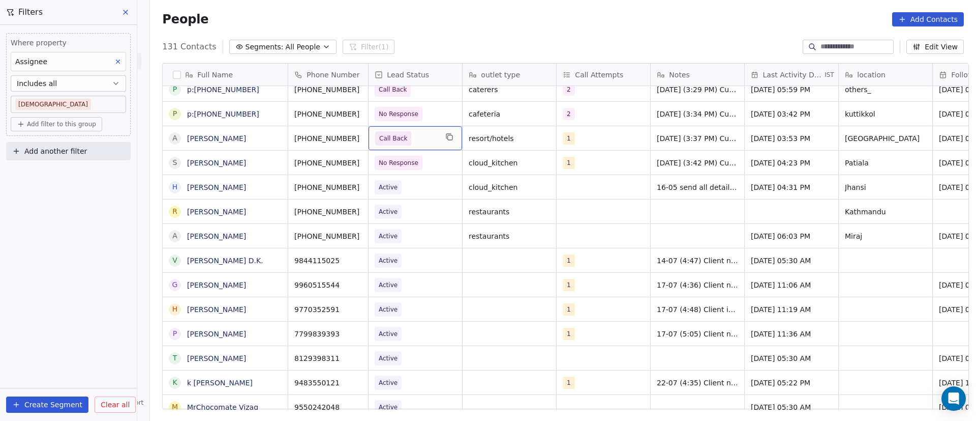
click at [416, 139] on span "Call Back" at bounding box center [406, 138] width 62 height 14
click at [421, 139] on span "Call Back" at bounding box center [406, 138] width 62 height 14
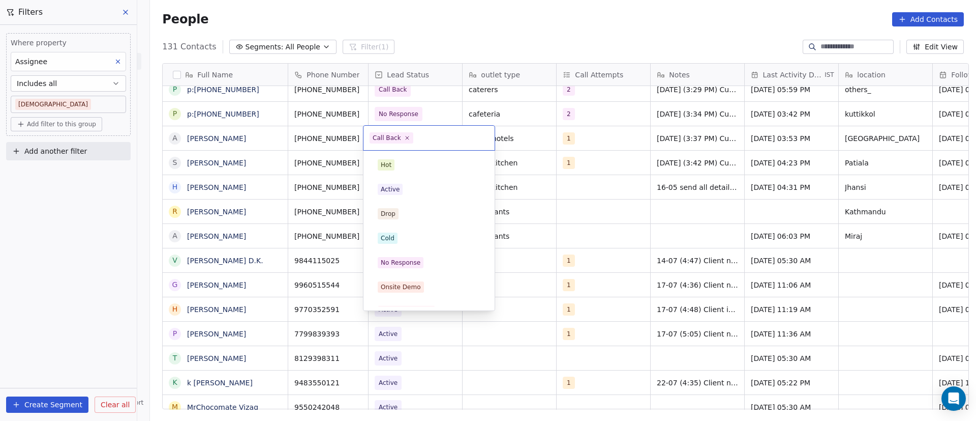
scroll to position [88, 0]
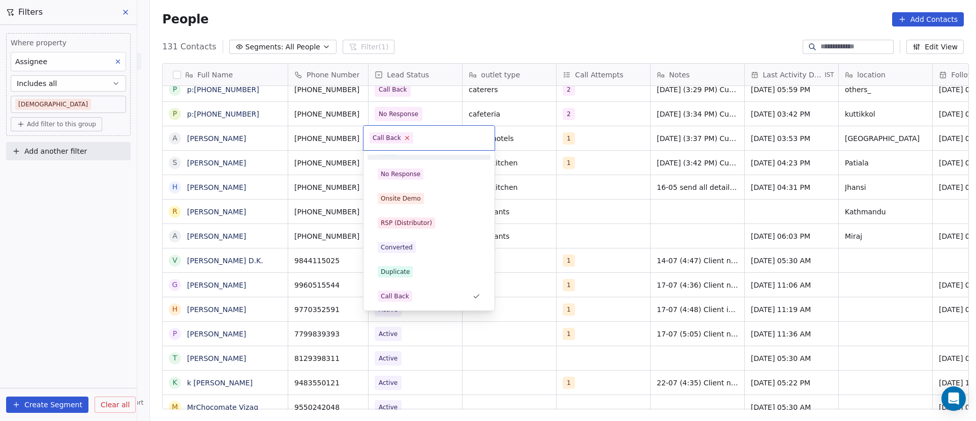
click at [408, 137] on span "Call Back" at bounding box center [392, 137] width 44 height 11
click at [404, 139] on icon at bounding box center [407, 137] width 7 height 7
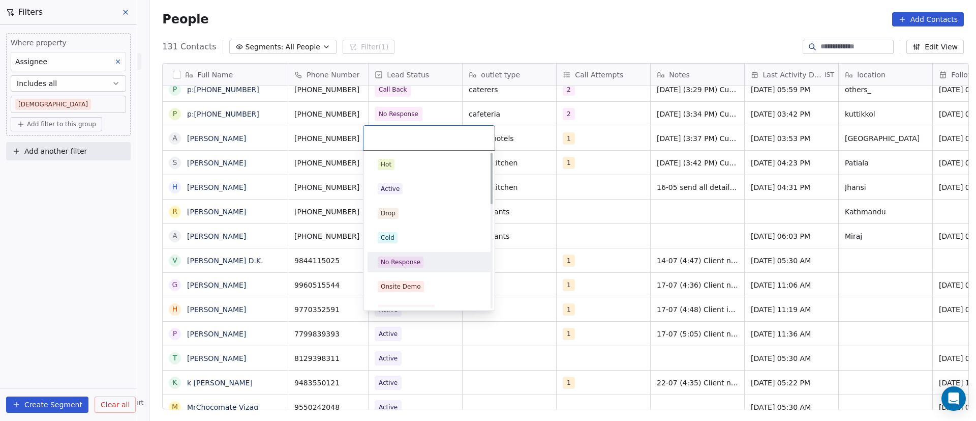
scroll to position [0, 0]
click at [427, 187] on div "Active" at bounding box center [429, 189] width 103 height 11
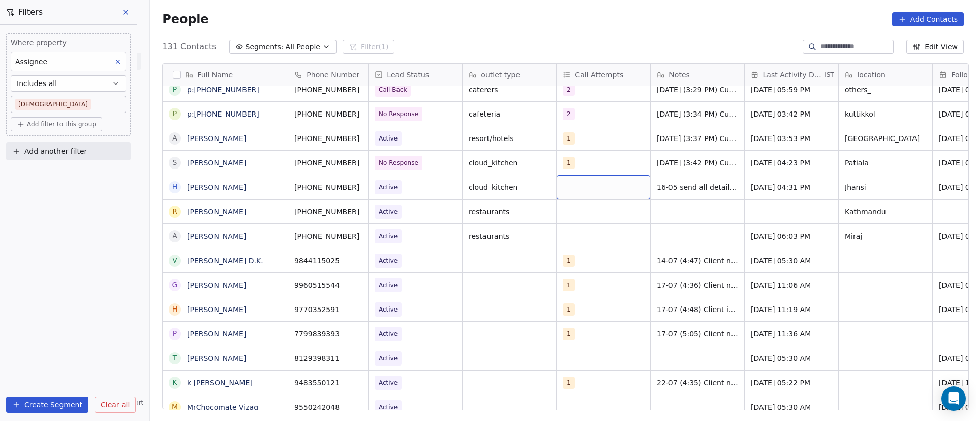
click at [576, 189] on div "grid" at bounding box center [604, 187] width 94 height 24
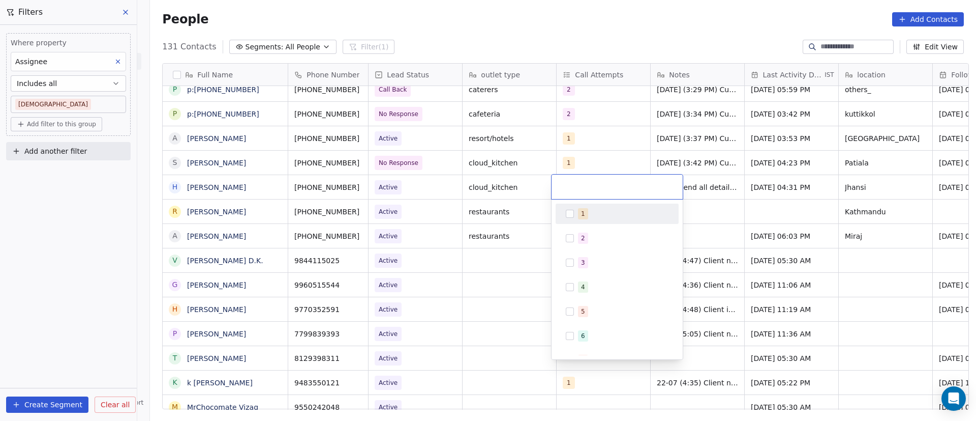
click at [569, 210] on button "Suggestions" at bounding box center [570, 214] width 8 height 8
click at [704, 191] on html "On2Cook India Pvt. Ltd. Contacts People Marketing Workflows Campaigns Sales Pip…" at bounding box center [488, 210] width 976 height 421
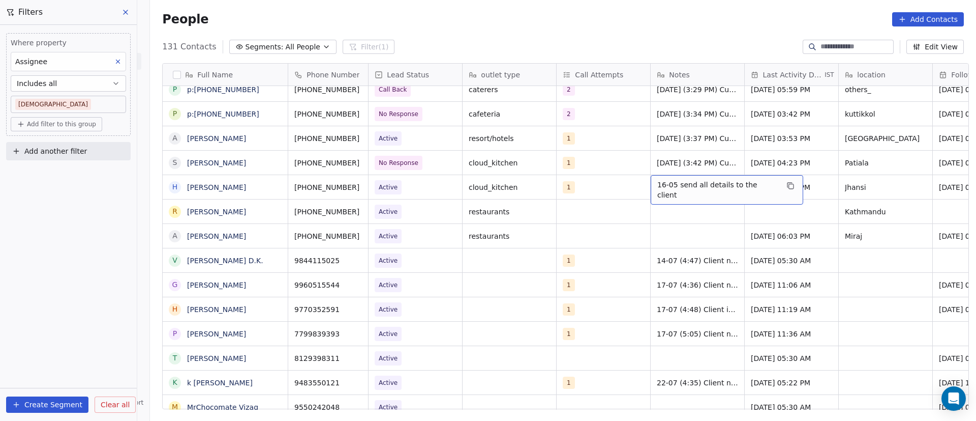
click at [682, 186] on span "16-05 send all details to the client" at bounding box center [718, 190] width 121 height 20
click at [649, 185] on textarea "**********" at bounding box center [716, 191] width 140 height 32
paste textarea "**********"
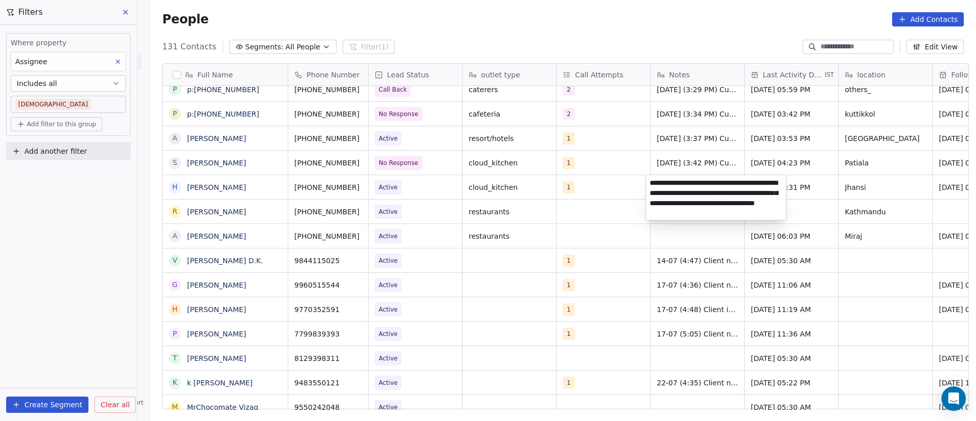
type textarea "**********"
click at [815, 192] on html "On2Cook India Pvt. Ltd. Contacts People Marketing Workflows Campaigns Sales Pip…" at bounding box center [488, 210] width 976 height 421
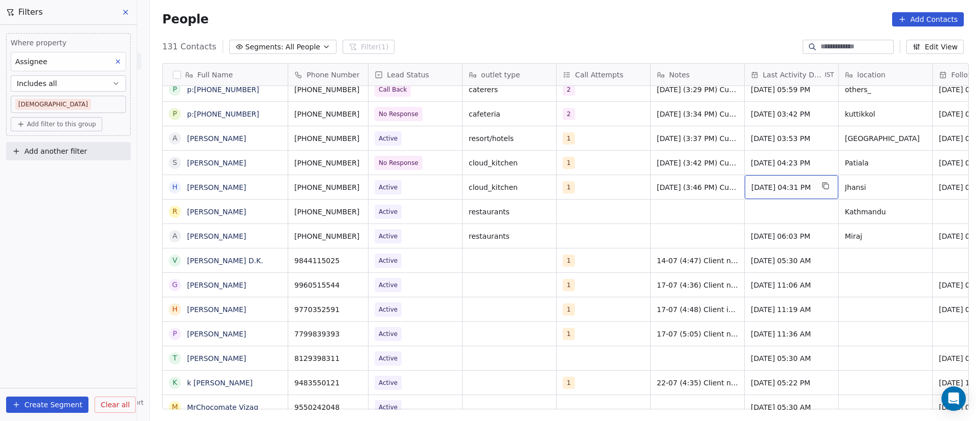
click at [760, 184] on span "[DATE] 04:31 PM" at bounding box center [783, 187] width 62 height 10
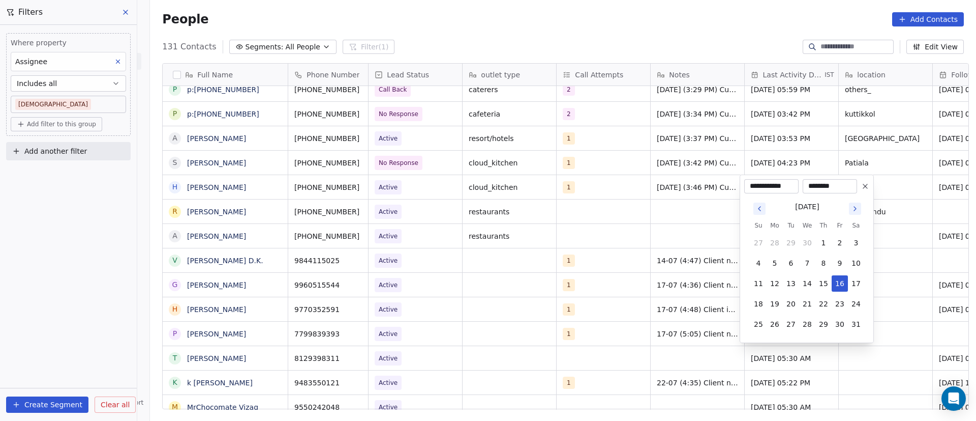
click at [858, 210] on icon "Go to next month" at bounding box center [855, 208] width 8 height 8
click at [840, 247] on button "5" at bounding box center [840, 242] width 16 height 16
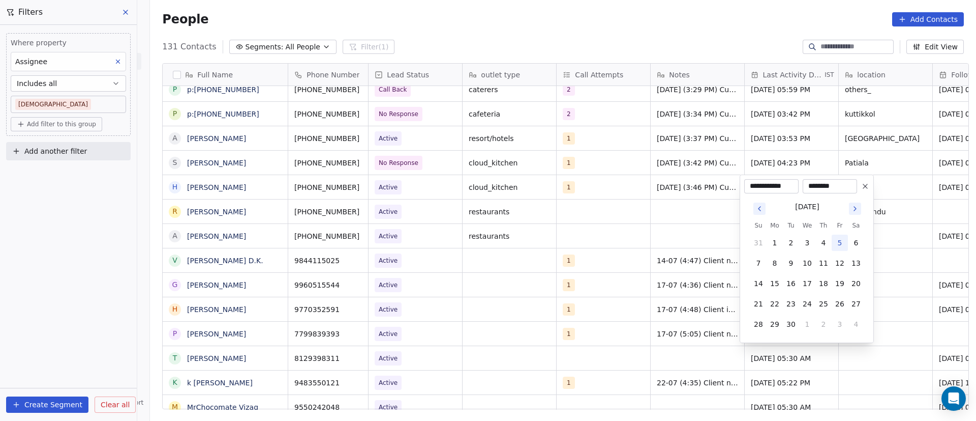
type input "**********"
click at [893, 195] on html "On2Cook India Pvt. Ltd. Contacts People Marketing Workflows Campaigns Sales Pip…" at bounding box center [488, 210] width 976 height 421
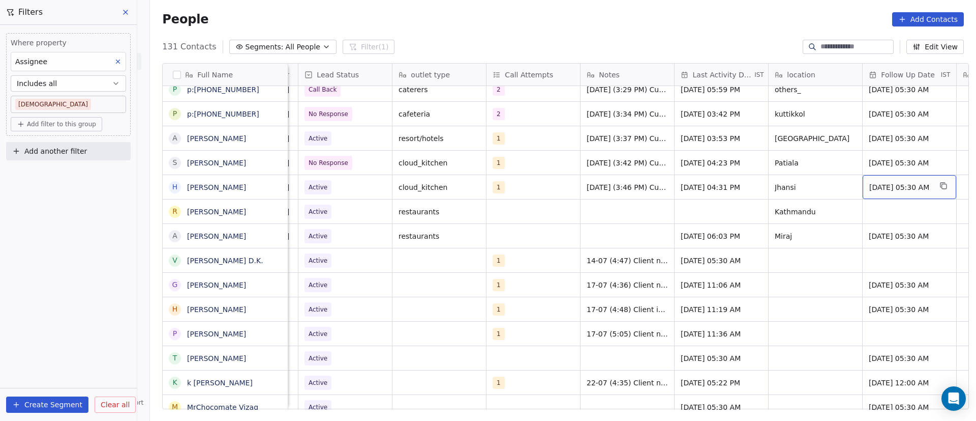
scroll to position [0, 164]
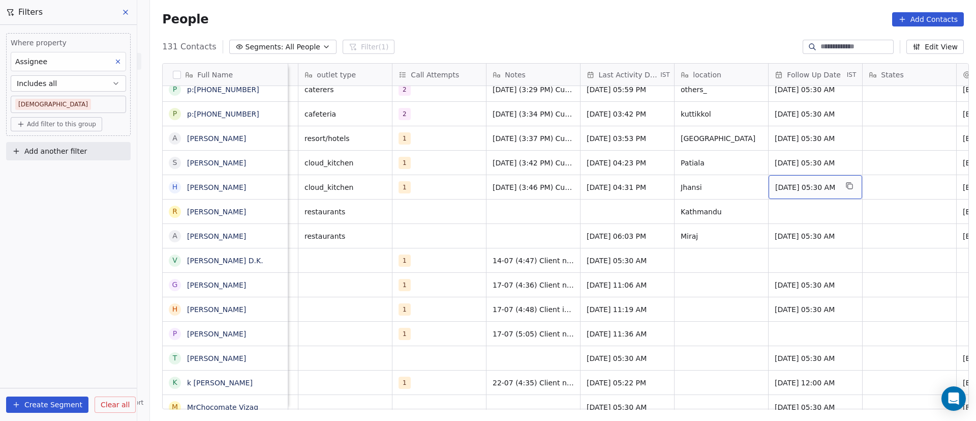
click at [789, 182] on span "[DATE] 05:30 AM" at bounding box center [806, 187] width 62 height 10
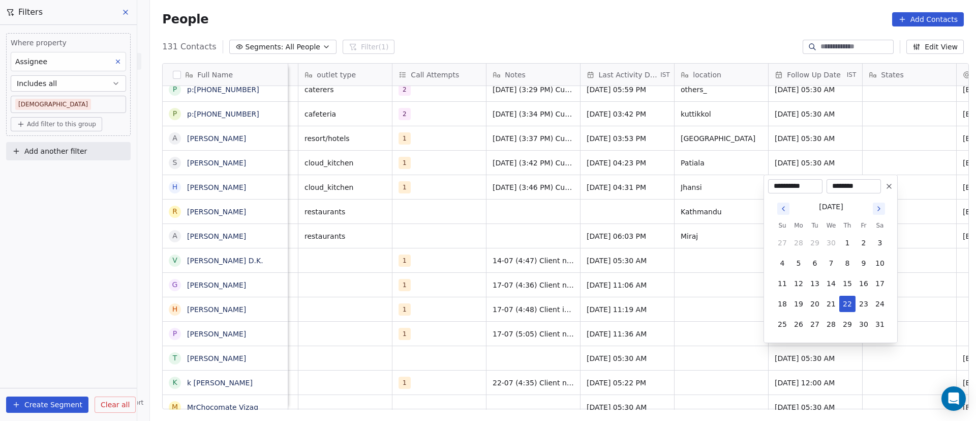
click at [879, 207] on icon "Go to next month" at bounding box center [879, 208] width 8 height 8
click at [830, 265] on button "10" at bounding box center [831, 263] width 16 height 16
type input "**********"
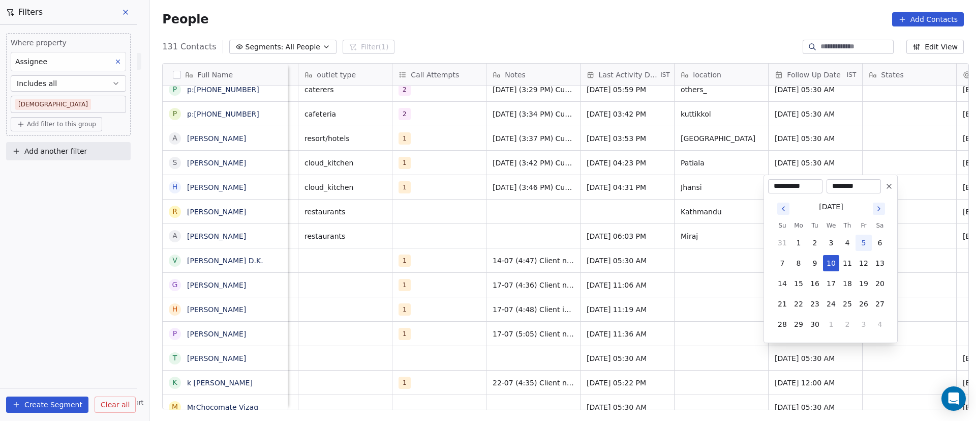
click at [707, 174] on html "On2Cook India Pvt. Ltd. Contacts People Marketing Workflows Campaigns Sales Pip…" at bounding box center [488, 210] width 976 height 421
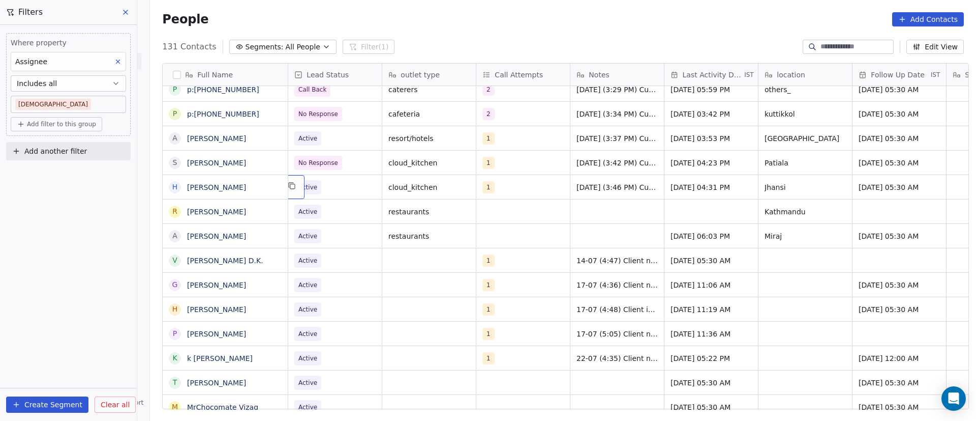
scroll to position [0, 0]
